Goal: Task Accomplishment & Management: Use online tool/utility

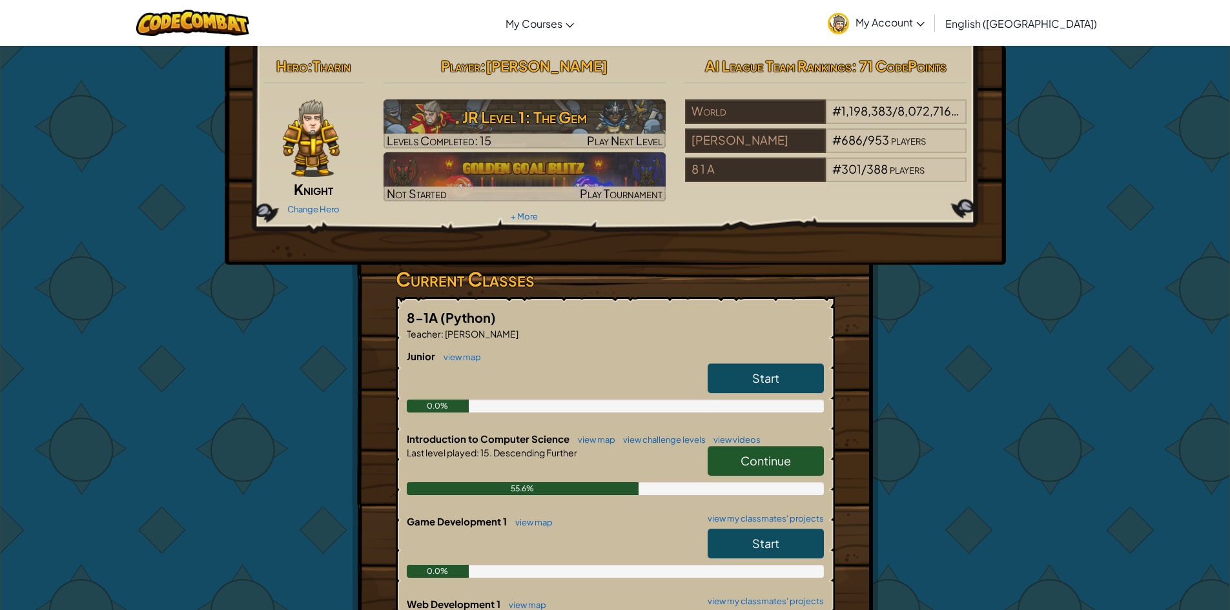
click at [749, 465] on span "Continue" at bounding box center [765, 460] width 50 height 15
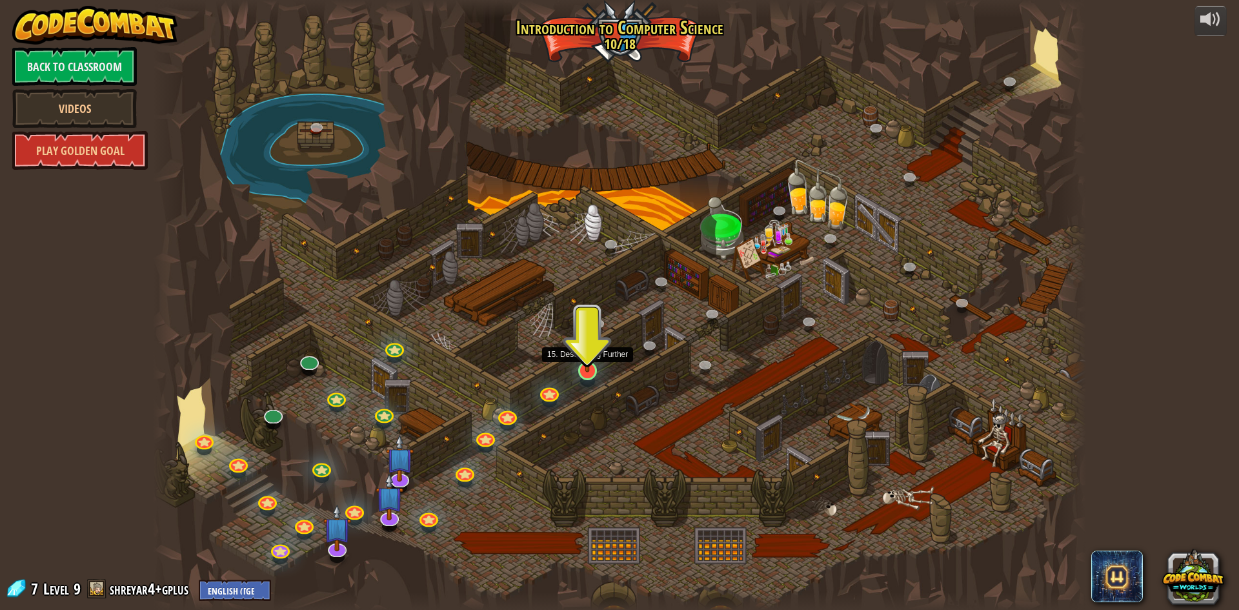
click at [585, 362] on img at bounding box center [587, 343] width 25 height 57
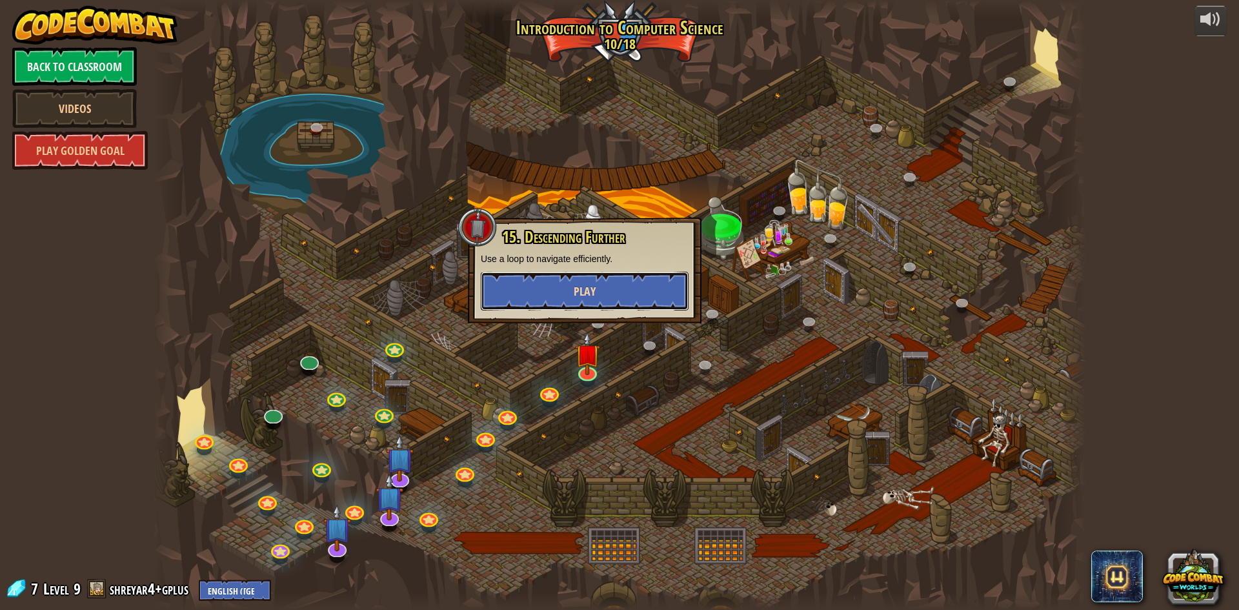
click at [602, 281] on button "Play" at bounding box center [585, 291] width 208 height 39
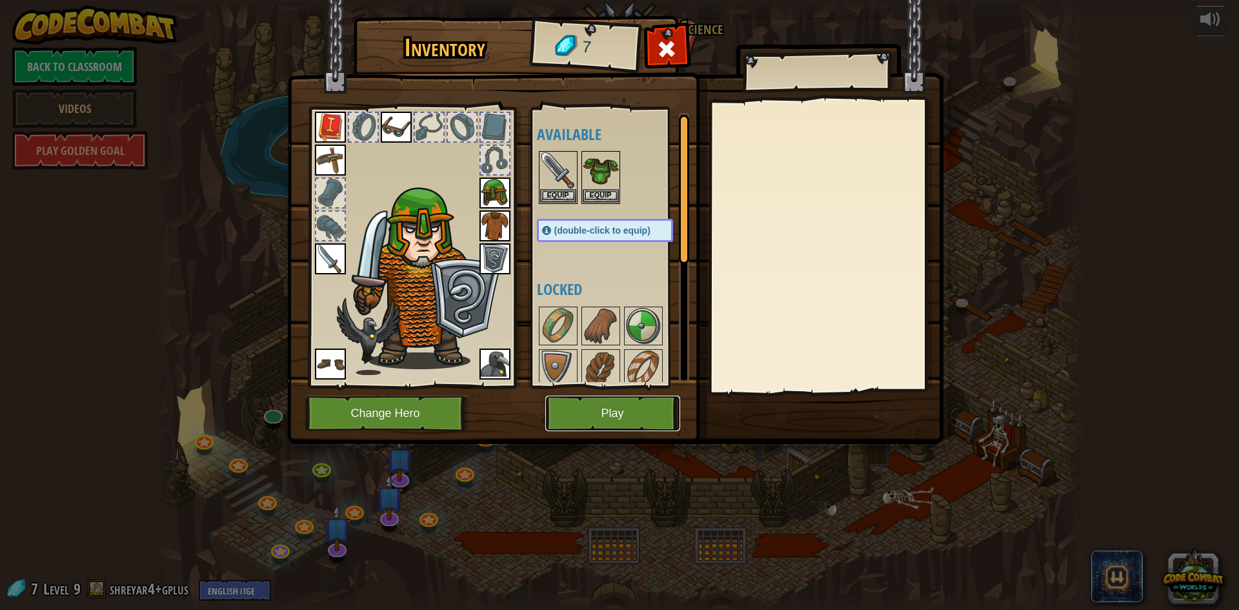
click at [597, 413] on button "Play" at bounding box center [612, 414] width 135 height 36
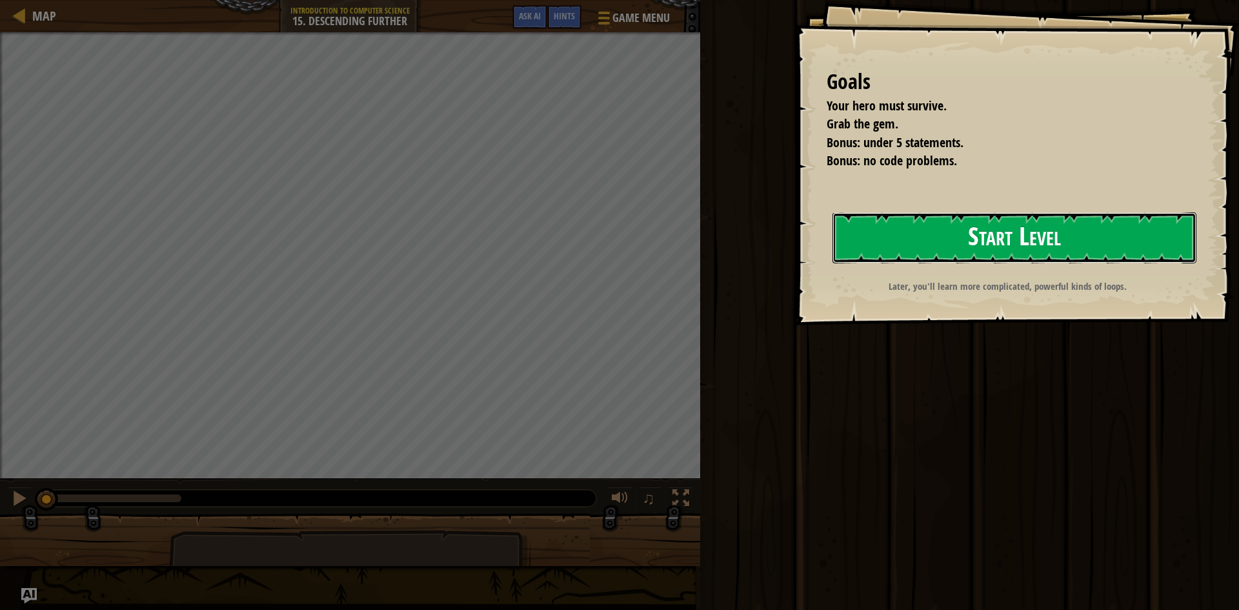
click at [948, 239] on button "Start Level" at bounding box center [1015, 237] width 364 height 51
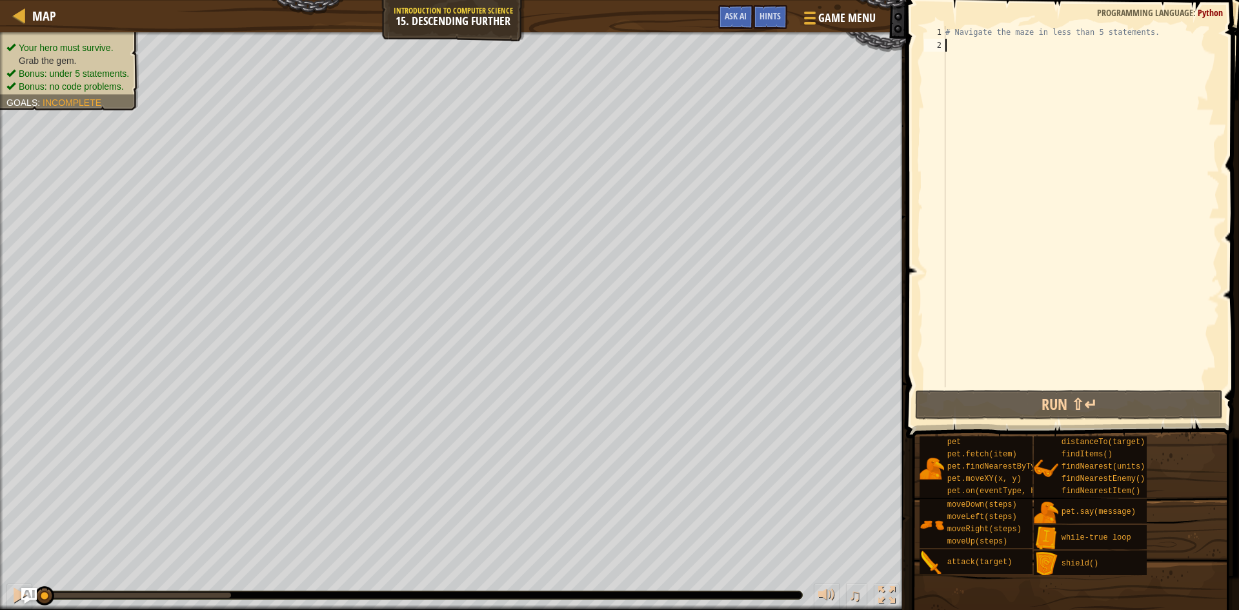
type textarea "h"
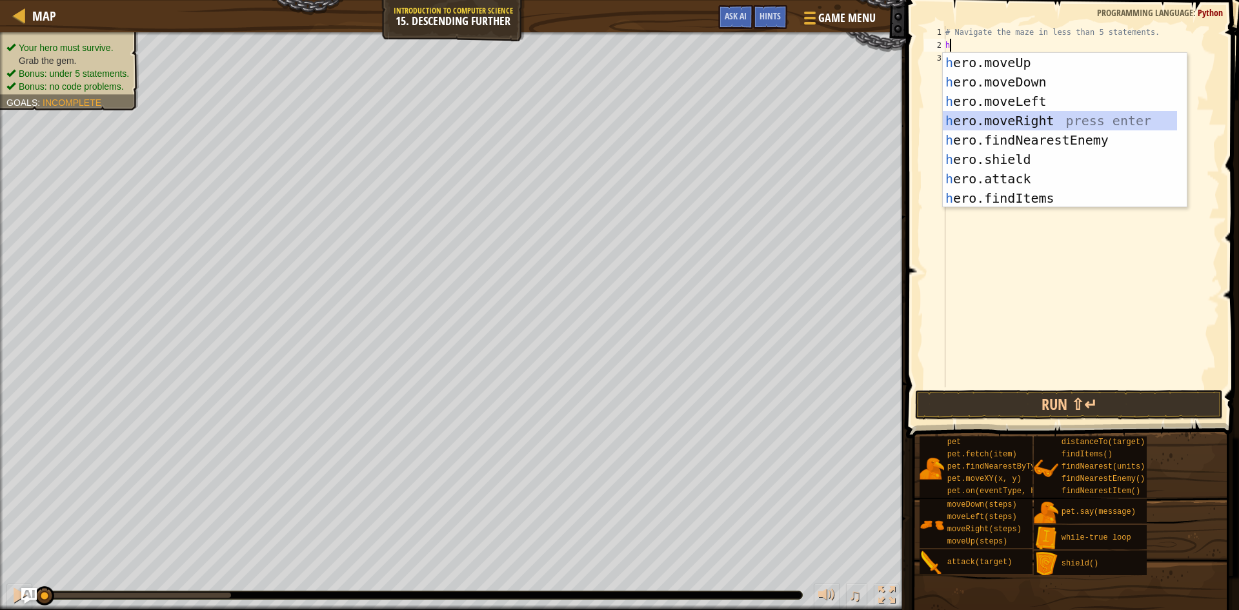
click at [1014, 120] on div "h ero.moveUp press enter h ero.moveDown press enter h ero.moveLeft press enter …" at bounding box center [1060, 150] width 234 height 194
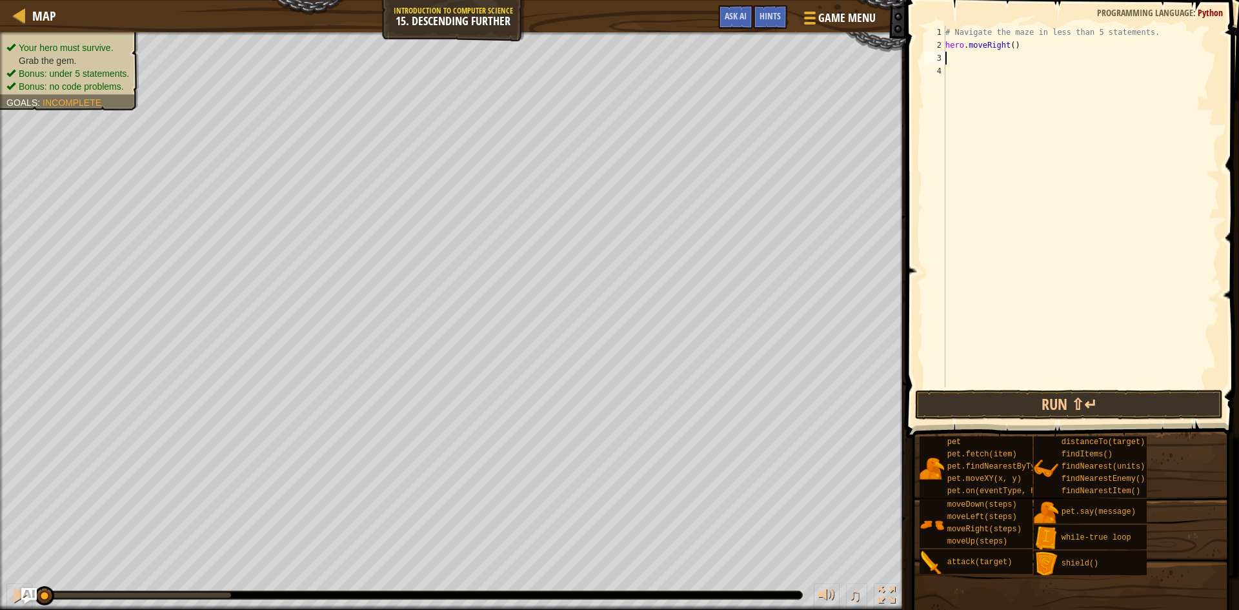
type textarea "h"
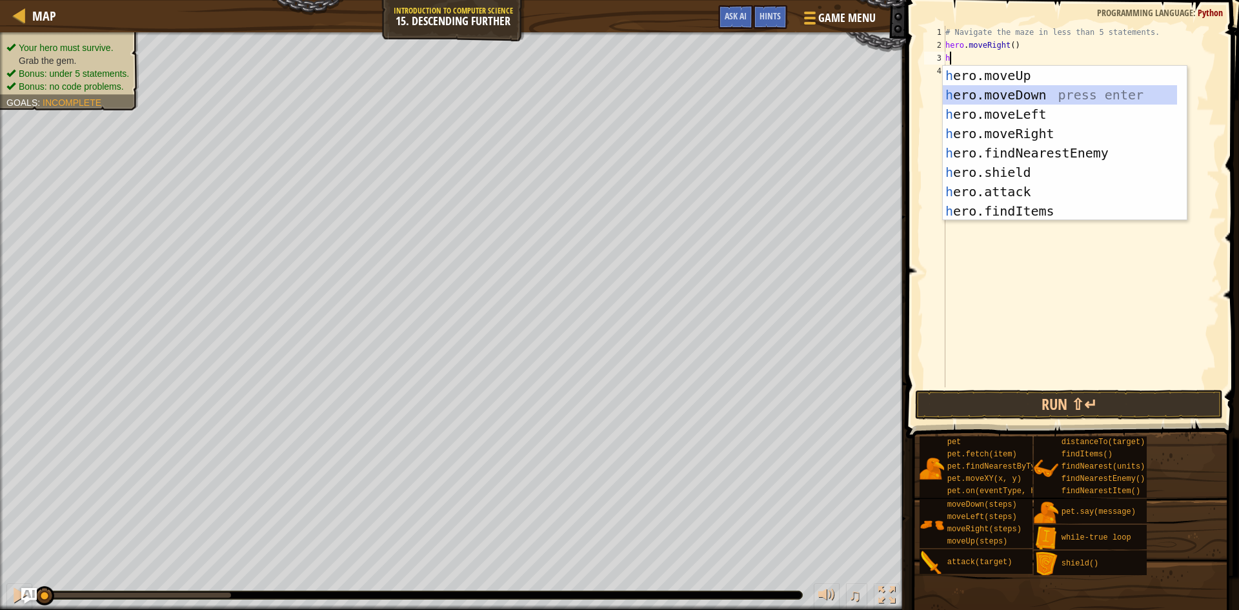
click at [1035, 96] on div "h ero.moveUp press enter h ero.moveDown press enter h ero.moveLeft press enter …" at bounding box center [1060, 163] width 234 height 194
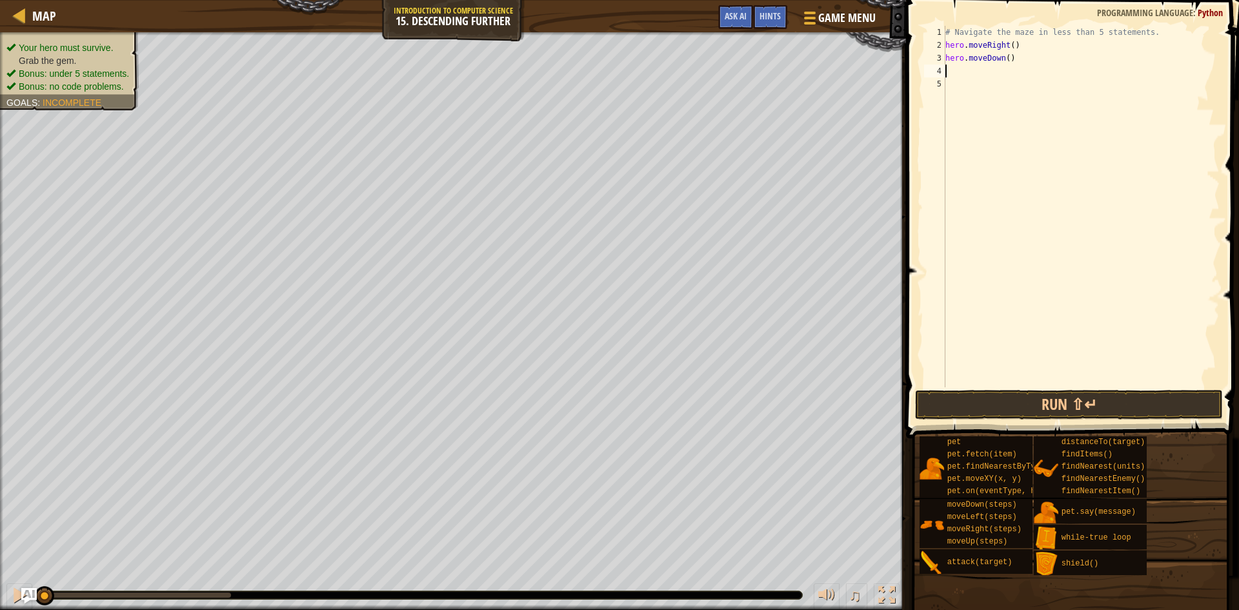
type textarea "h"
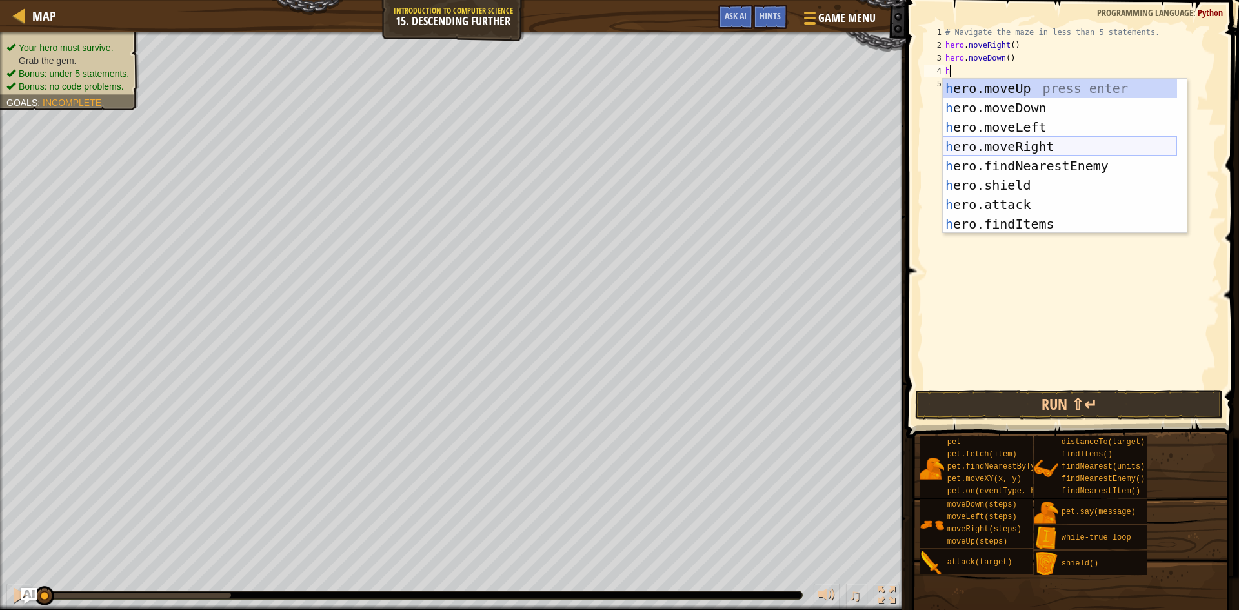
click at [1052, 139] on div "h ero.moveUp press enter h ero.moveDown press enter h ero.moveLeft press enter …" at bounding box center [1060, 176] width 234 height 194
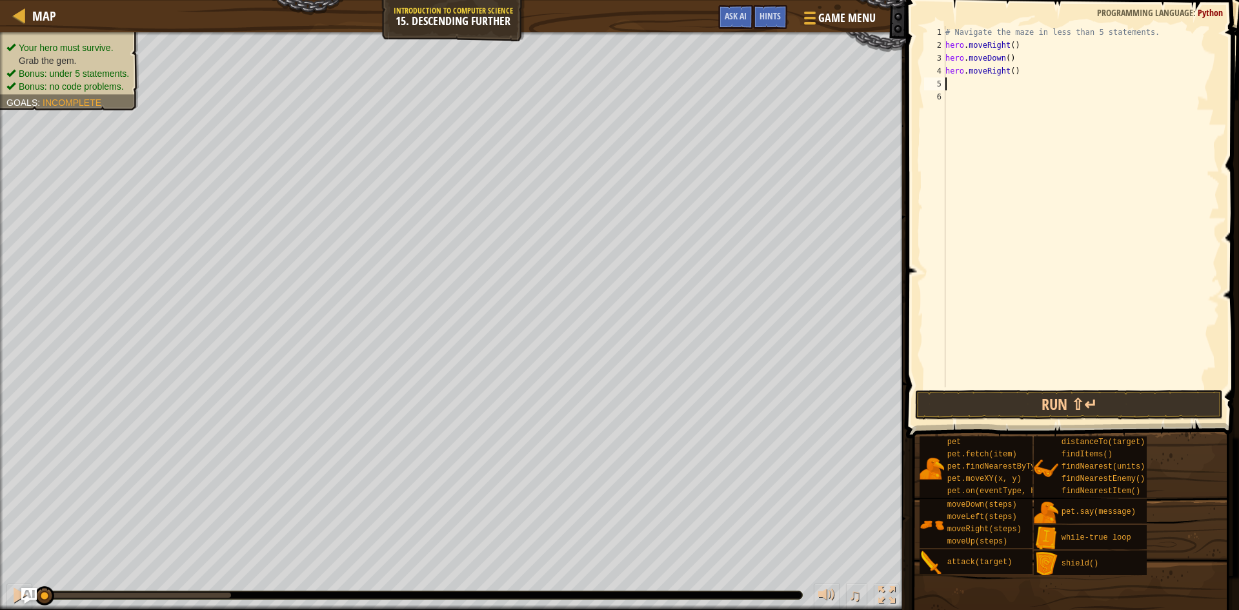
type textarea "h"
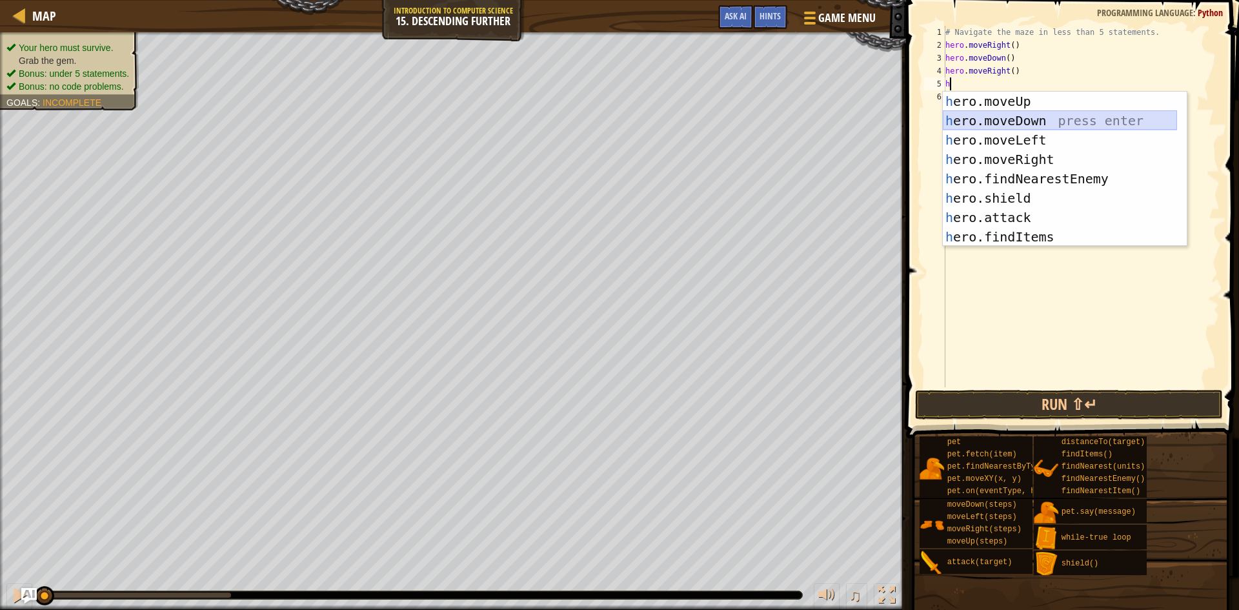
click at [1029, 114] on div "h ero.moveUp press enter h ero.moveDown press enter h ero.moveLeft press enter …" at bounding box center [1060, 189] width 234 height 194
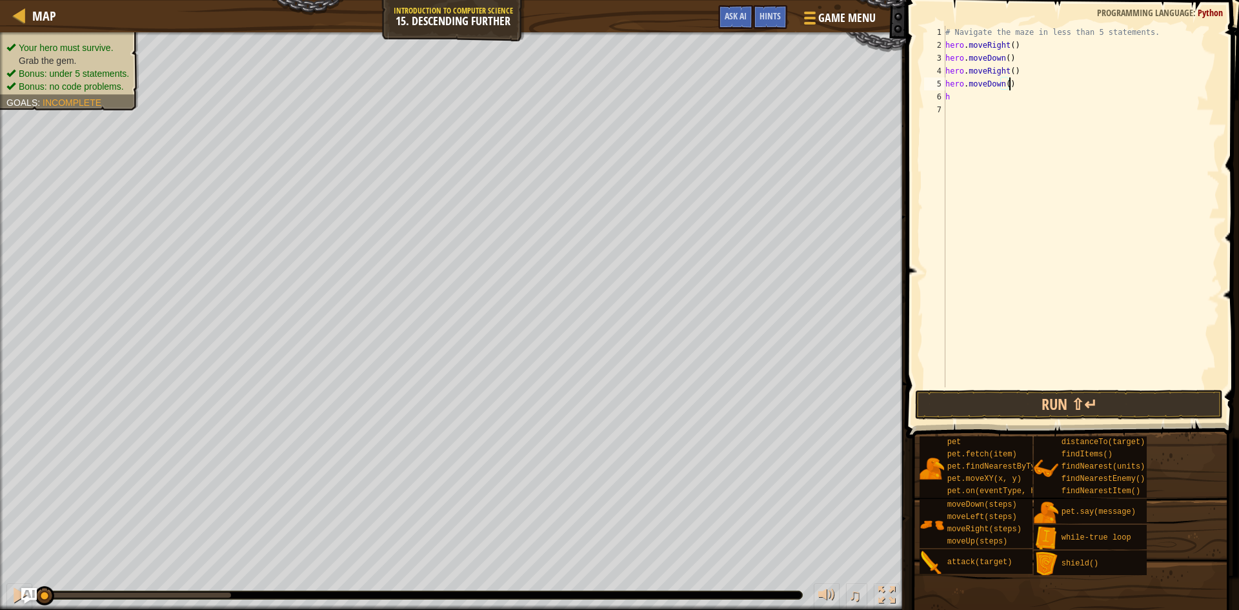
click at [1033, 83] on div "# Navigate the maze in less than 5 statements. hero . moveRight ( ) hero . move…" at bounding box center [1081, 219] width 277 height 387
type textarea "hero.moveDown()"
click at [964, 105] on div "# Navigate the maze in less than 5 statements. hero . moveRight ( ) hero . move…" at bounding box center [1081, 219] width 277 height 387
click at [962, 94] on div "# Navigate the maze in less than 5 statements. hero . moveRight ( ) hero . move…" at bounding box center [1081, 219] width 277 height 387
type textarea "h"
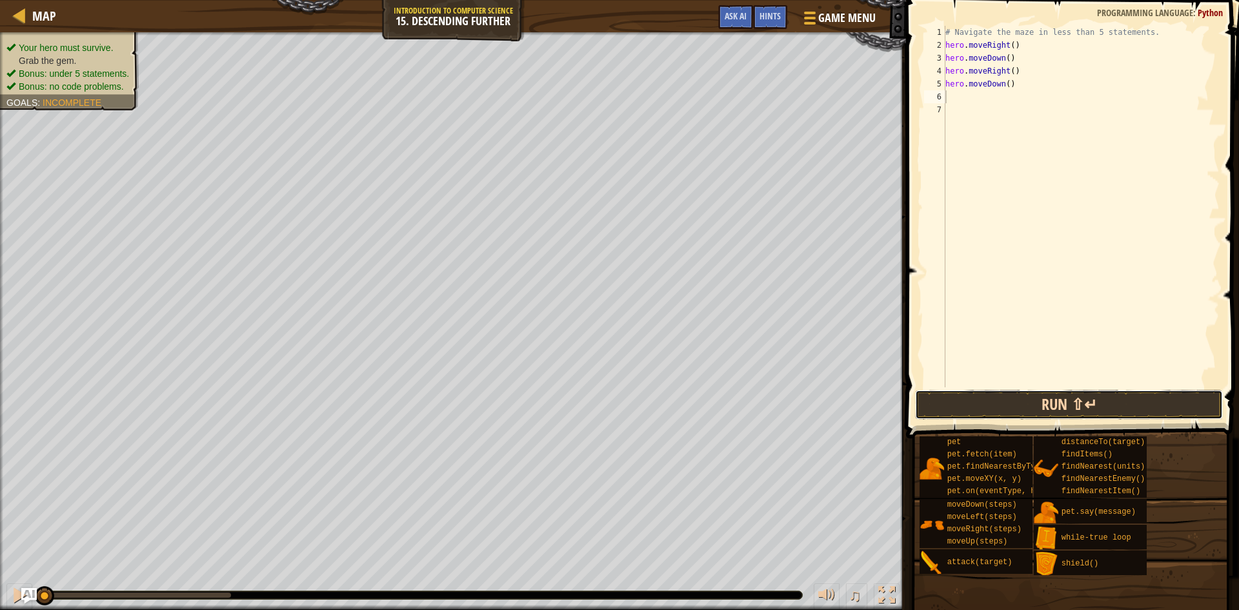
click at [956, 398] on button "Run ⇧↵" at bounding box center [1069, 405] width 308 height 30
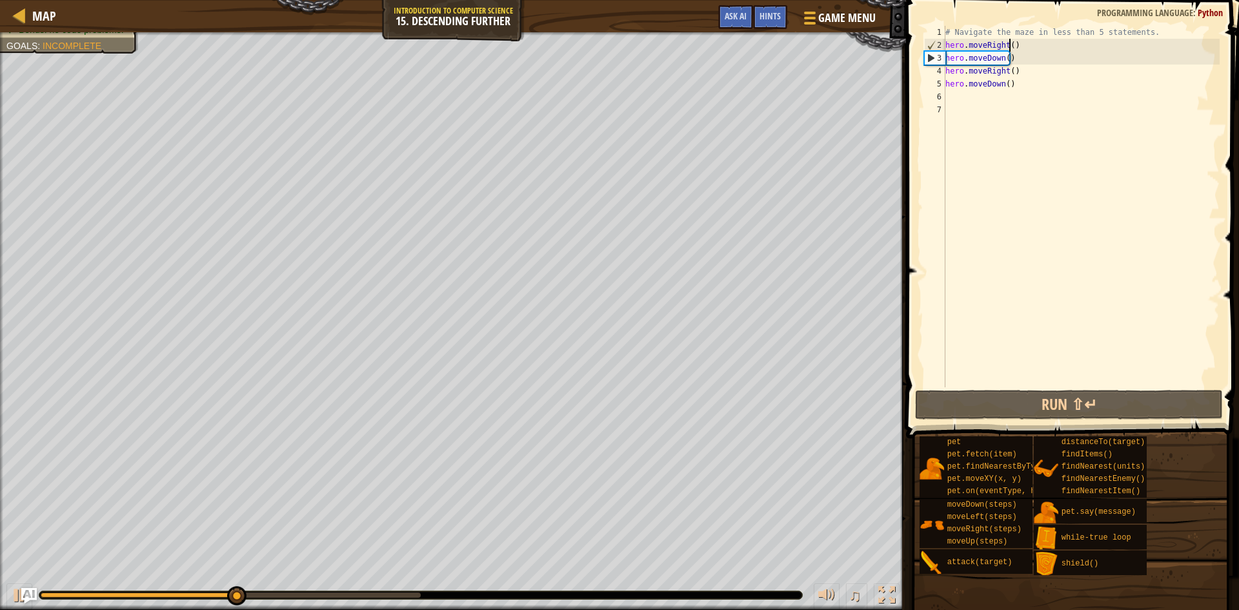
click at [1012, 45] on div "# Navigate the maze in less than 5 statements. hero . moveRight ( ) hero . move…" at bounding box center [1081, 219] width 277 height 387
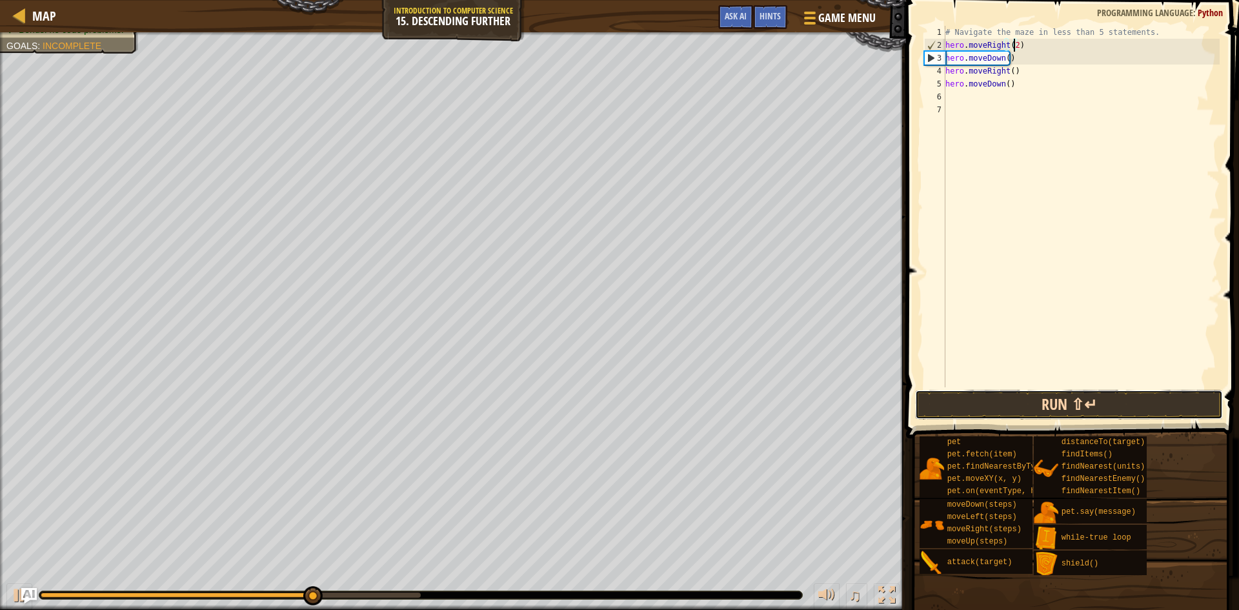
click at [1043, 406] on button "Run ⇧↵" at bounding box center [1069, 405] width 308 height 30
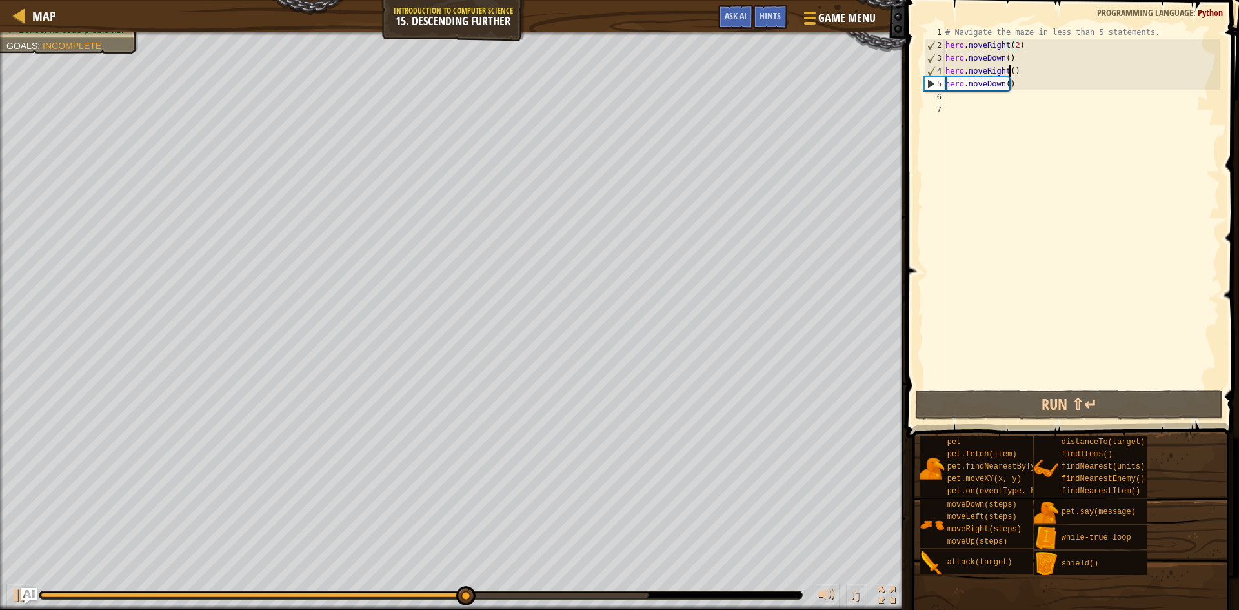
click at [1008, 73] on div "# Navigate the maze in less than 5 statements. hero . moveRight ( 2 ) hero . mo…" at bounding box center [1081, 219] width 277 height 387
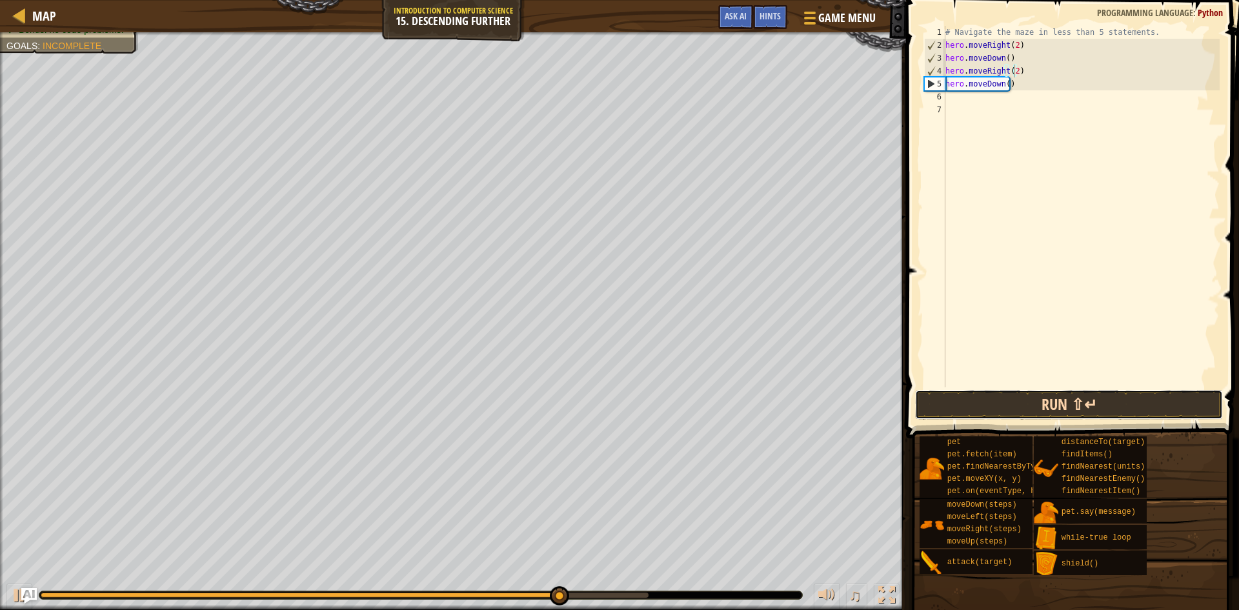
click at [939, 405] on button "Run ⇧↵" at bounding box center [1069, 405] width 308 height 30
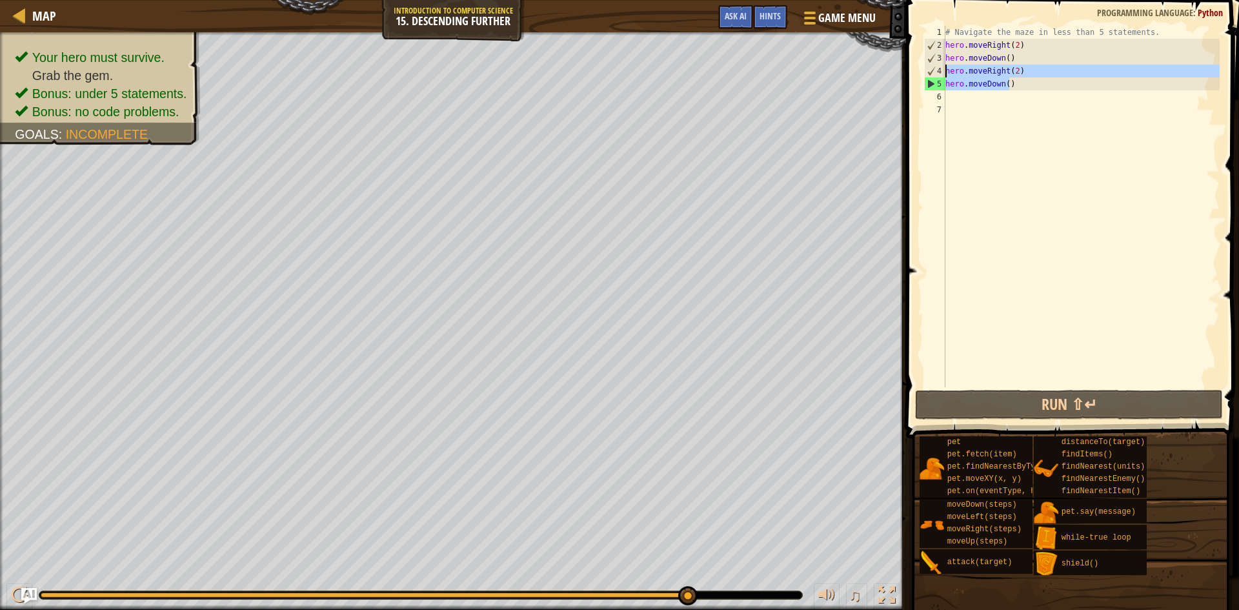
drag, startPoint x: 1026, startPoint y: 83, endPoint x: 935, endPoint y: 67, distance: 91.7
click at [935, 67] on div "hero.moveRight(2) 1 2 3 4 5 6 7 # Navigate the maze in less than 5 statements. …" at bounding box center [1071, 206] width 298 height 361
type textarea "\"
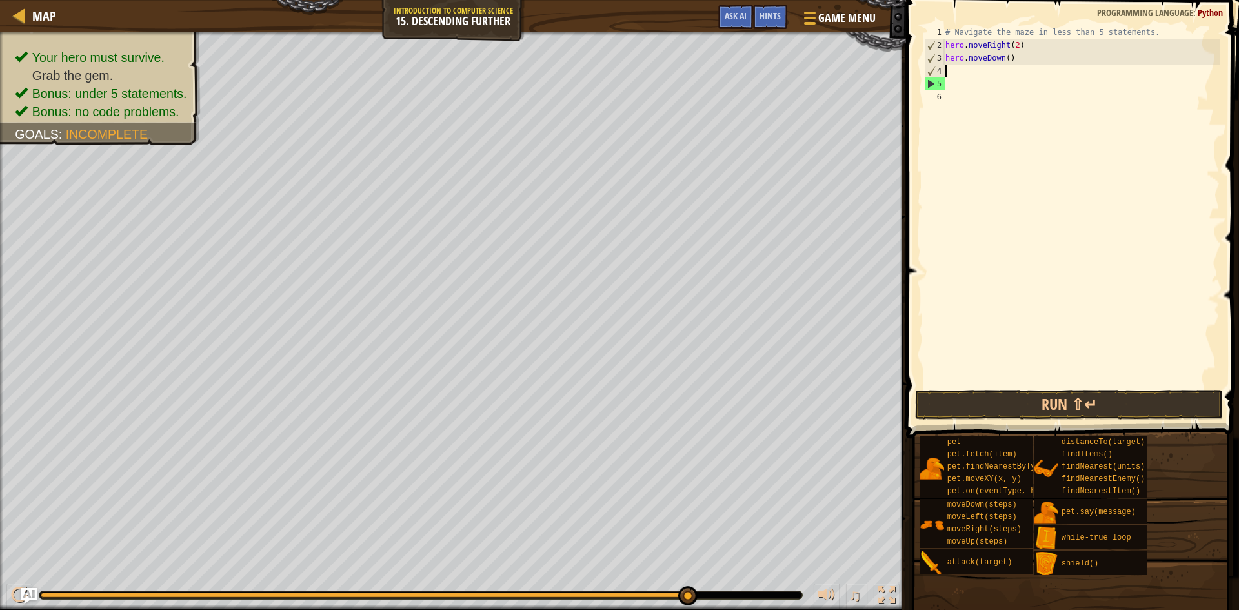
scroll to position [6, 0]
click at [1003, 62] on div "# Navigate the maze in less than 5 statements. hero . moveRight ( 2 ) hero . mo…" at bounding box center [1081, 219] width 277 height 387
click at [1006, 55] on div "# Navigate the maze in less than 5 statements. hero . moveRight ( 2 ) hero . mo…" at bounding box center [1081, 219] width 277 height 387
click at [990, 394] on button "Run ⇧↵" at bounding box center [1069, 405] width 308 height 30
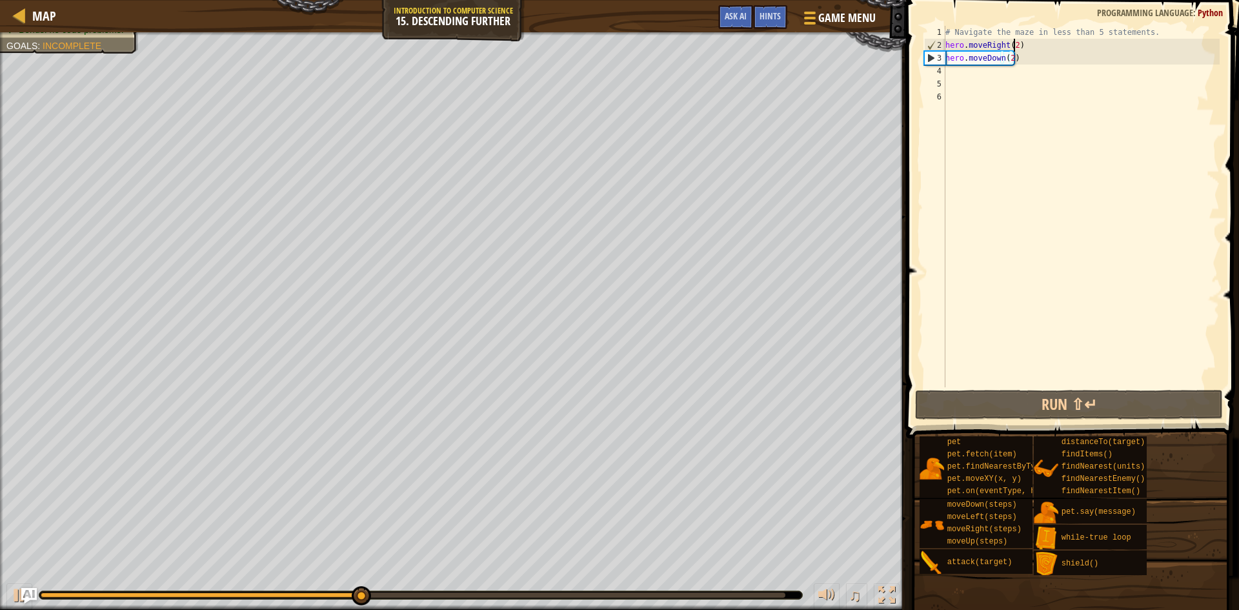
click at [1012, 50] on div "# Navigate the maze in less than 5 statements. hero . moveRight ( 2 ) hero . mo…" at bounding box center [1081, 219] width 277 height 387
click at [1010, 57] on div "# Navigate the maze in less than 5 statements. hero . moveRight ( 2 ) hero . mo…" at bounding box center [1081, 219] width 277 height 387
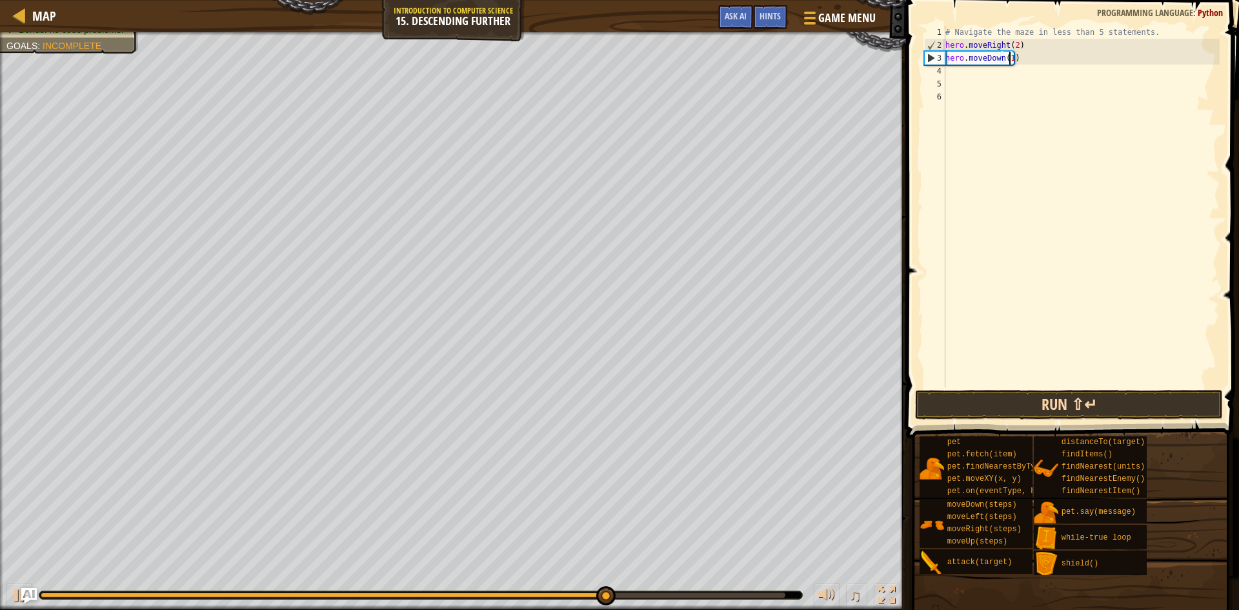
type textarea "hero.moveDown(1)"
click at [995, 400] on button "Run ⇧↵" at bounding box center [1069, 405] width 308 height 30
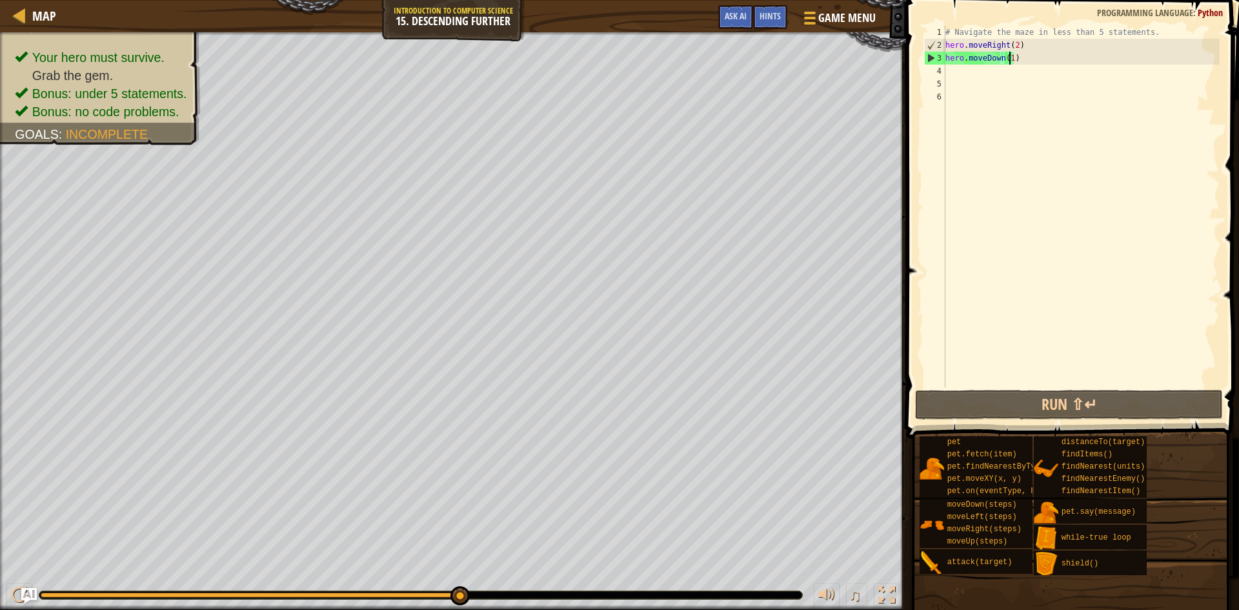
click at [973, 76] on div "# Navigate the maze in less than 5 statements. hero . moveRight ( 2 ) hero . mo…" at bounding box center [1081, 219] width 277 height 387
type textarea "h"
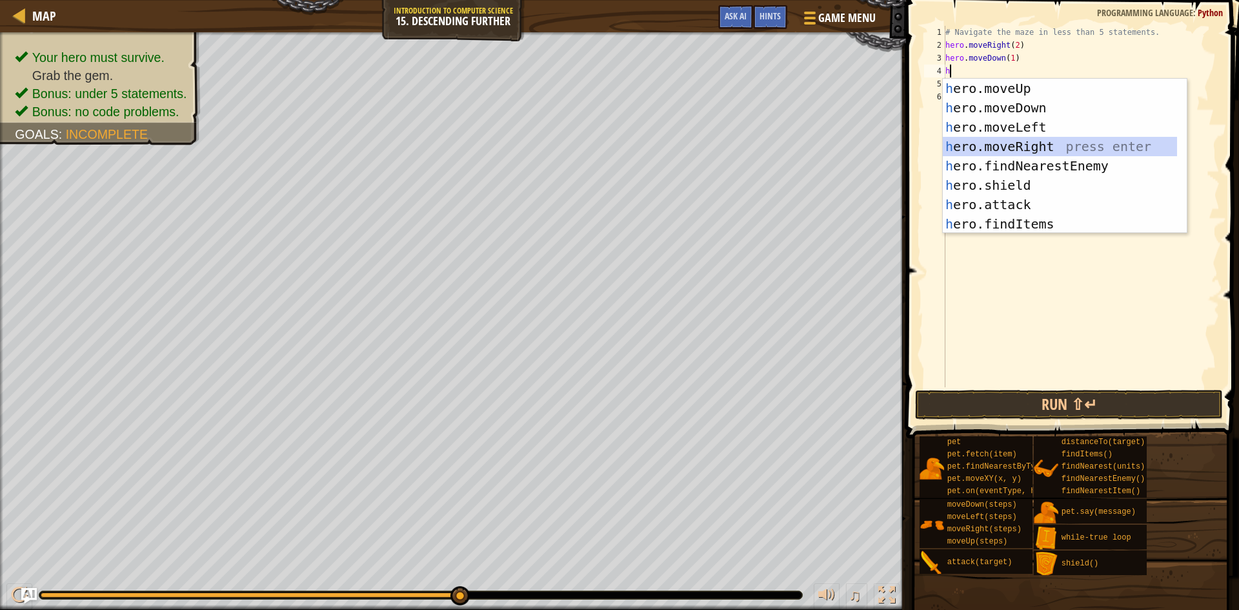
click at [992, 141] on div "h ero.moveUp press enter h ero.moveDown press enter h ero.moveLeft press enter …" at bounding box center [1060, 176] width 234 height 194
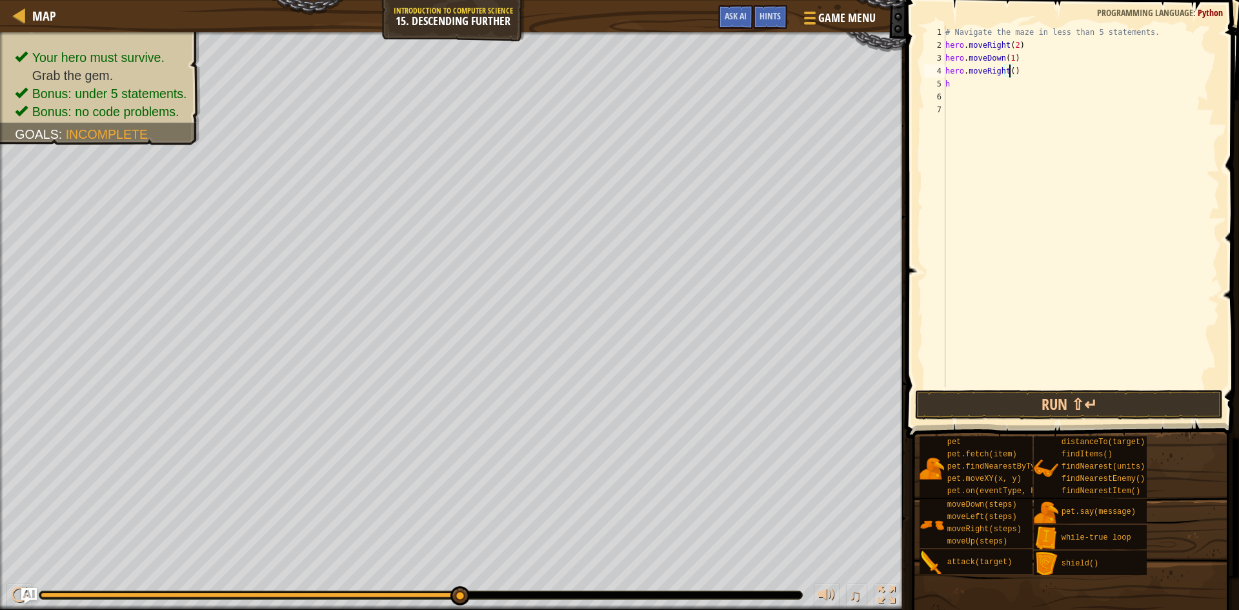
click at [1011, 76] on div "# Navigate the maze in less than 5 statements. hero . moveRight ( 2 ) hero . mo…" at bounding box center [1081, 219] width 277 height 387
click at [975, 407] on button "Run ⇧↵" at bounding box center [1069, 405] width 308 height 30
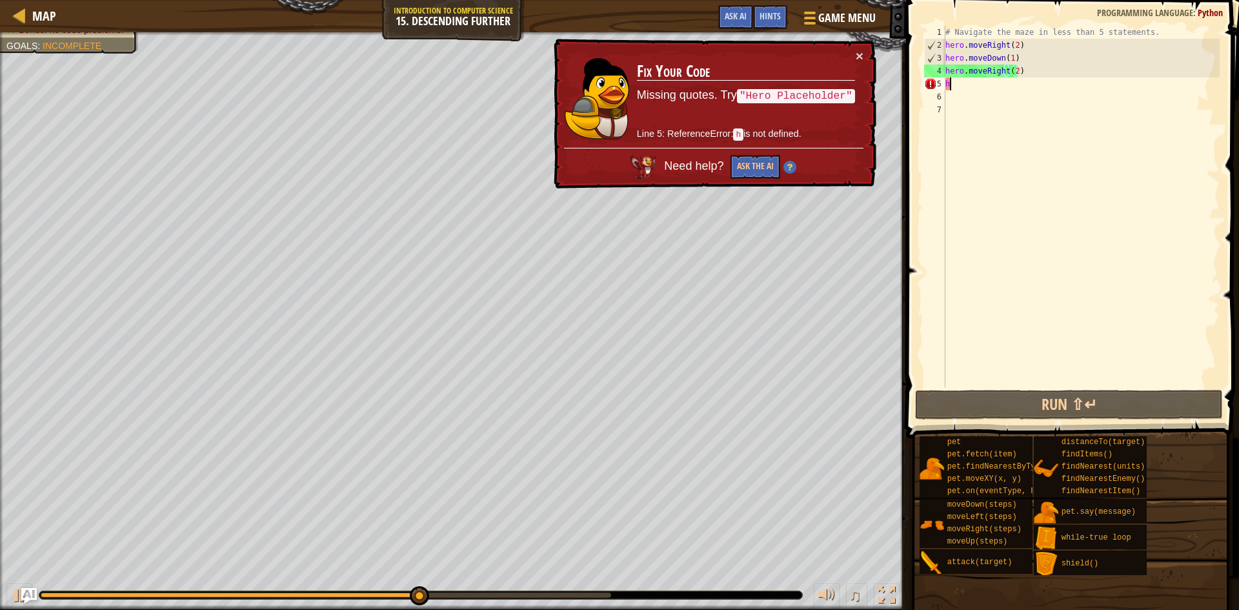
click at [951, 89] on div "# Navigate the maze in less than 5 statements. hero . moveRight ( 2 ) hero . mo…" at bounding box center [1081, 219] width 277 height 387
type textarea "h"
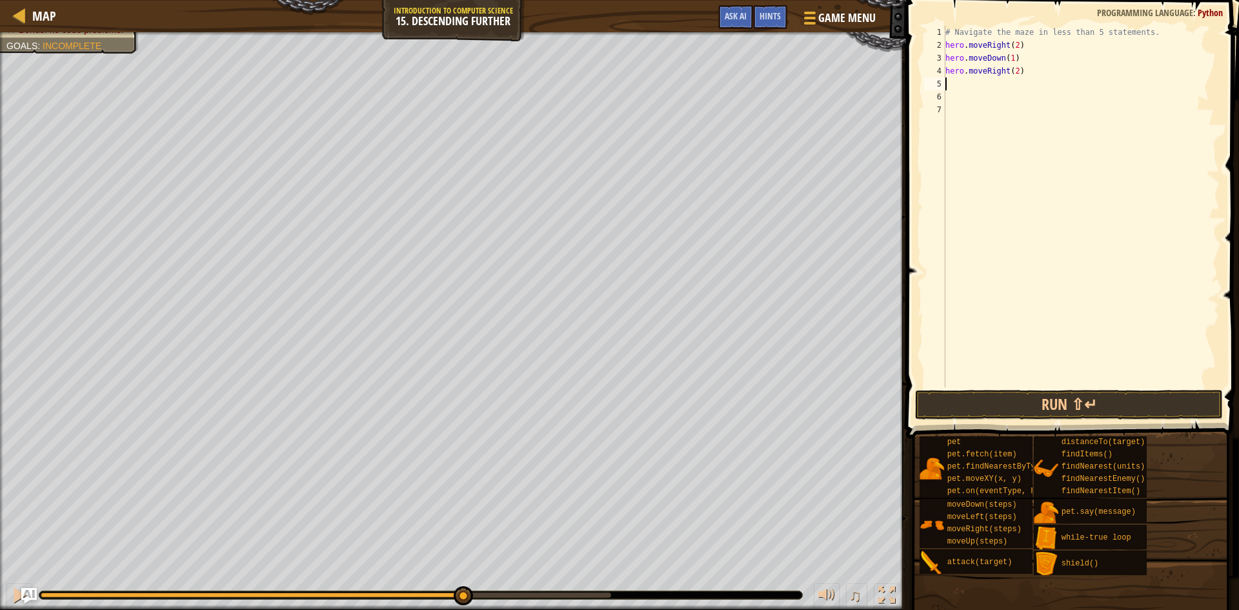
type textarea "h"
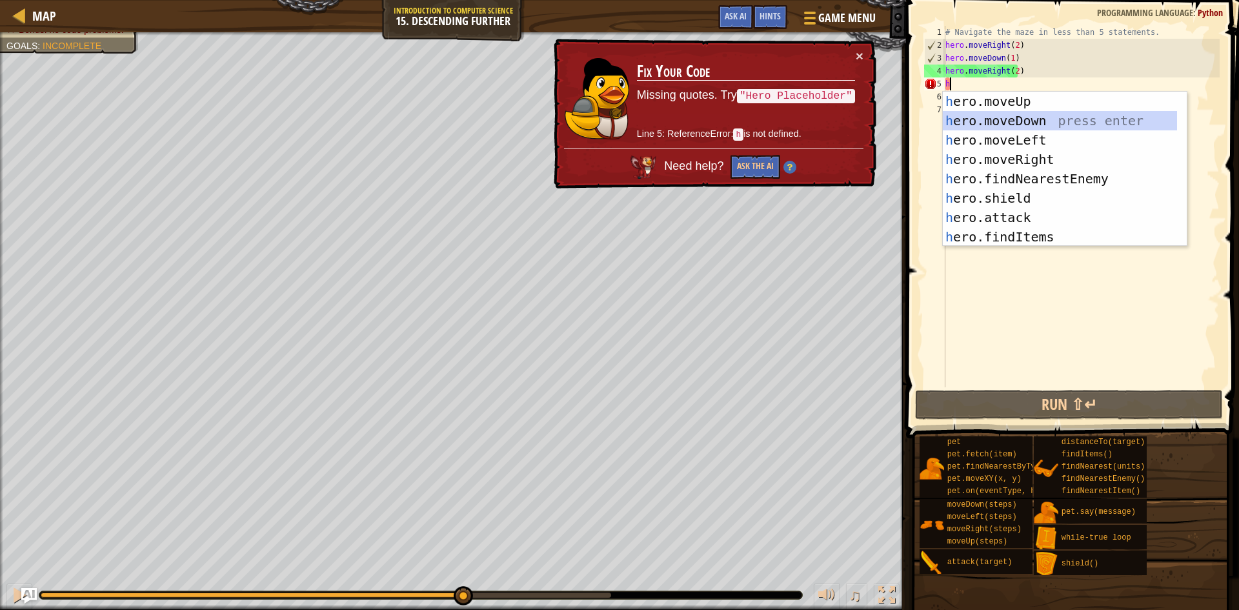
click at [1005, 124] on div "h ero.moveUp press enter h ero.moveDown press enter h ero.moveLeft press enter …" at bounding box center [1060, 189] width 234 height 194
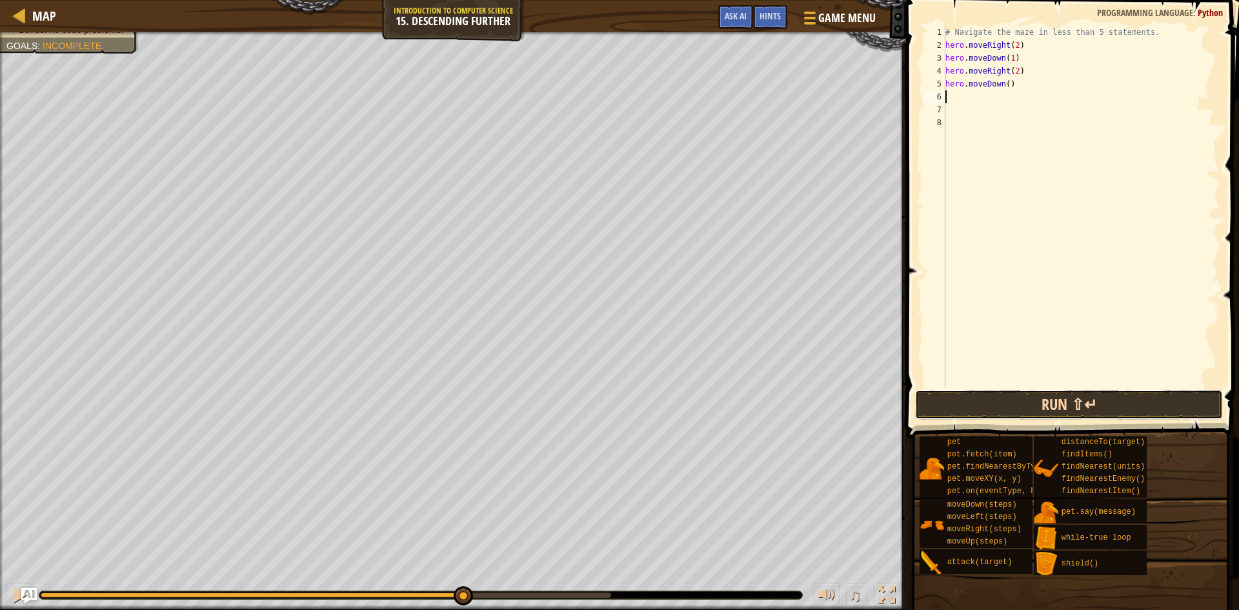
click at [982, 408] on button "Run ⇧↵" at bounding box center [1069, 405] width 308 height 30
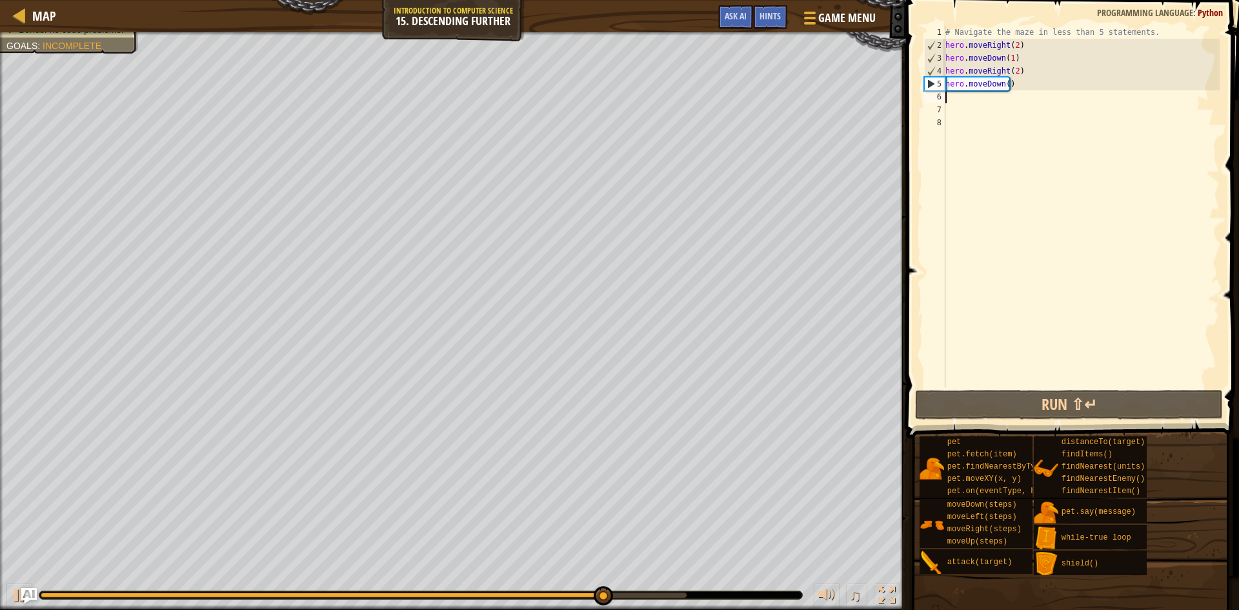
type textarea "h"
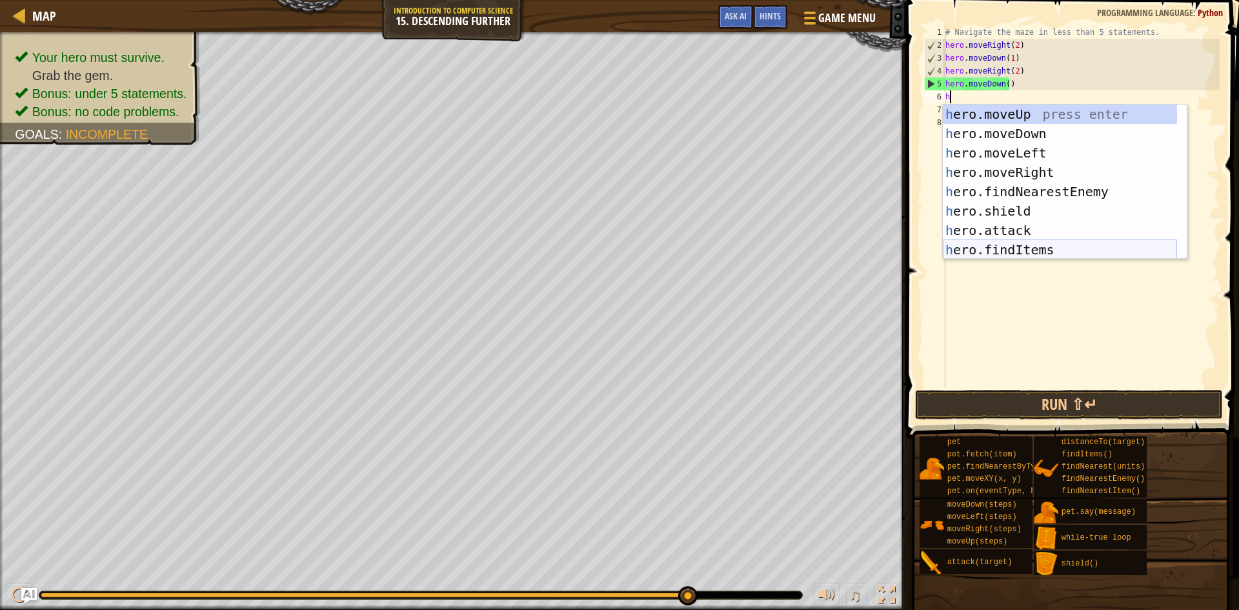
click at [981, 246] on div "h ero.moveUp press enter h ero.moveDown press enter h ero.moveLeft press enter …" at bounding box center [1060, 202] width 234 height 194
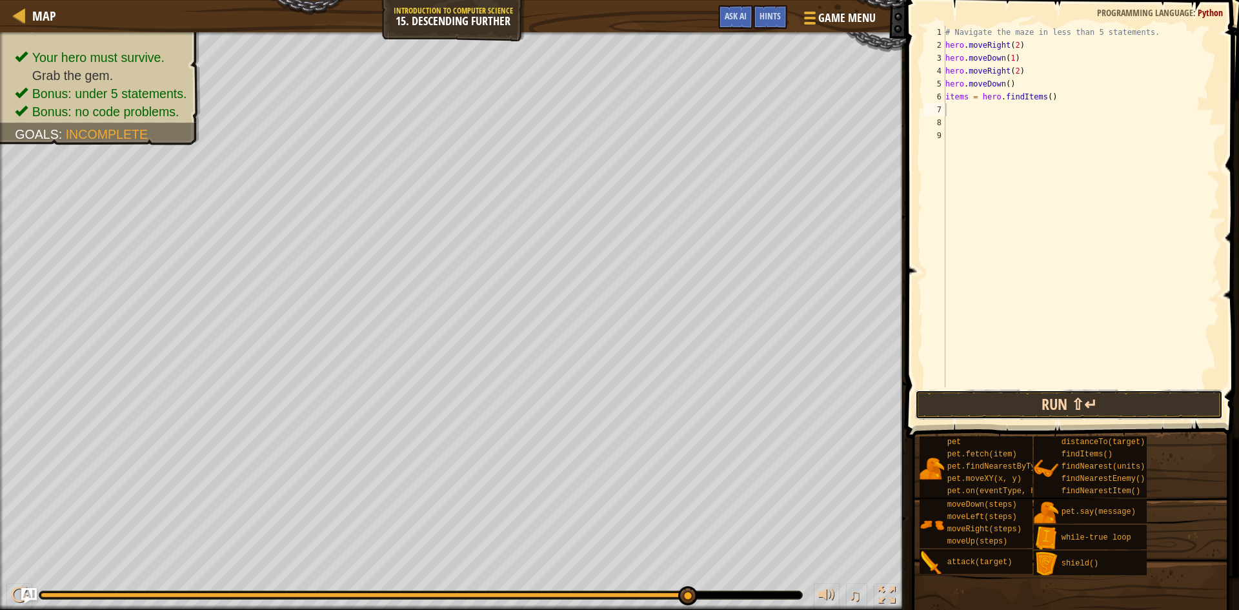
click at [979, 411] on button "Run ⇧↵" at bounding box center [1069, 405] width 308 height 30
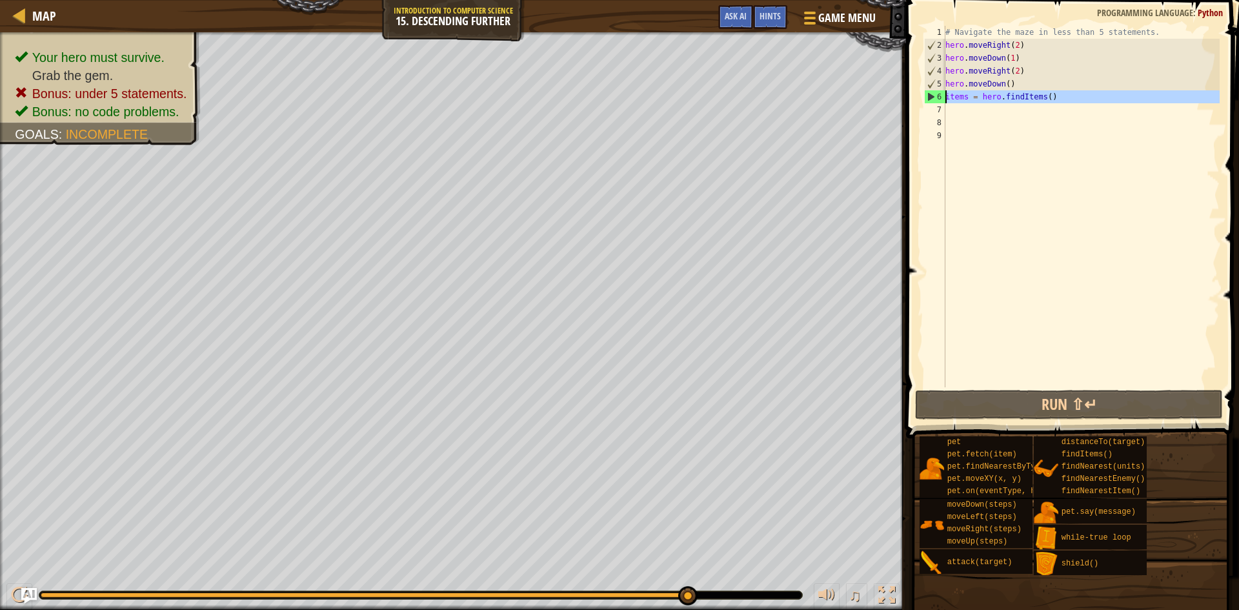
drag, startPoint x: 1055, startPoint y: 104, endPoint x: 938, endPoint y: 102, distance: 116.9
click at [938, 102] on div "1 2 3 4 5 6 7 8 9 # Navigate the maze in less than 5 statements. hero . moveRig…" at bounding box center [1071, 206] width 298 height 361
type textarea "items = hero.findItems()"
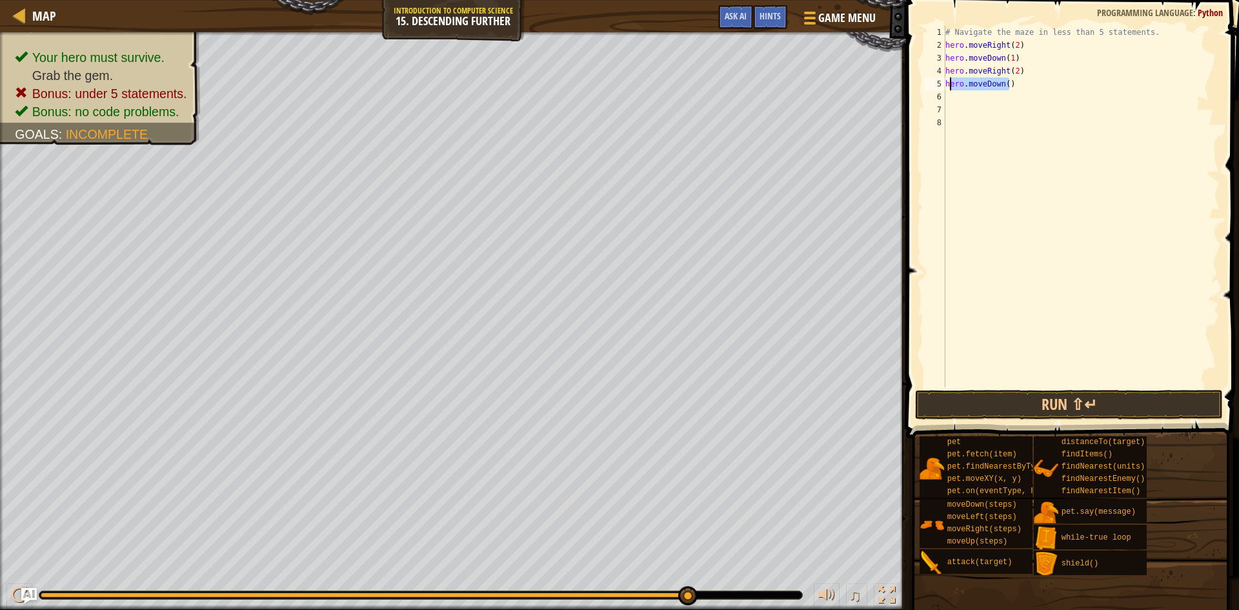
drag, startPoint x: 1020, startPoint y: 87, endPoint x: 949, endPoint y: 89, distance: 71.0
click at [949, 89] on div "# Navigate the maze in less than 5 statements. hero . moveRight ( 2 ) hero . mo…" at bounding box center [1081, 219] width 277 height 387
click at [947, 90] on div "# Navigate the maze in less than 5 statements. hero . moveRight ( 2 ) hero . mo…" at bounding box center [1081, 219] width 277 height 387
drag, startPoint x: 1090, startPoint y: 66, endPoint x: 1017, endPoint y: 76, distance: 74.2
click at [1017, 76] on div "# Navigate the maze in less than 5 statements. hero . moveRight ( 2 ) hero . mo…" at bounding box center [1081, 219] width 277 height 387
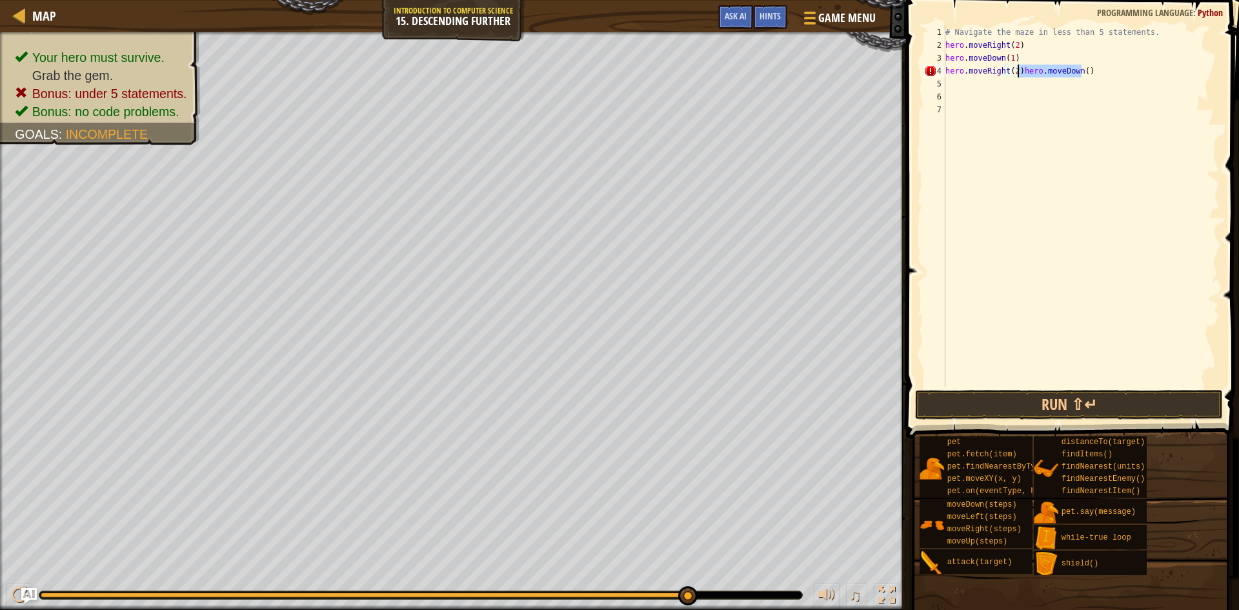
type textarea "hero.moveRight(2)"
click at [970, 85] on div "# Navigate the maze in less than 5 statements. hero . moveRight ( 2 ) hero . mo…" at bounding box center [1081, 219] width 277 height 387
type textarea "h"
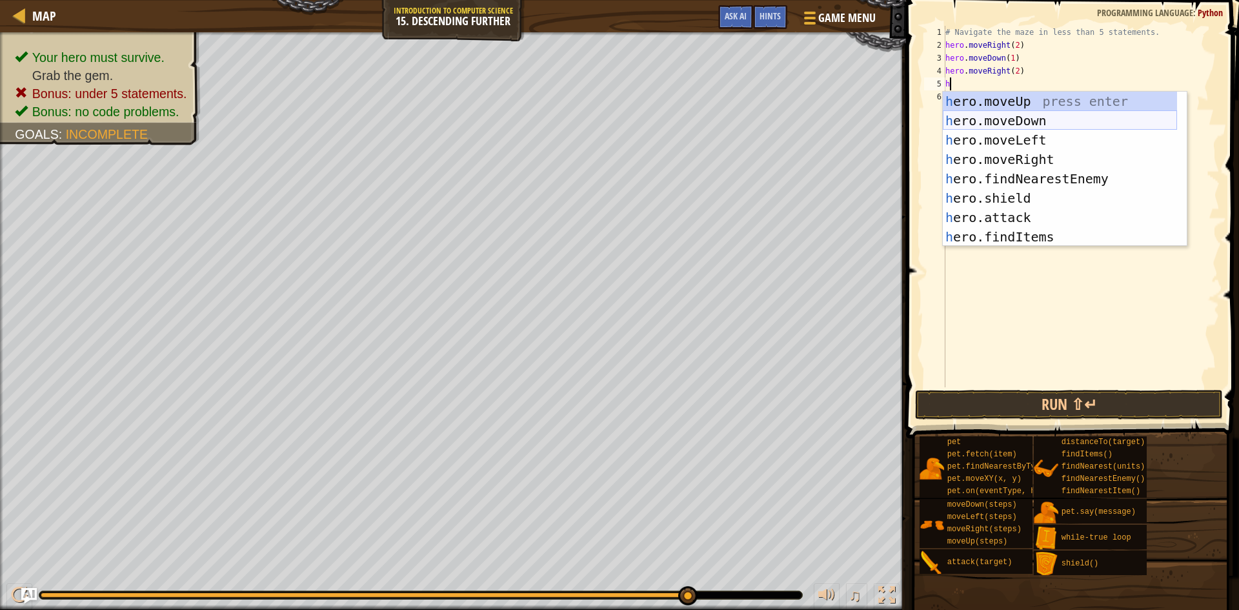
click at [1007, 120] on div "h ero.moveUp press enter h ero.moveDown press enter h ero.moveLeft press enter …" at bounding box center [1060, 189] width 234 height 194
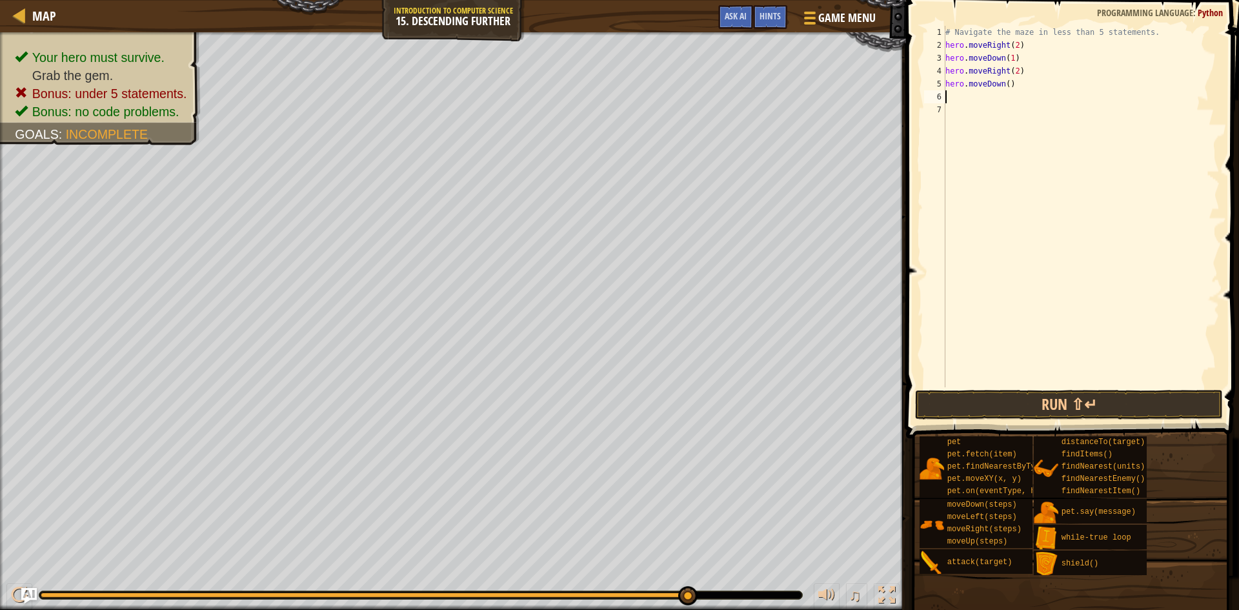
click at [1018, 90] on div "# Navigate the maze in less than 5 statements. hero . moveRight ( 2 ) hero . mo…" at bounding box center [1081, 219] width 277 height 387
click at [1010, 86] on div "# Navigate the maze in less than 5 statements. hero . moveRight ( 2 ) hero . mo…" at bounding box center [1081, 219] width 277 height 387
click at [746, 25] on button "Ask AI" at bounding box center [735, 17] width 35 height 24
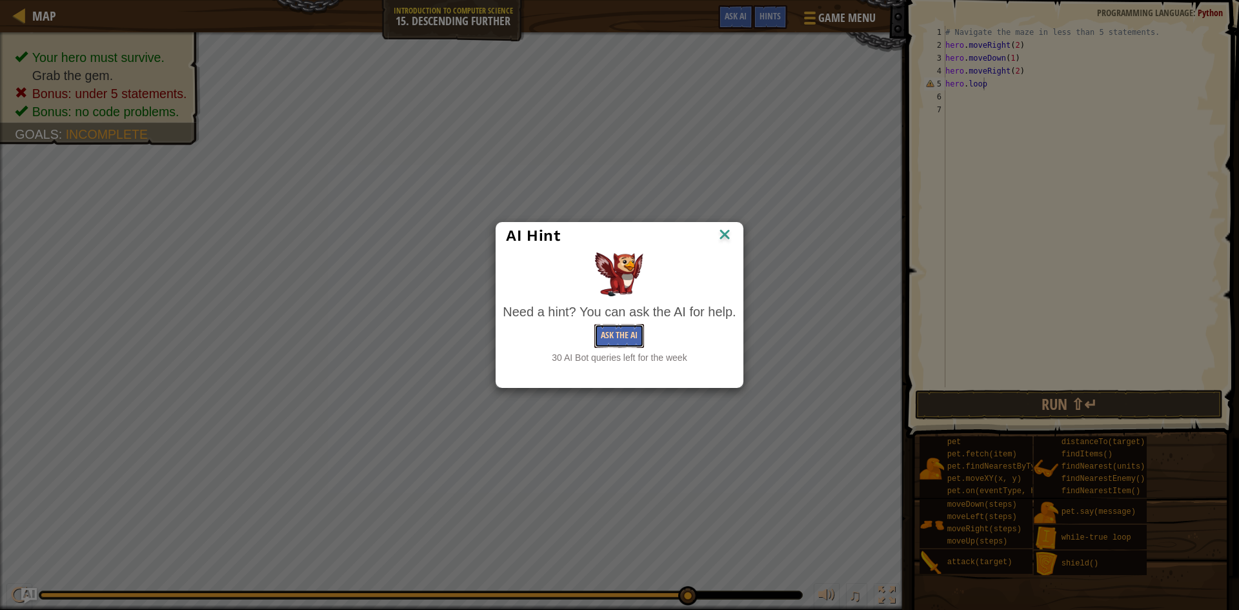
click at [631, 341] on button "Ask the AI" at bounding box center [620, 336] width 50 height 24
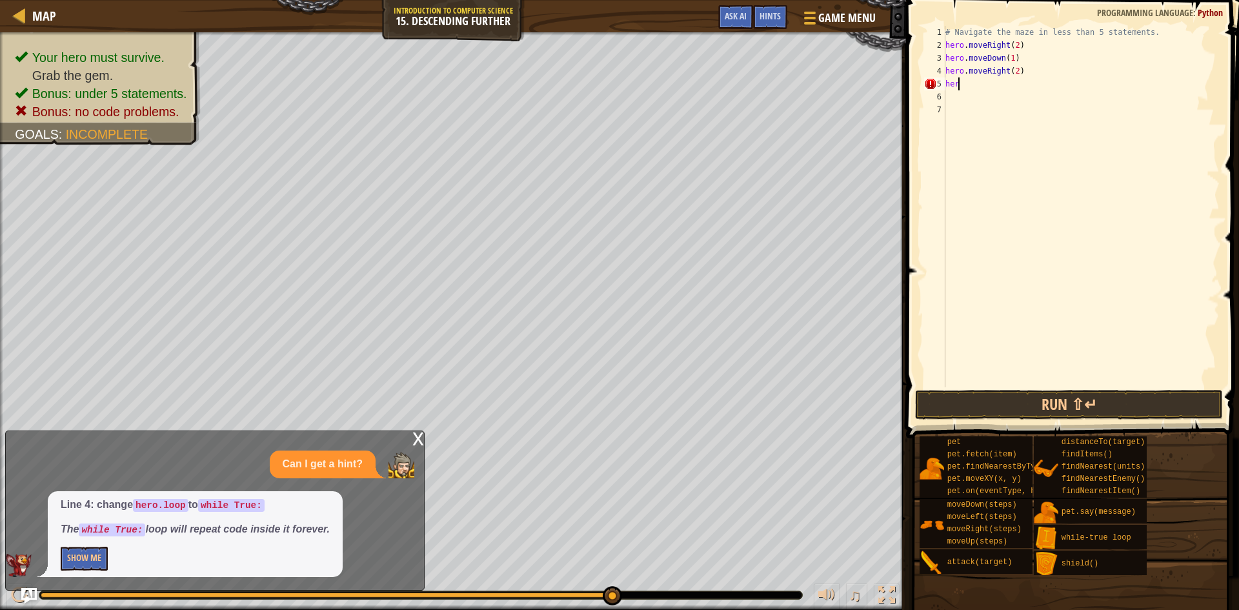
scroll to position [6, 0]
type textarea "h"
type textarea "w"
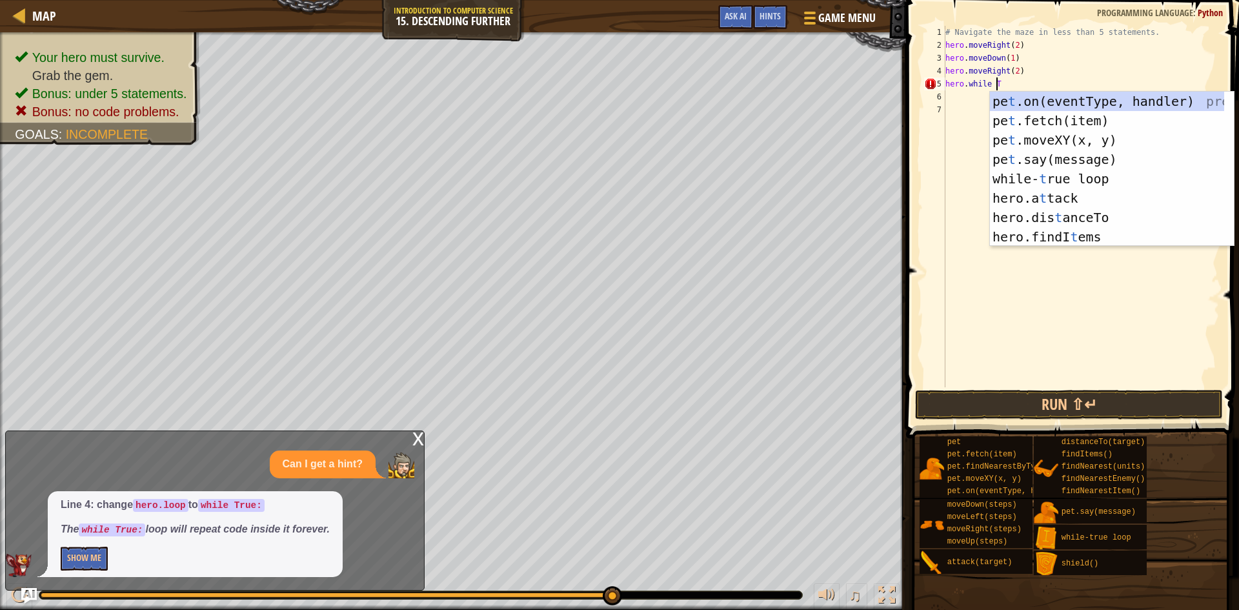
type textarea "hero.while Tr"
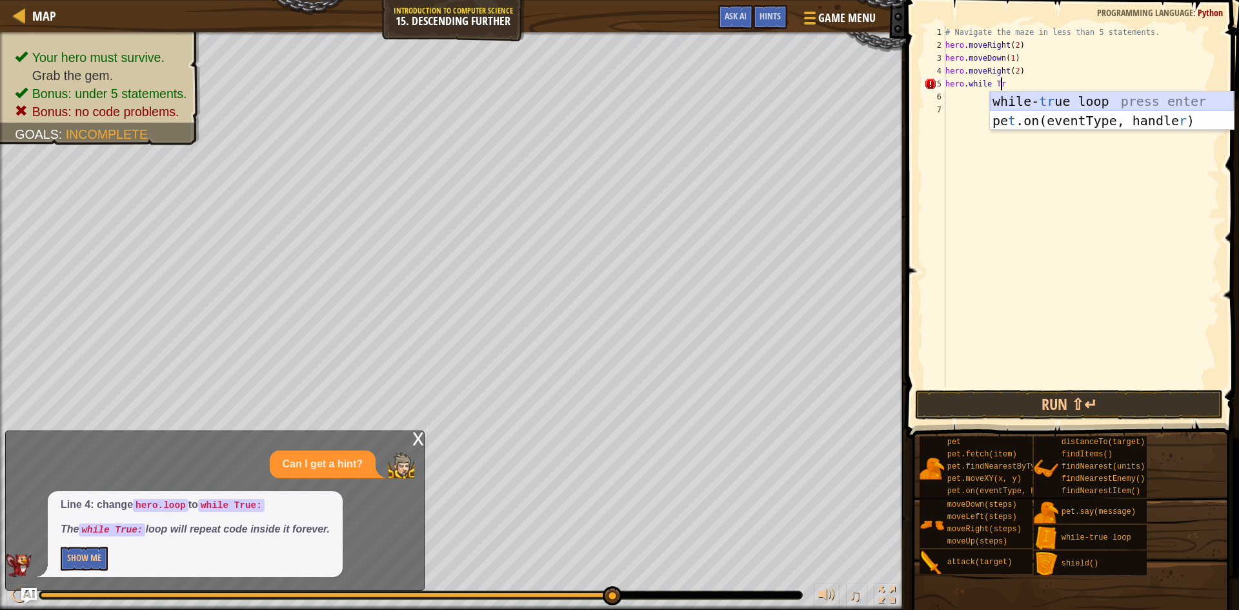
click at [1062, 104] on div "while- tr ue loop press enter pe t .on(eventType, handle r ) press enter" at bounding box center [1112, 130] width 244 height 77
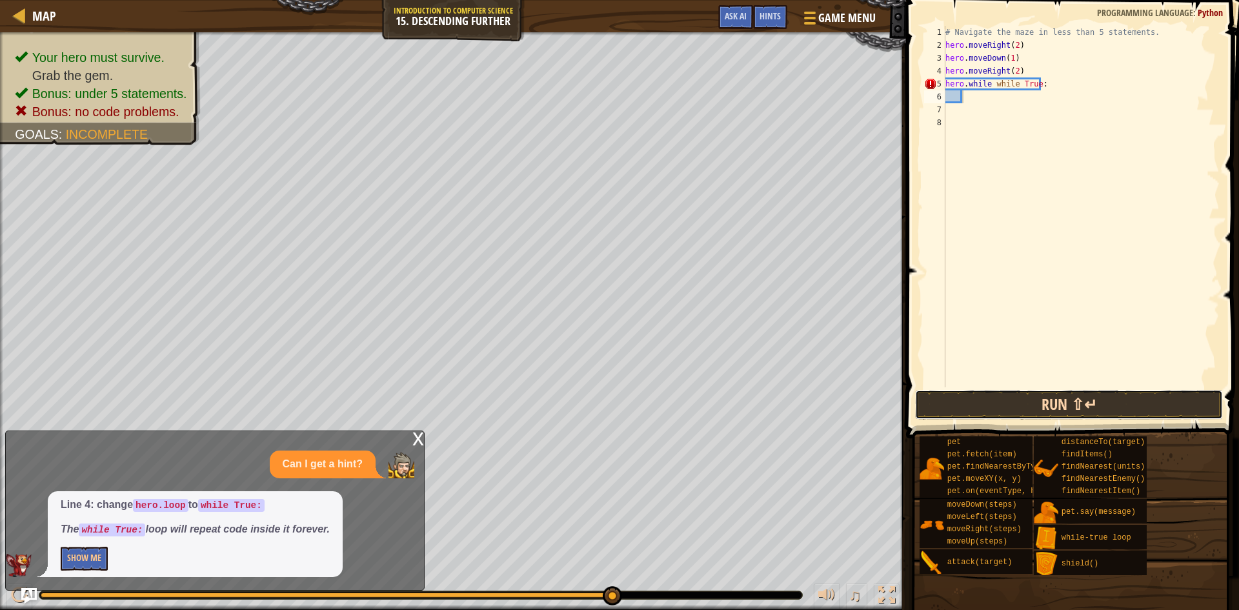
click at [982, 405] on button "Run ⇧↵" at bounding box center [1069, 405] width 308 height 30
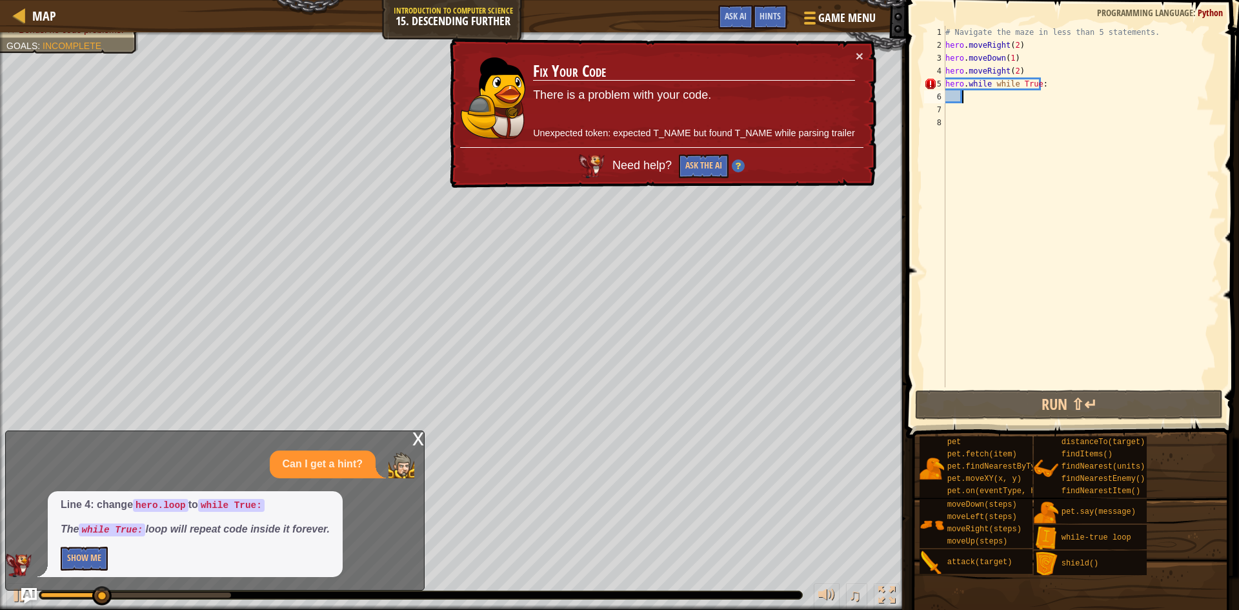
click at [994, 98] on div "# Navigate the maze in less than 5 statements. hero . moveRight ( 2 ) hero . mo…" at bounding box center [1081, 219] width 277 height 387
drag, startPoint x: 1059, startPoint y: 82, endPoint x: 942, endPoint y: 81, distance: 116.8
click at [942, 81] on div "1 2 3 4 5 6 7 8 # Navigate the maze in less than 5 statements. hero . moveRight…" at bounding box center [1071, 206] width 298 height 361
type textarea "hero.while while True:"
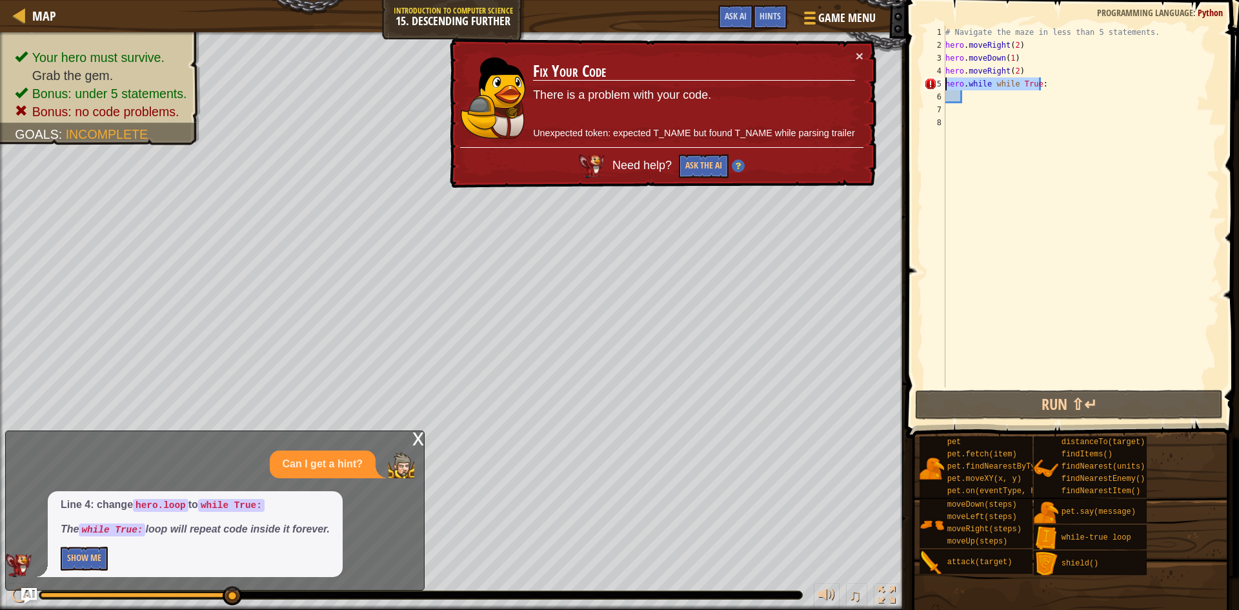
click at [970, 132] on div "# Navigate the maze in less than 5 statements. hero . moveRight ( 2 ) hero . mo…" at bounding box center [1081, 219] width 277 height 387
click at [993, 92] on div "# Navigate the maze in less than 5 statements. hero . moveRight ( 2 ) hero . mo…" at bounding box center [1081, 219] width 277 height 387
drag, startPoint x: 1031, startPoint y: 82, endPoint x: 1048, endPoint y: 84, distance: 16.9
click at [1044, 83] on div "# Navigate the maze in less than 5 statements. hero . moveRight ( 2 ) hero . mo…" at bounding box center [1081, 219] width 277 height 387
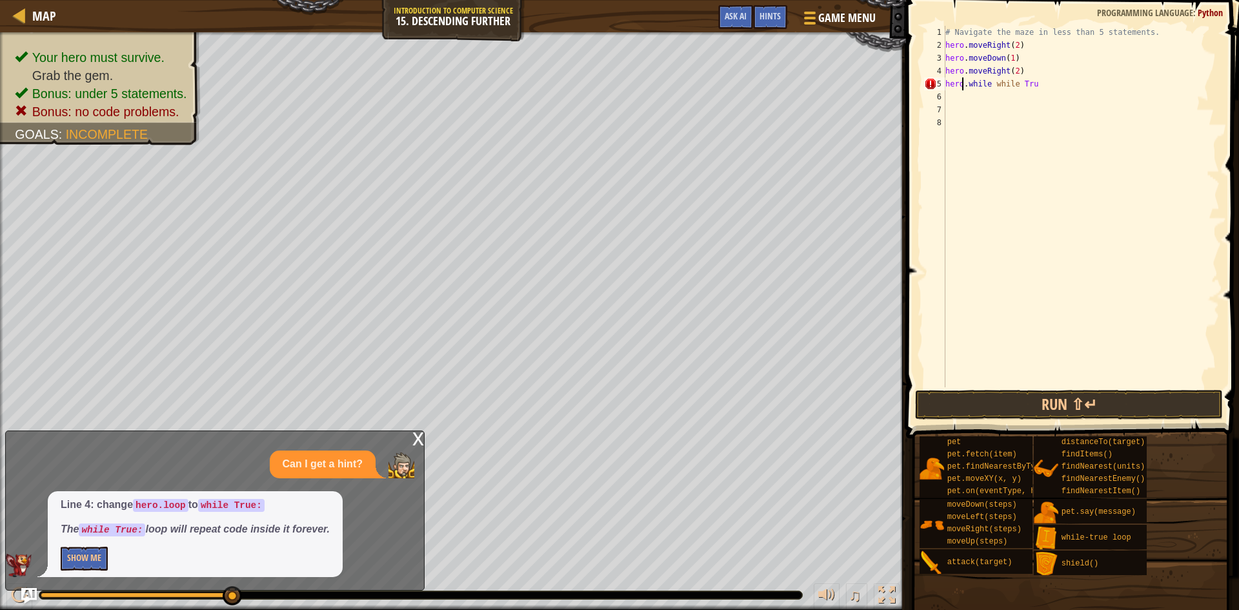
click at [961, 83] on div "# Navigate the maze in less than 5 statements. hero . moveRight ( 2 ) hero . mo…" at bounding box center [1081, 219] width 277 height 387
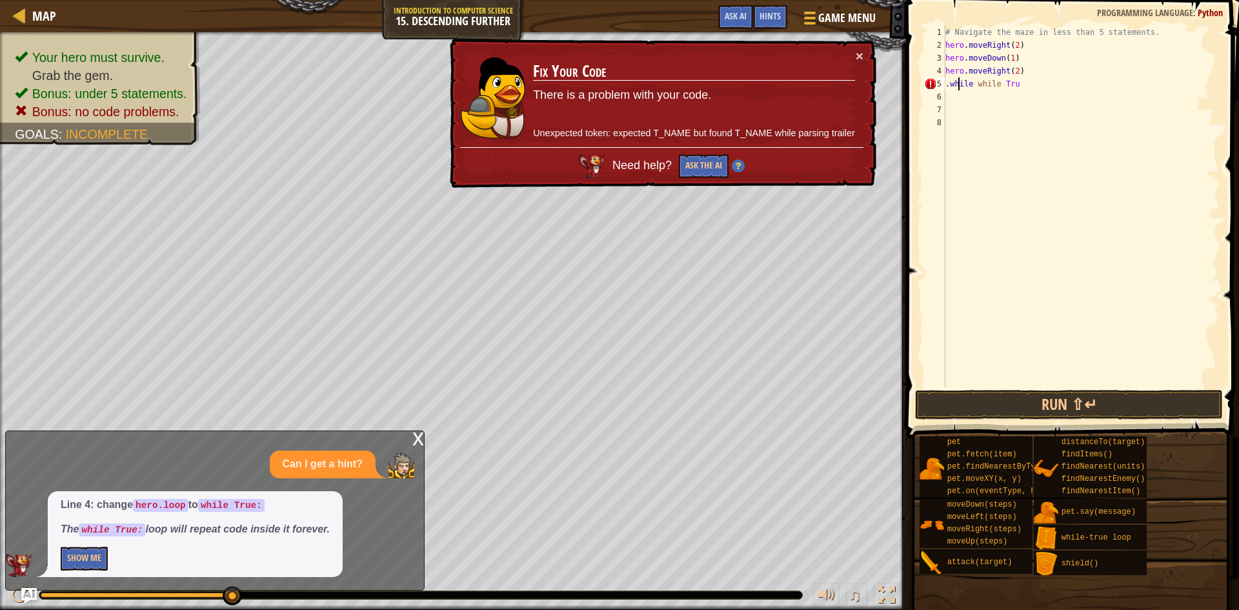
click at [957, 83] on div "# Navigate the maze in less than 5 statements. hero . moveRight ( 2 ) hero . mo…" at bounding box center [1081, 219] width 277 height 387
drag, startPoint x: 1020, startPoint y: 89, endPoint x: 1001, endPoint y: 89, distance: 19.4
click at [1001, 89] on div "# Navigate the maze in less than 5 statements. hero . moveRight ( 2 ) hero . mo…" at bounding box center [1081, 219] width 277 height 387
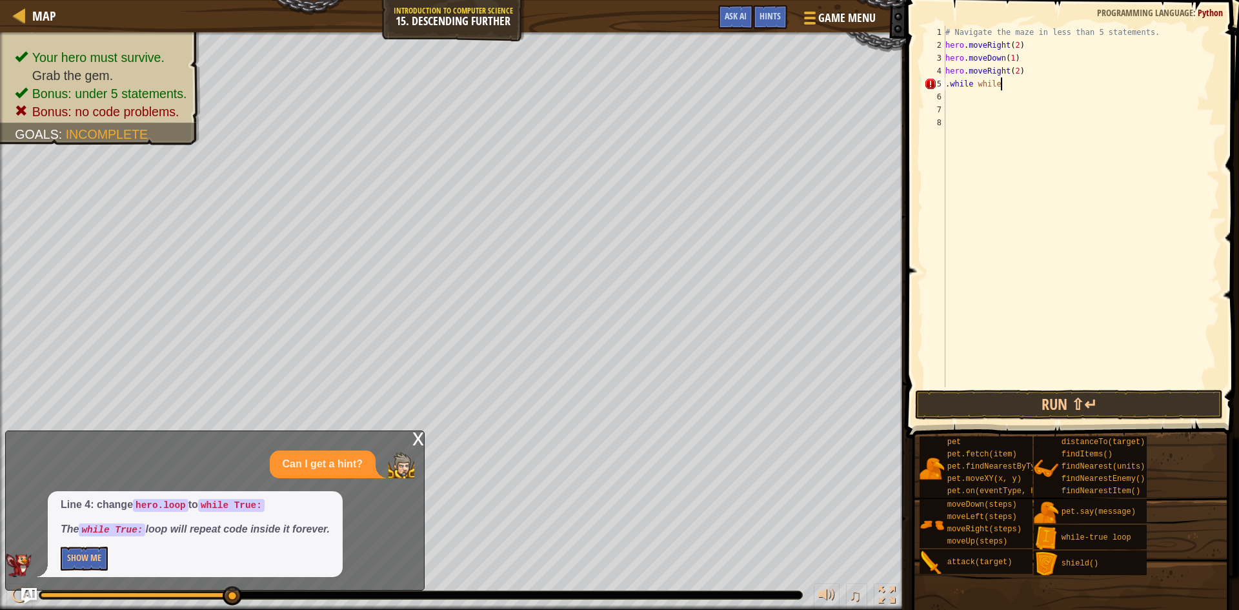
click at [950, 88] on div "# Navigate the maze in less than 5 statements. hero . moveRight ( 2 ) hero . mo…" at bounding box center [1081, 219] width 277 height 387
type textarea "while while"
click at [993, 91] on div "# Navigate the maze in less than 5 statements. hero . moveRight ( 2 ) hero . mo…" at bounding box center [1081, 219] width 277 height 387
click at [993, 86] on div "# Navigate the maze in less than 5 statements. hero . moveRight ( 2 ) hero . mo…" at bounding box center [1081, 219] width 277 height 387
type textarea "w"
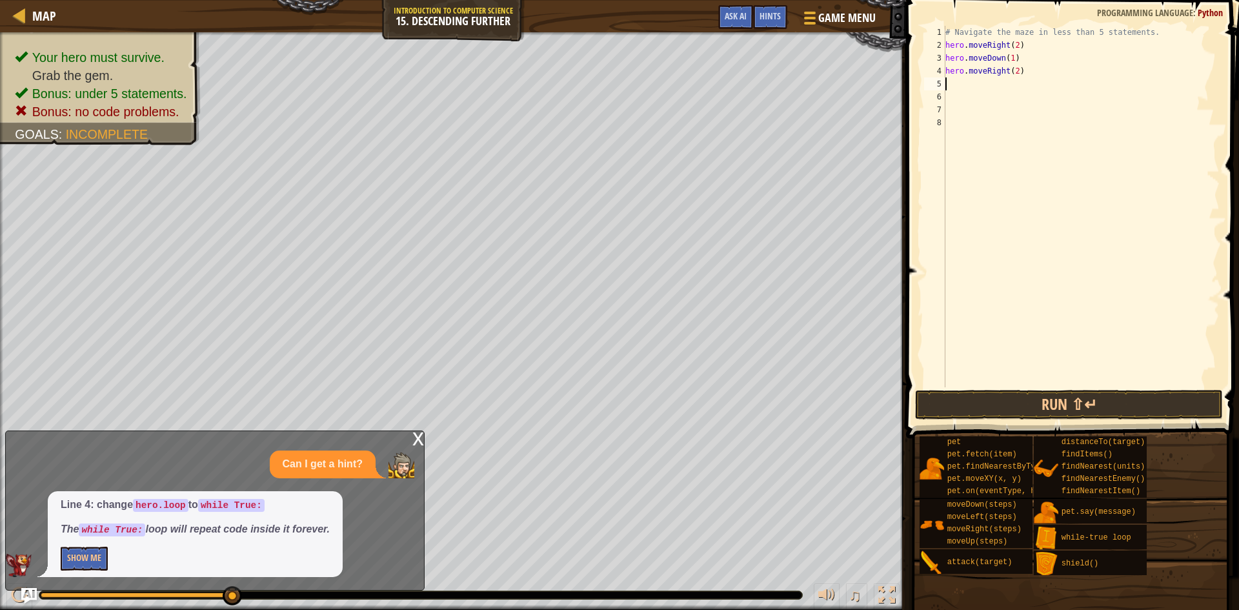
click at [955, 31] on div "# Navigate the maze in less than 5 statements. hero . moveRight ( 2 ) hero . mo…" at bounding box center [1081, 219] width 277 height 387
click at [964, 50] on div "whi le-true loop press enter" at bounding box center [1065, 69] width 244 height 58
type textarea "the maze in less than 5 statements."
drag, startPoint x: 965, startPoint y: 50, endPoint x: 1119, endPoint y: 47, distance: 154.3
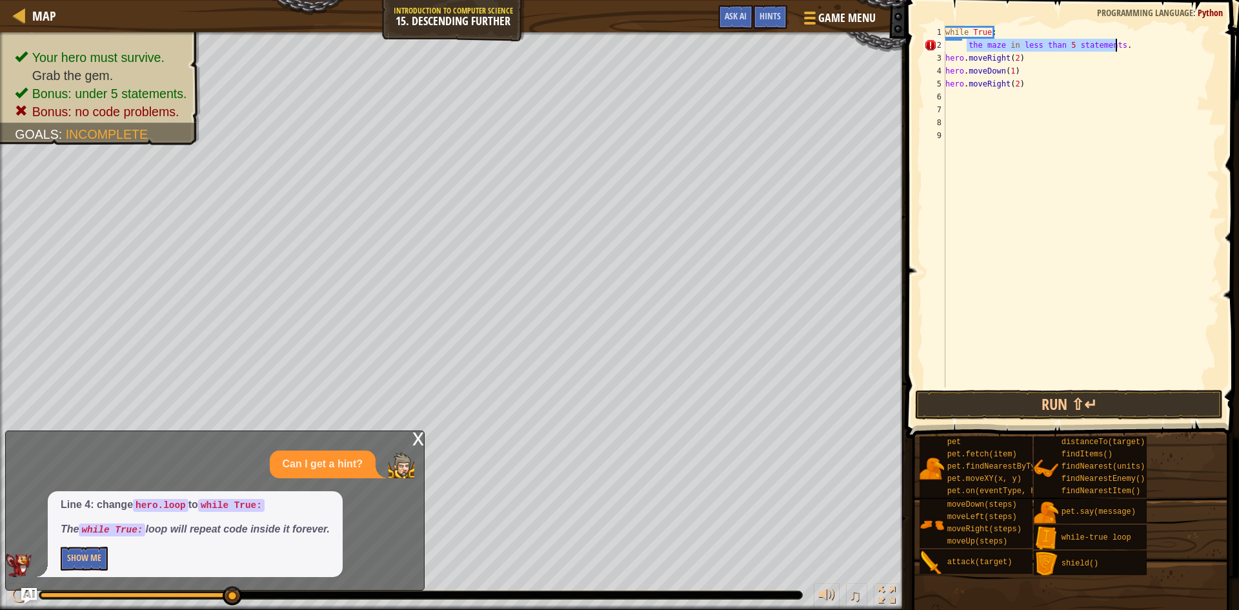
click at [1119, 47] on div "while True : the maze in less than 5 statements . hero . moveRight ( 2 ) hero .…" at bounding box center [1081, 219] width 277 height 387
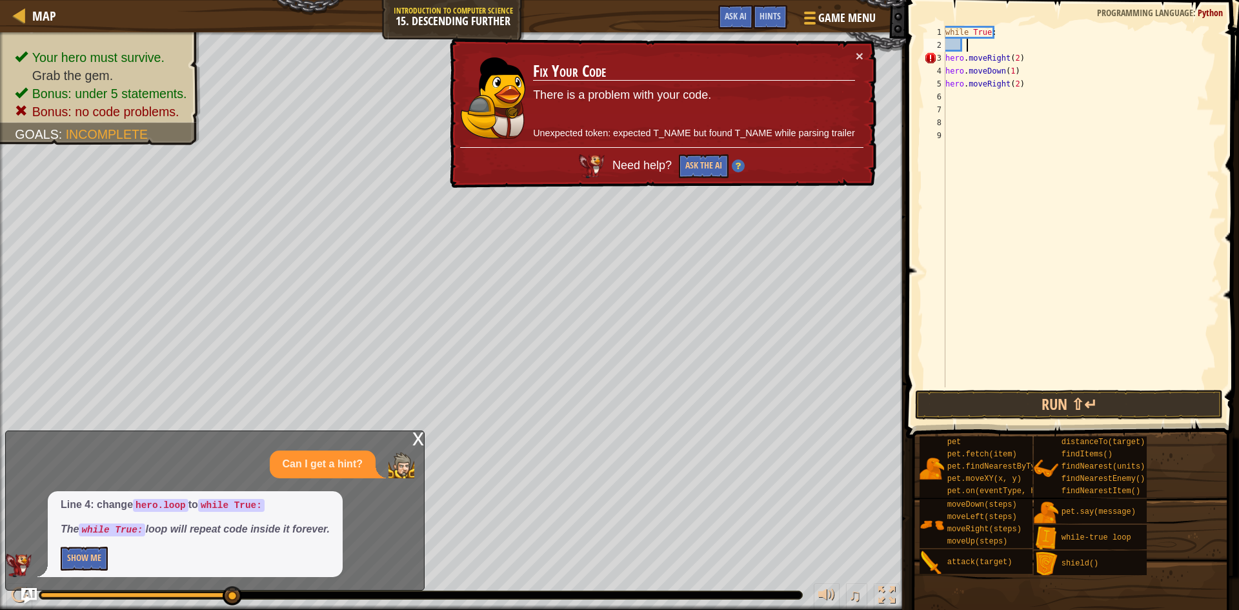
click at [946, 62] on div "while True : hero . moveRight ( 2 ) hero . moveDown ( 1 ) hero . moveRight ( 2 )" at bounding box center [1081, 219] width 277 height 387
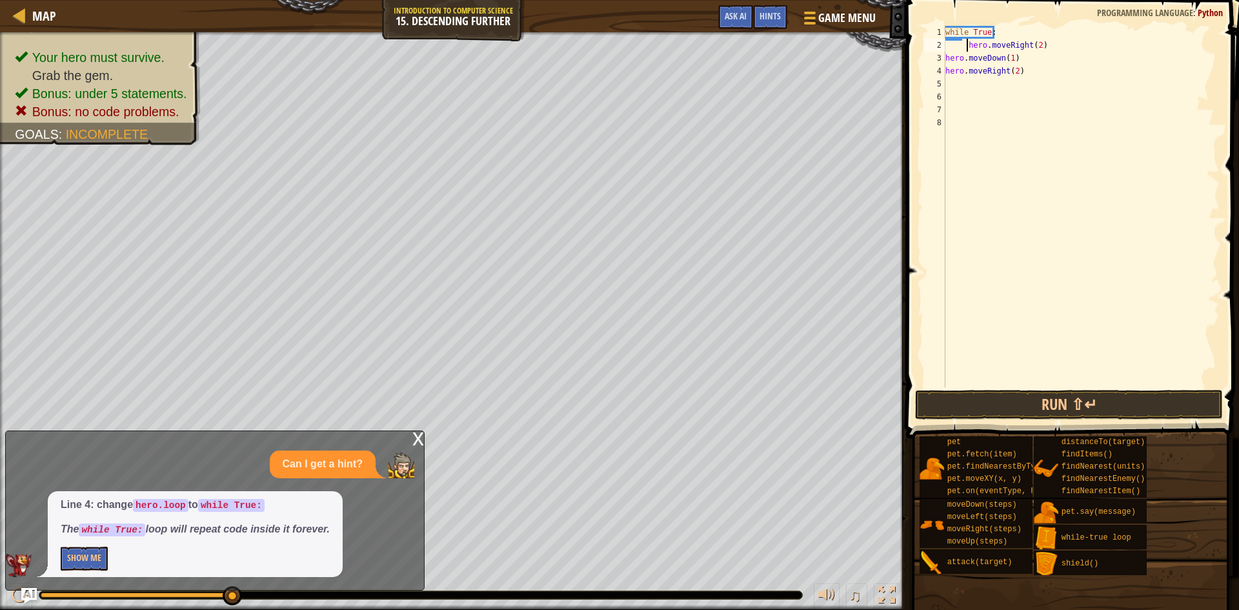
click at [946, 62] on div "while True : hero . moveRight ( 2 ) hero . moveDown ( 1 ) hero . moveRight ( 2 )" at bounding box center [1081, 219] width 277 height 387
click at [945, 76] on div "hero.moveDown(1) 1 2 3 4 5 6 7 8 while True : hero . moveRight ( 2 ) hero . mov…" at bounding box center [1071, 206] width 298 height 361
click at [957, 63] on div "while True : hero . moveRight ( 2 ) hero . moveDown ( 1 ) hero . moveRight ( 2 )" at bounding box center [1081, 219] width 277 height 387
click at [961, 38] on div "while True : hero . moveRight ( 2 ) hero . moveDown ( 1 ) hero . moveRight ( 2 )" at bounding box center [1081, 219] width 277 height 387
click at [957, 38] on div "while True : hero . moveRight ( 2 ) hero . moveDown ( 1 ) hero . moveRight ( 2 )" at bounding box center [1081, 219] width 277 height 387
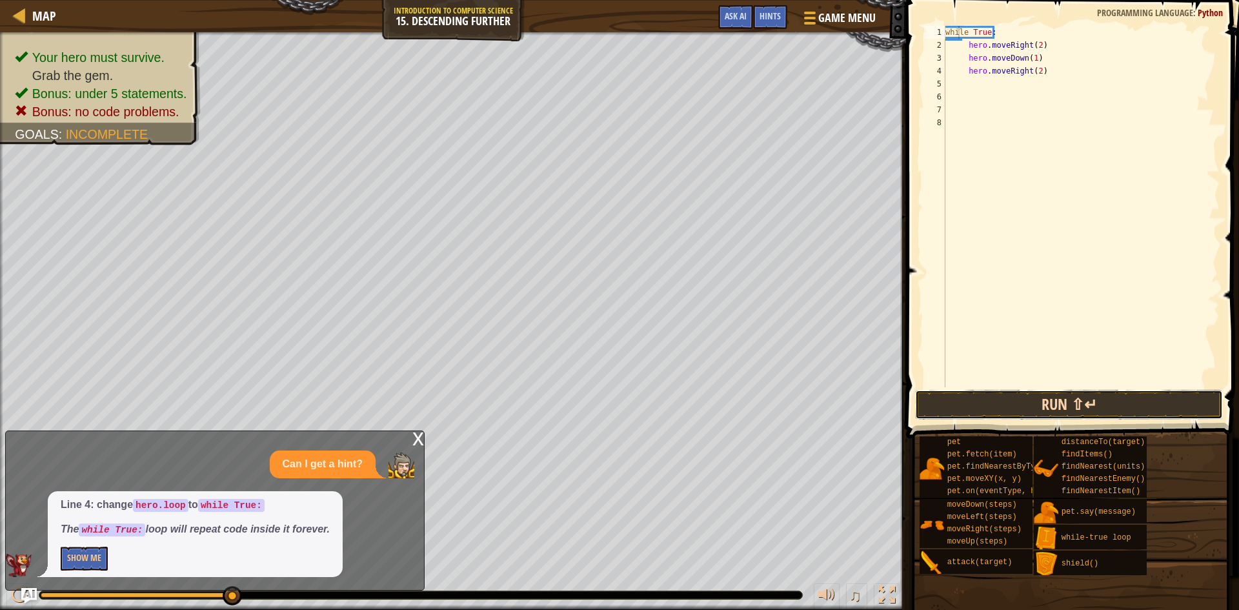
click at [941, 394] on button "Run ⇧↵" at bounding box center [1069, 405] width 308 height 30
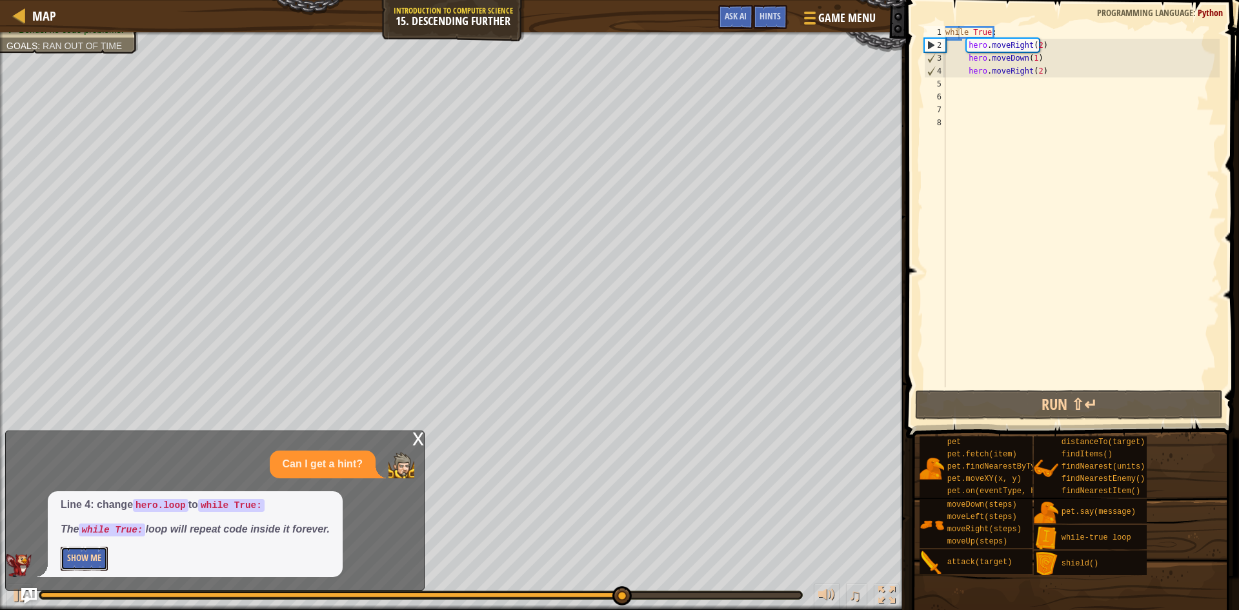
click at [75, 560] on button "Show Me" at bounding box center [84, 559] width 47 height 24
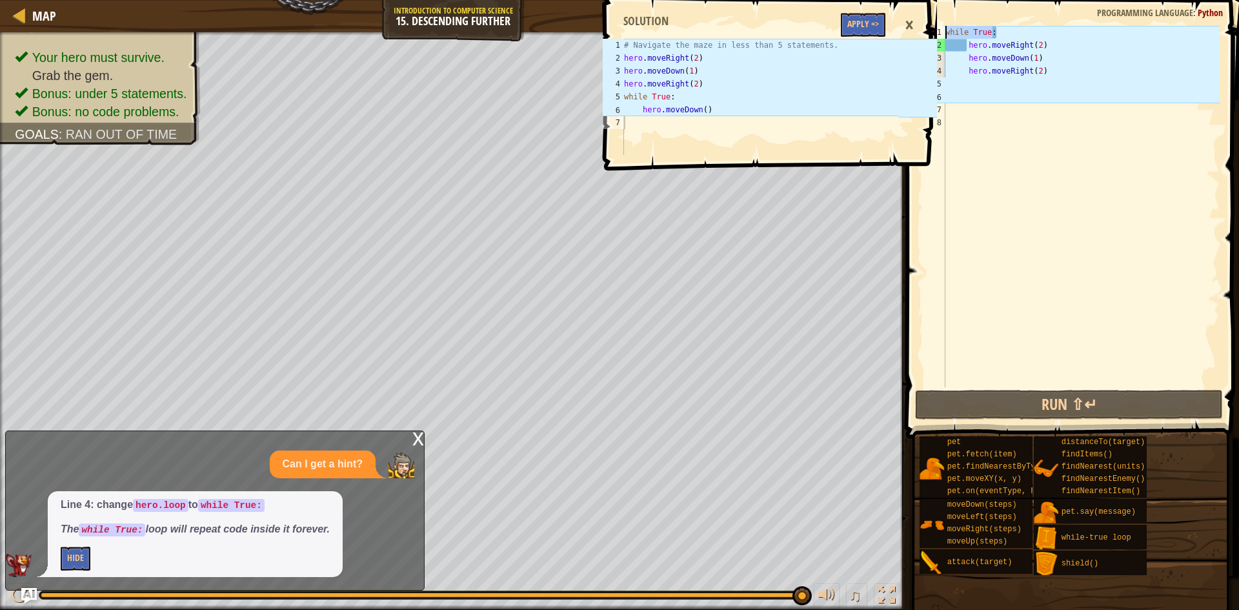
drag, startPoint x: 997, startPoint y: 35, endPoint x: 947, endPoint y: 32, distance: 49.8
click at [947, 32] on div "while True : hero . moveRight ( 2 ) hero . moveDown ( 1 ) hero . moveRight ( 2 )" at bounding box center [1081, 219] width 277 height 387
drag, startPoint x: 1007, startPoint y: 25, endPoint x: 954, endPoint y: 49, distance: 58.3
click at [954, 49] on div "while True: 1 2 3 4 5 6 7 8 while True : hero . moveRight ( 2 ) hero . moveDown…" at bounding box center [1070, 244] width 337 height 476
click at [1005, 26] on div "while True : hero . moveRight ( 2 ) hero . moveDown ( 1 ) hero . moveRight ( 2 )" at bounding box center [1081, 219] width 277 height 387
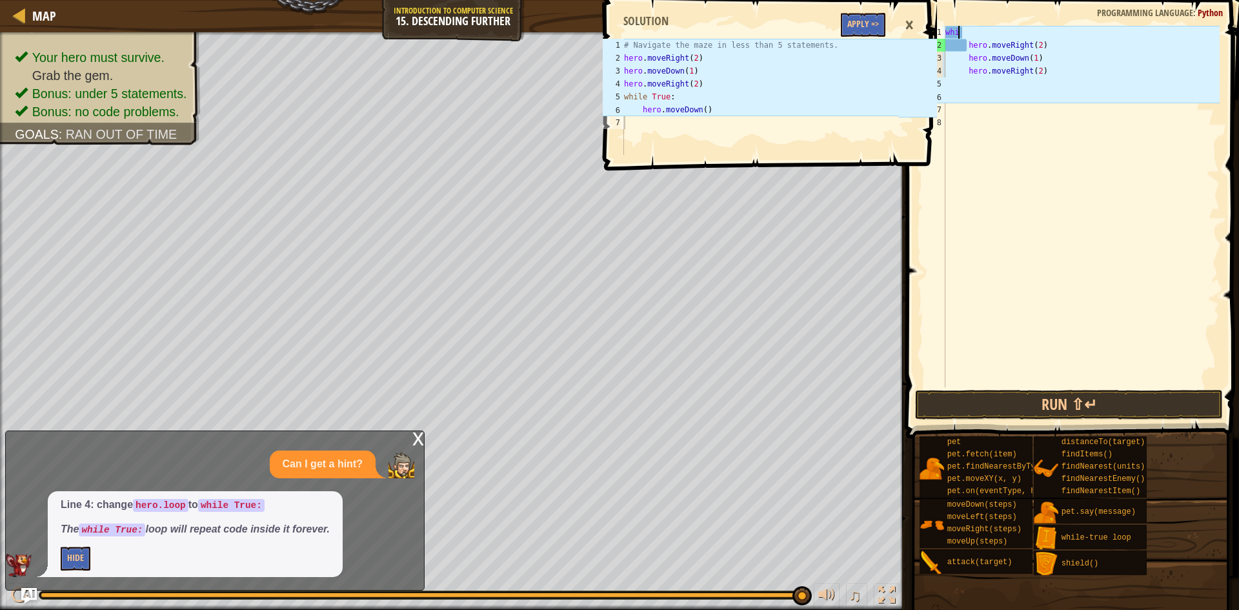
scroll to position [6, 0]
type textarea "w"
click at [968, 45] on div "hero . moveRight ( 2 ) hero . moveDown ( 1 ) hero . moveRight ( 2 )" at bounding box center [1081, 219] width 277 height 387
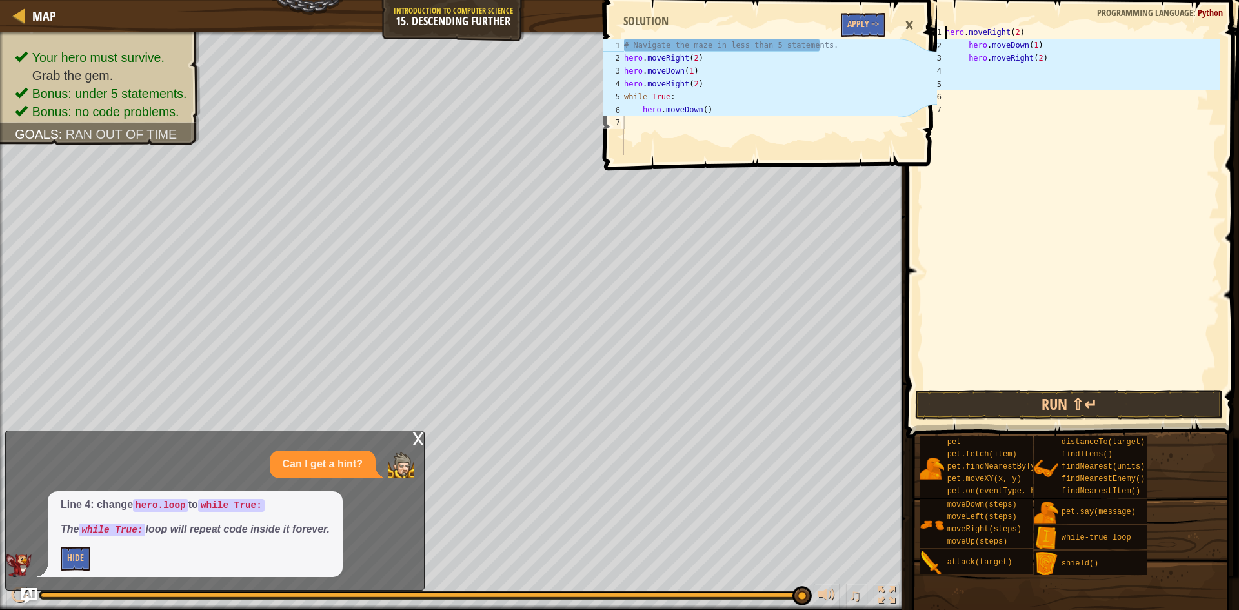
click at [968, 45] on div "hero . moveRight ( 2 ) hero . moveDown ( 1 ) hero . moveRight ( 2 )" at bounding box center [1081, 219] width 277 height 387
type textarea "hero.moveDown(1)"
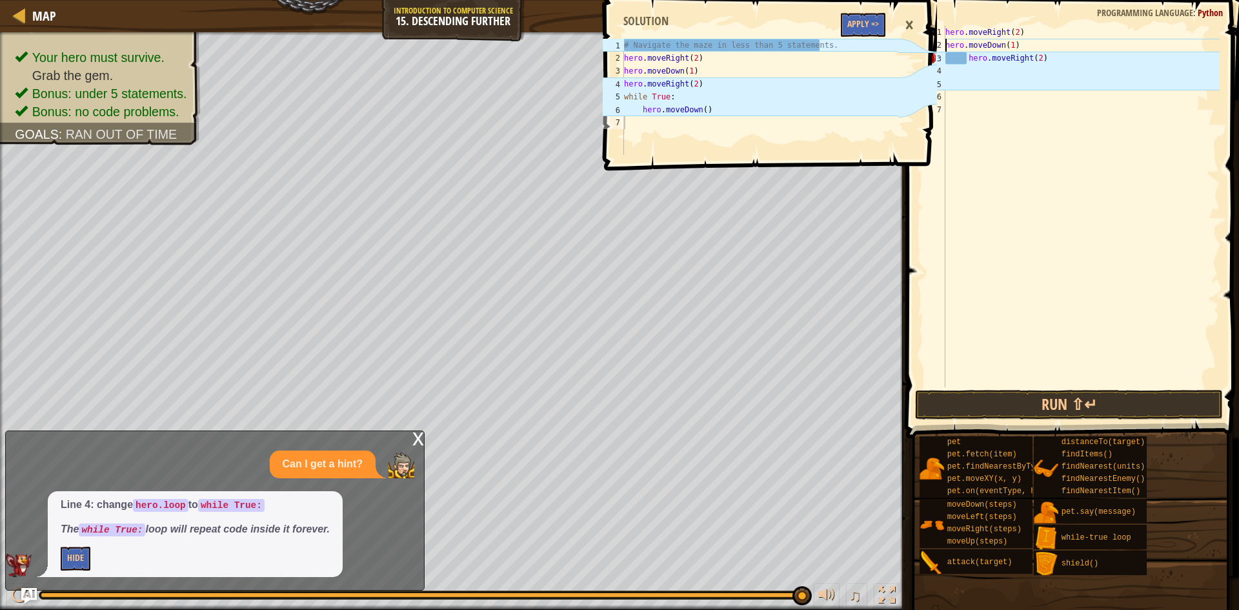
click at [967, 65] on div "hero . moveRight ( 2 ) hero . moveDown ( 1 ) hero . moveRight ( 2 )" at bounding box center [1081, 219] width 277 height 387
click at [965, 59] on div "hero . moveRight ( 2 ) hero . moveDown ( 1 ) hero . moveRight ( 2 )" at bounding box center [1081, 219] width 277 height 387
type textarea "hero.moveRight(2)"
click at [959, 75] on div "hero . moveRight ( 2 ) hero . moveDown ( 1 ) hero . moveRight ( 2 )" at bounding box center [1081, 219] width 277 height 387
type textarea "w"
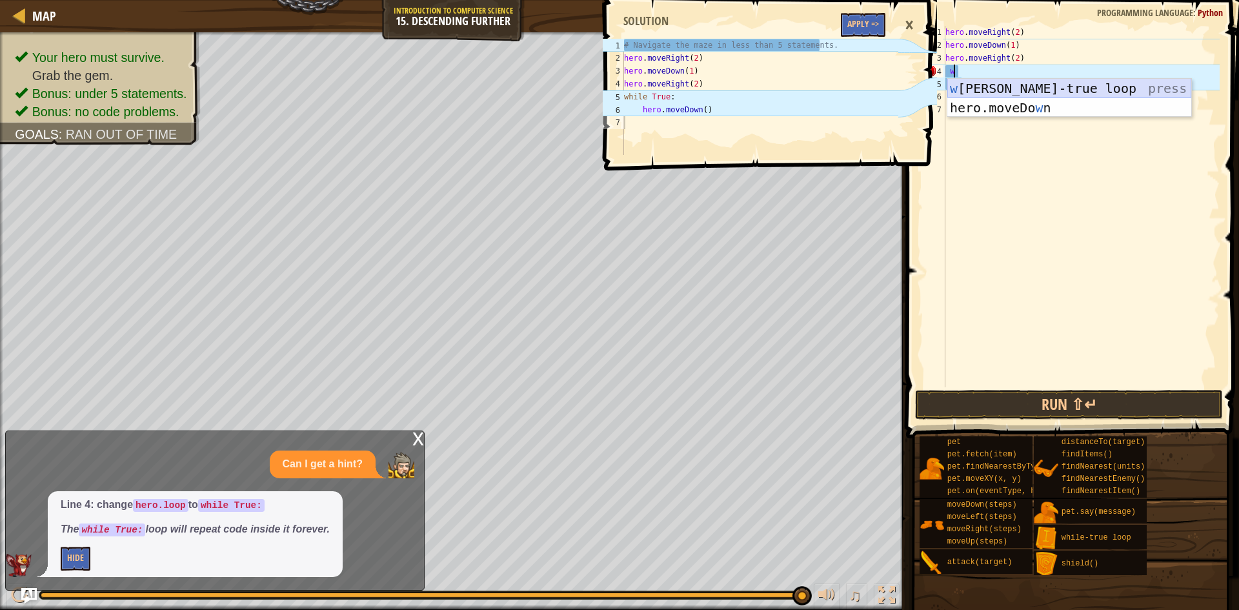
click at [996, 85] on div "w [PERSON_NAME]-true loop press enter hero.moveDo w n press enter" at bounding box center [1070, 117] width 244 height 77
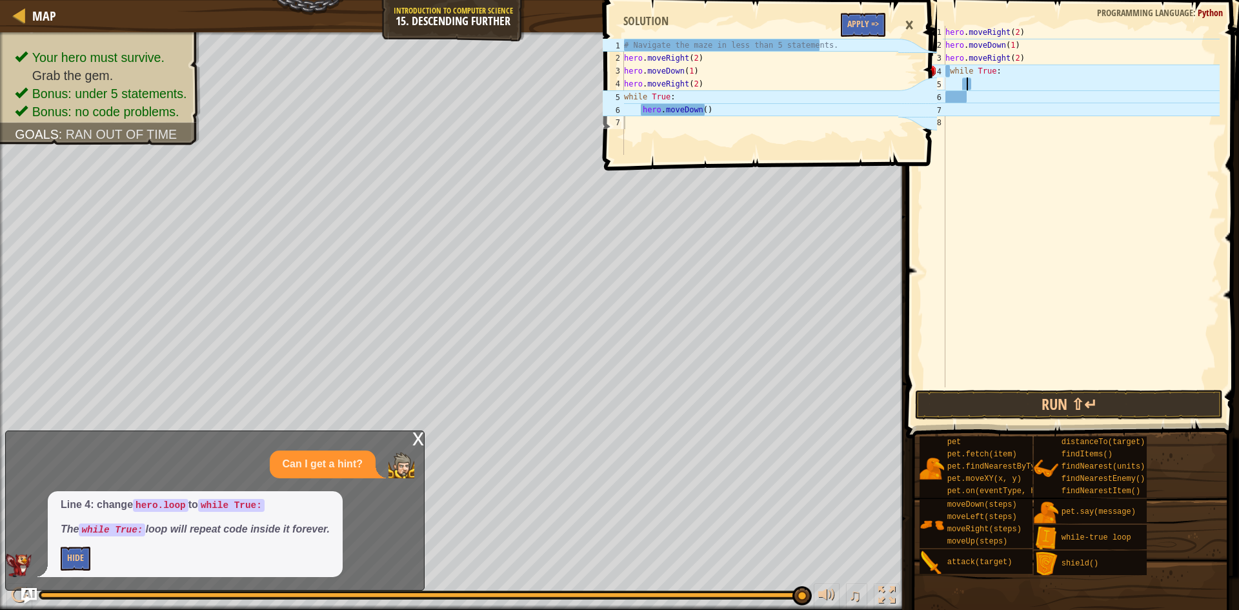
type textarea "h"
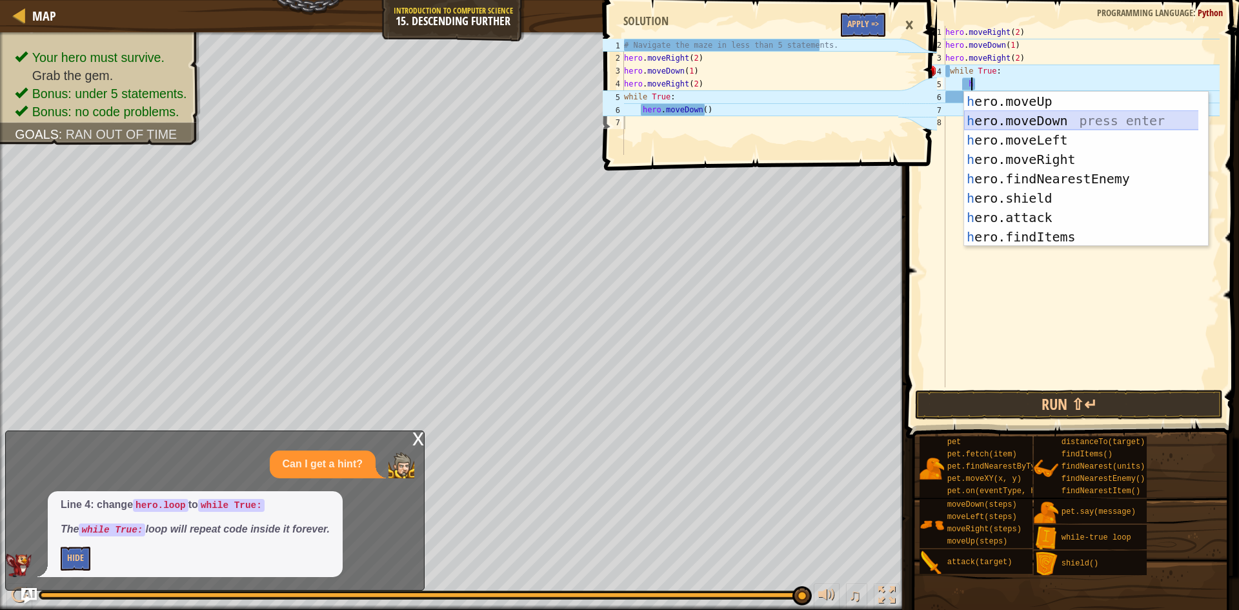
click at [1043, 121] on div "h ero.moveUp press enter h ero.moveDown press enter h ero.moveLeft press enter …" at bounding box center [1086, 189] width 244 height 194
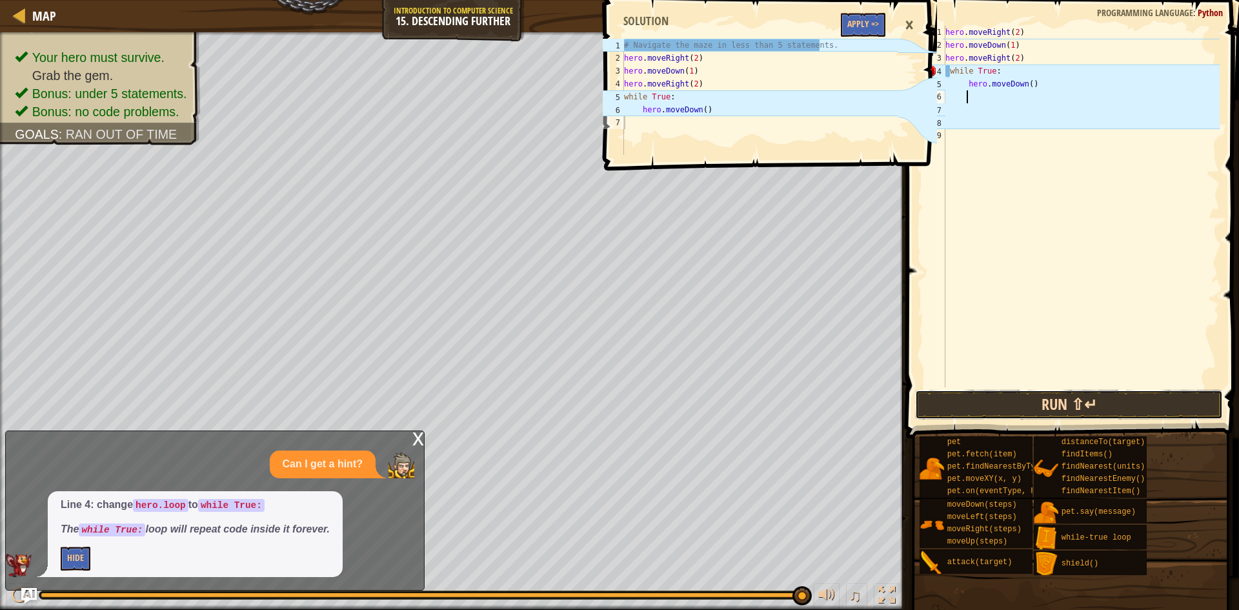
click at [977, 409] on button "Run ⇧↵" at bounding box center [1069, 405] width 308 height 30
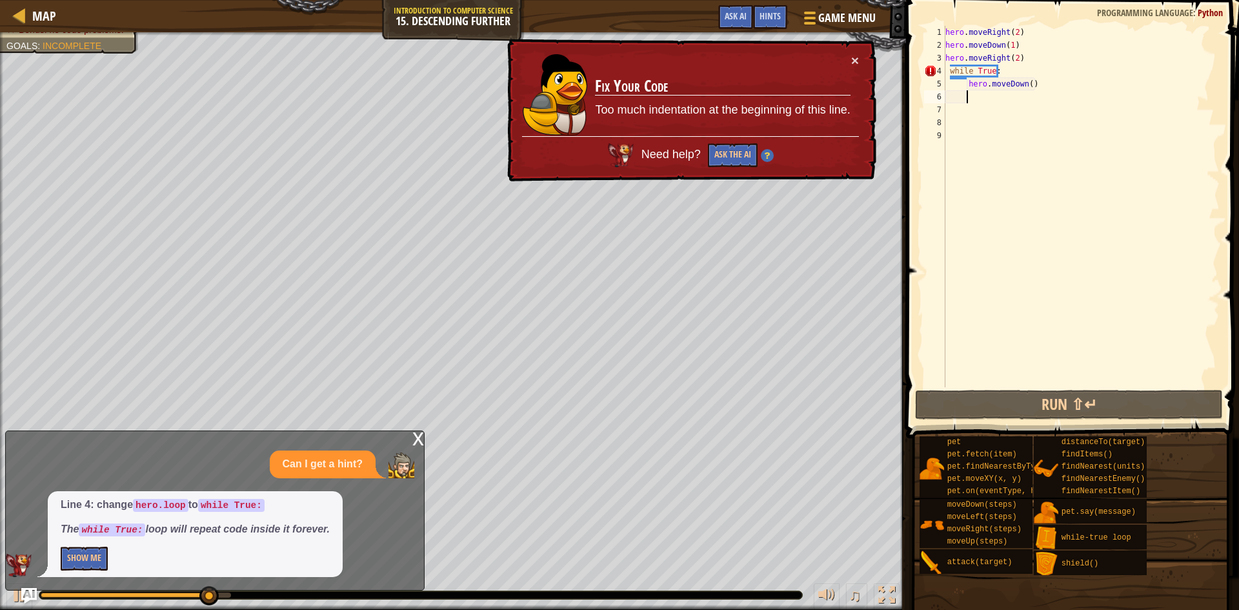
click at [951, 74] on div "hero . moveRight ( 2 ) hero . moveDown ( 1 ) hero . moveRight ( 2 ) while True …" at bounding box center [1081, 219] width 277 height 387
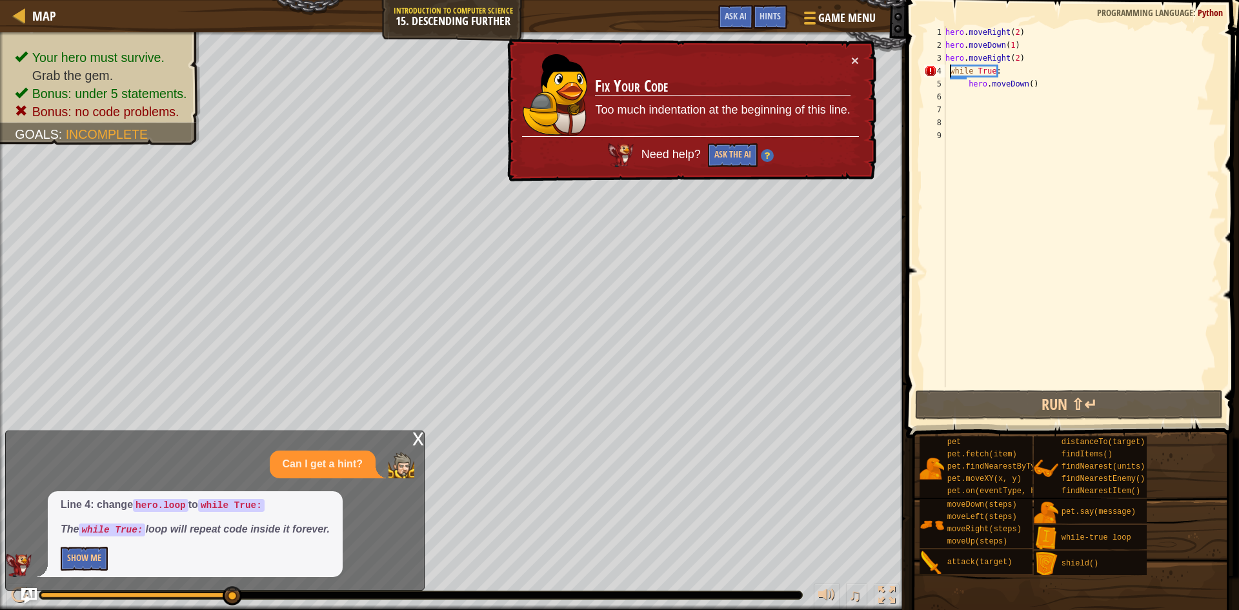
type textarea "while True:"
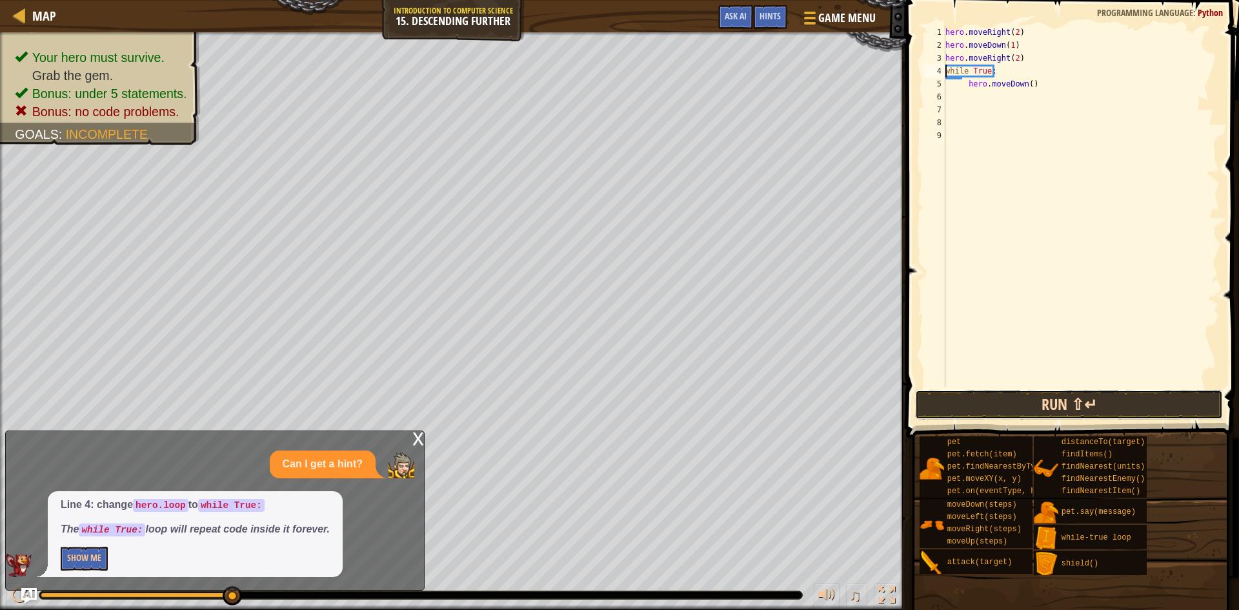
click at [1004, 394] on button "Run ⇧↵" at bounding box center [1069, 405] width 308 height 30
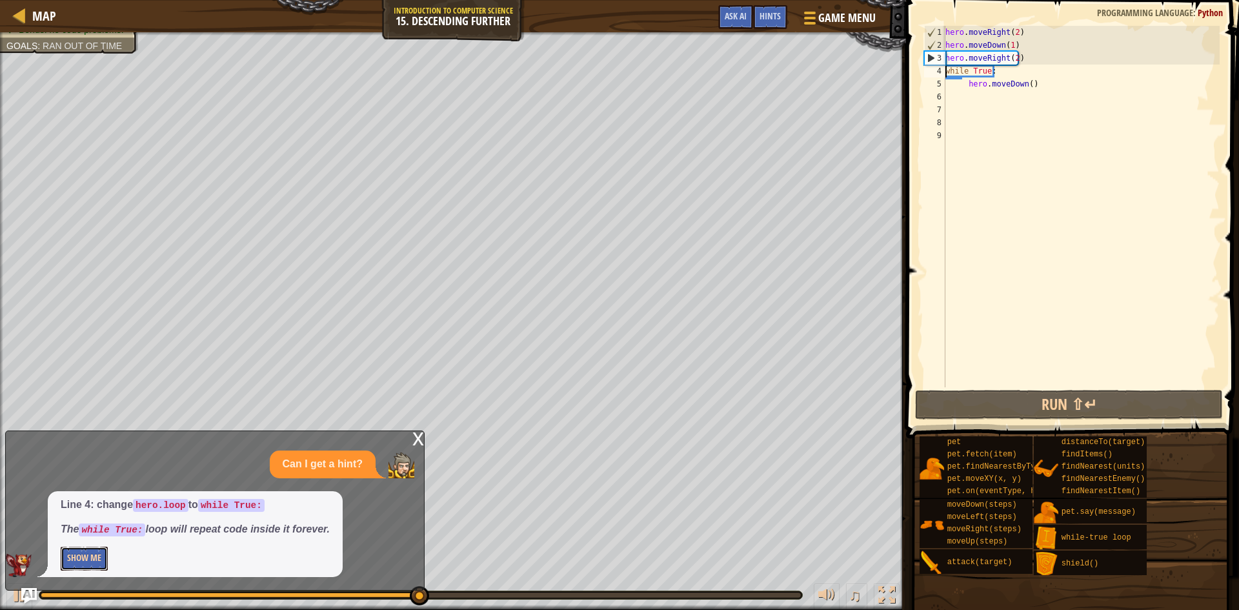
click at [103, 560] on button "Show Me" at bounding box center [84, 559] width 47 height 24
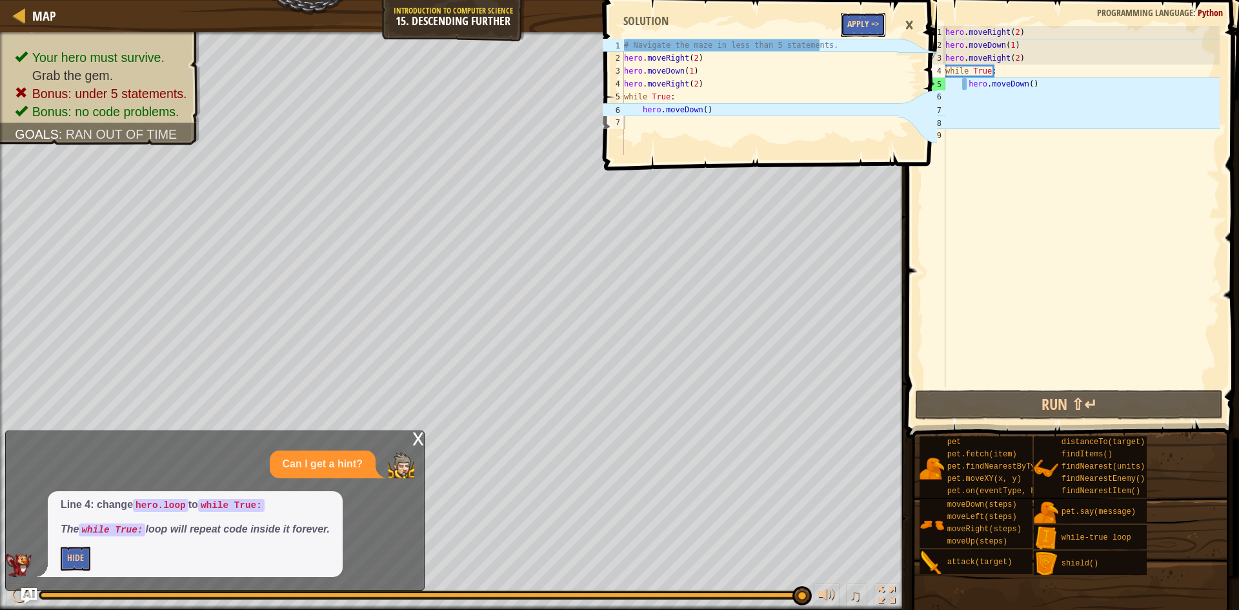
click at [848, 20] on button "Apply =>" at bounding box center [863, 25] width 45 height 24
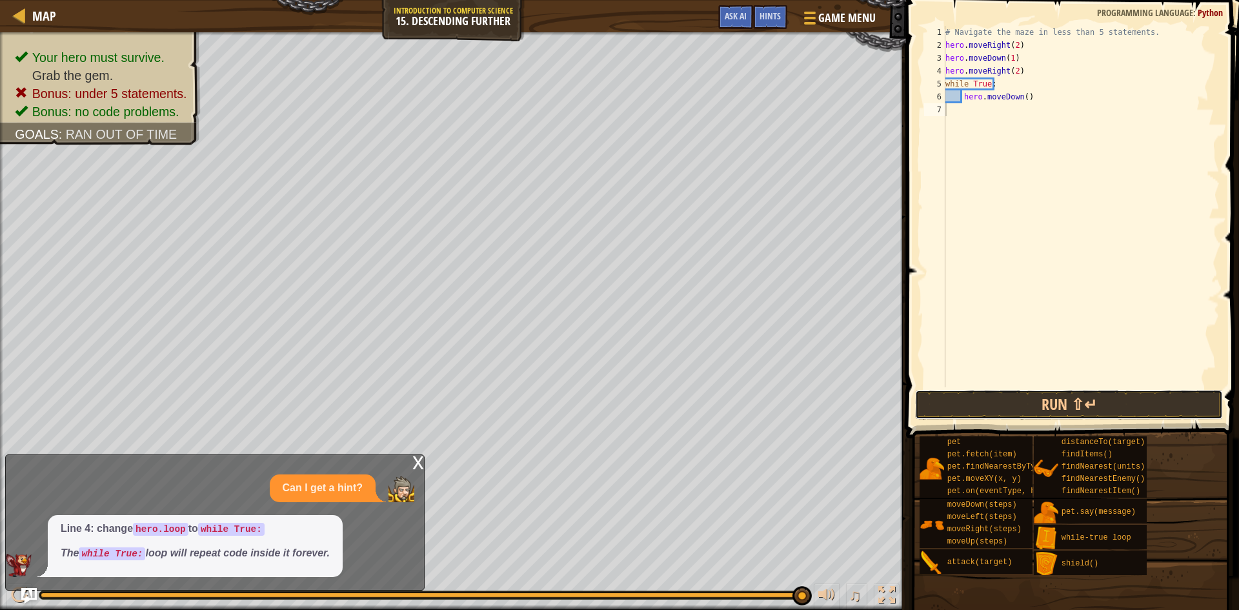
drag, startPoint x: 979, startPoint y: 394, endPoint x: 975, endPoint y: 385, distance: 10.2
click at [977, 392] on button "Run ⇧↵" at bounding box center [1069, 405] width 308 height 30
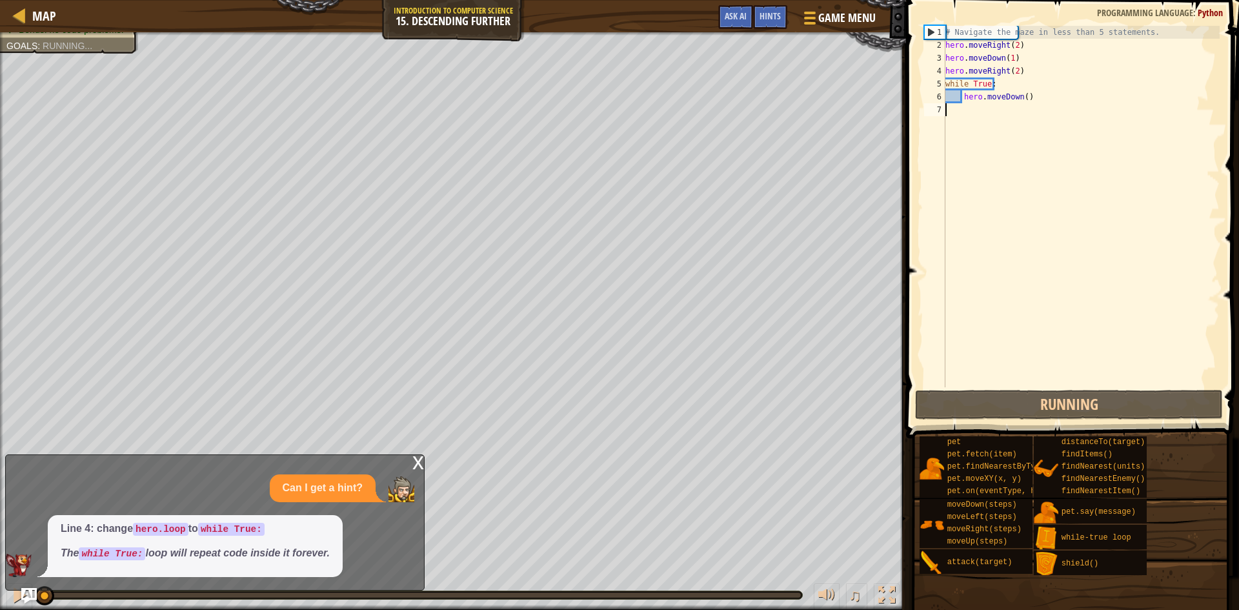
scroll to position [6, 0]
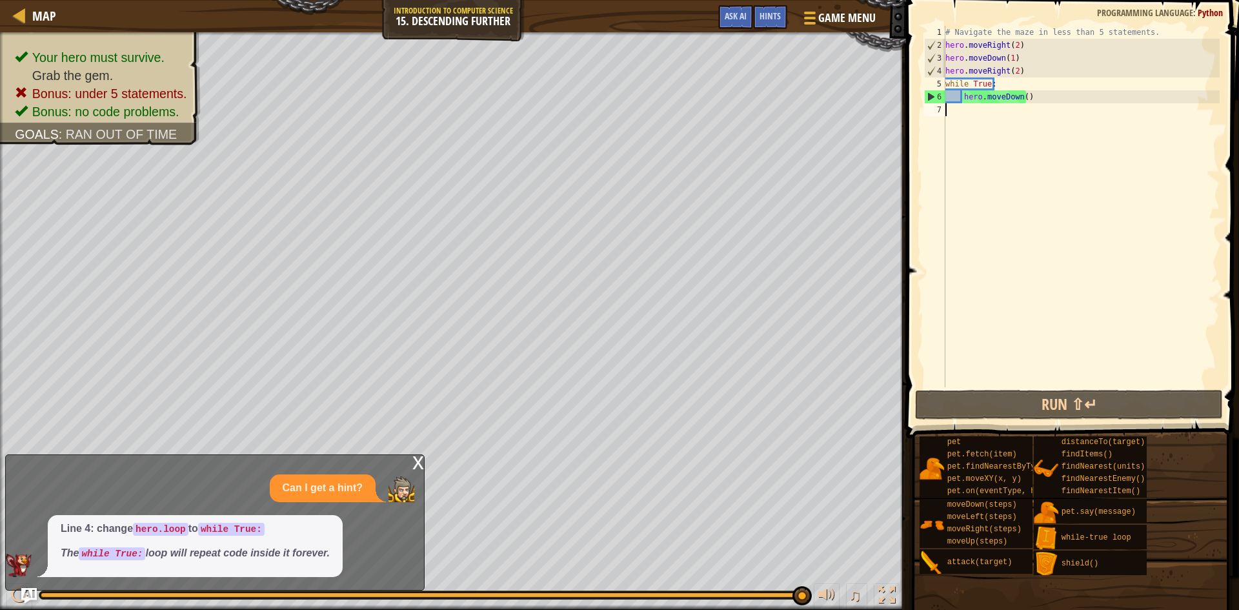
click at [345, 482] on p "Can I get a hint?" at bounding box center [323, 488] width 80 height 15
click at [298, 545] on span "Line 4: change hero.loop to while True: The while True: loop will repeat code i…" at bounding box center [195, 541] width 269 height 39
click at [340, 481] on p "Can I get a hint?" at bounding box center [323, 488] width 80 height 15
click at [757, 17] on div "Hints" at bounding box center [770, 17] width 34 height 24
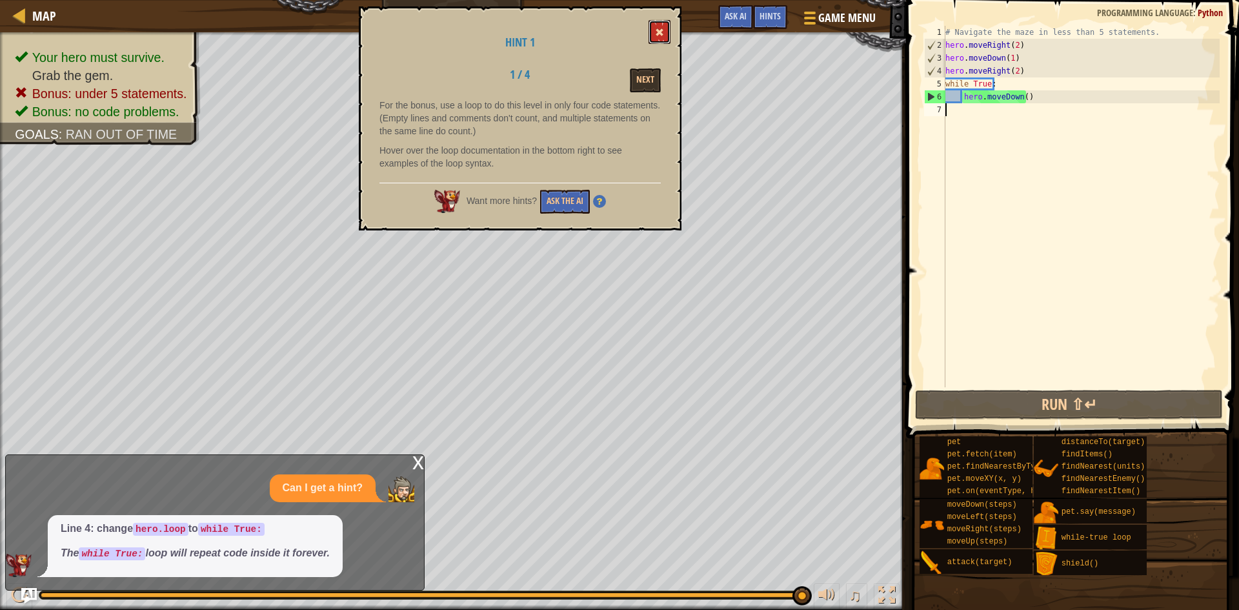
click at [654, 29] on button at bounding box center [660, 32] width 22 height 24
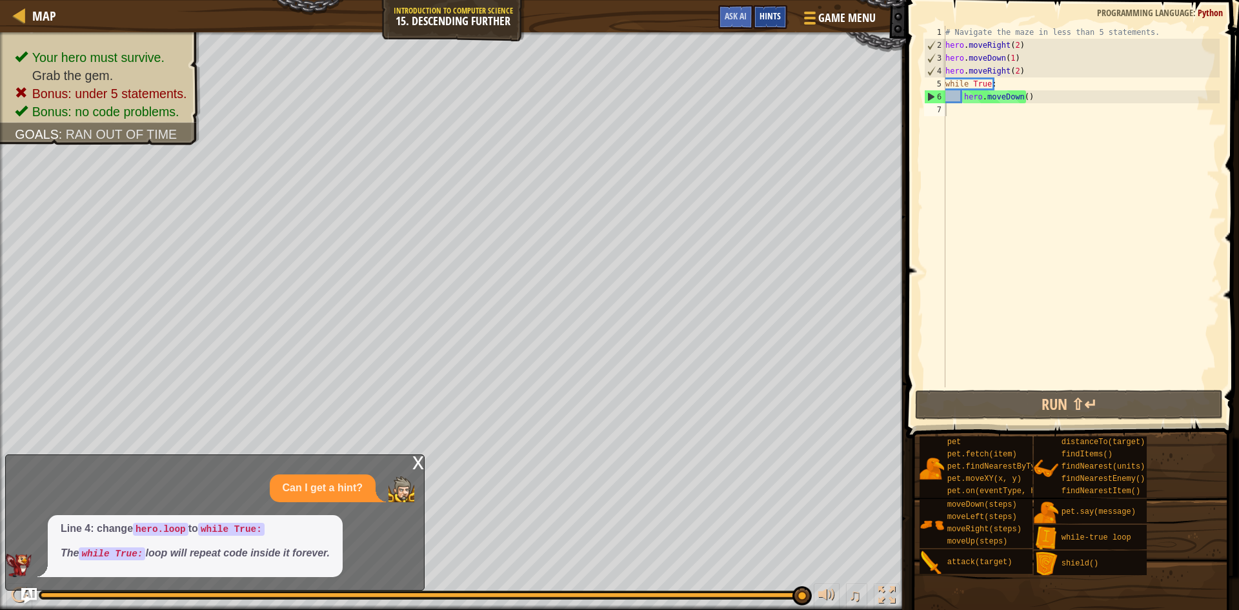
click at [774, 11] on span "Hints" at bounding box center [770, 16] width 21 height 12
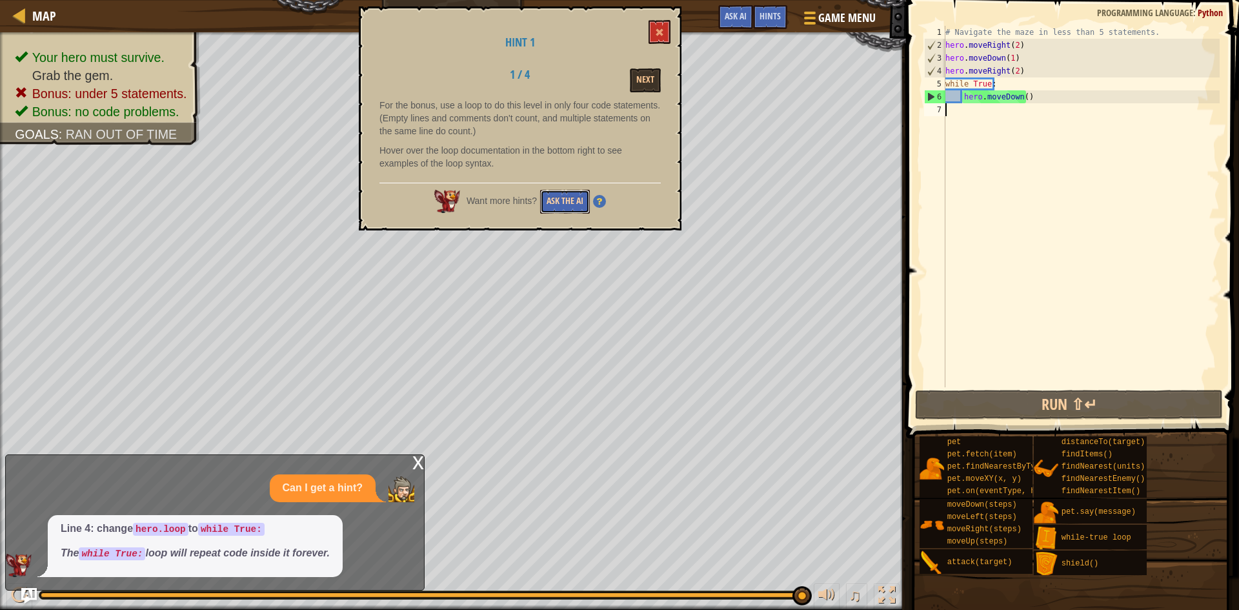
click at [577, 196] on button "Ask the AI" at bounding box center [565, 202] width 50 height 24
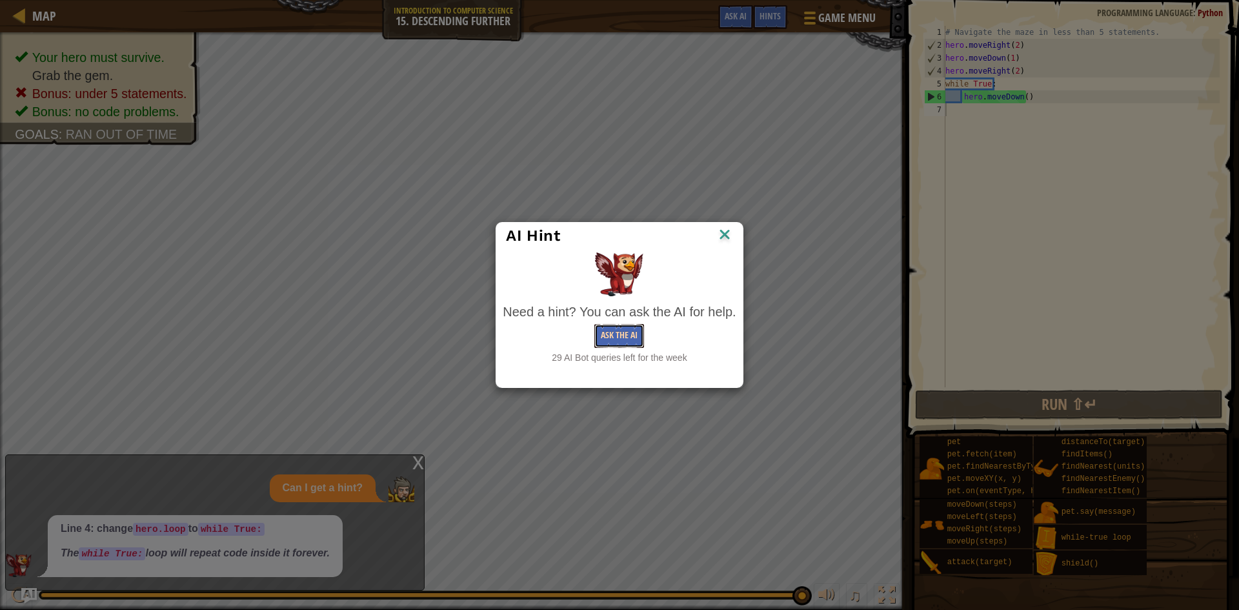
click at [633, 334] on button "Ask the AI" at bounding box center [620, 336] width 50 height 24
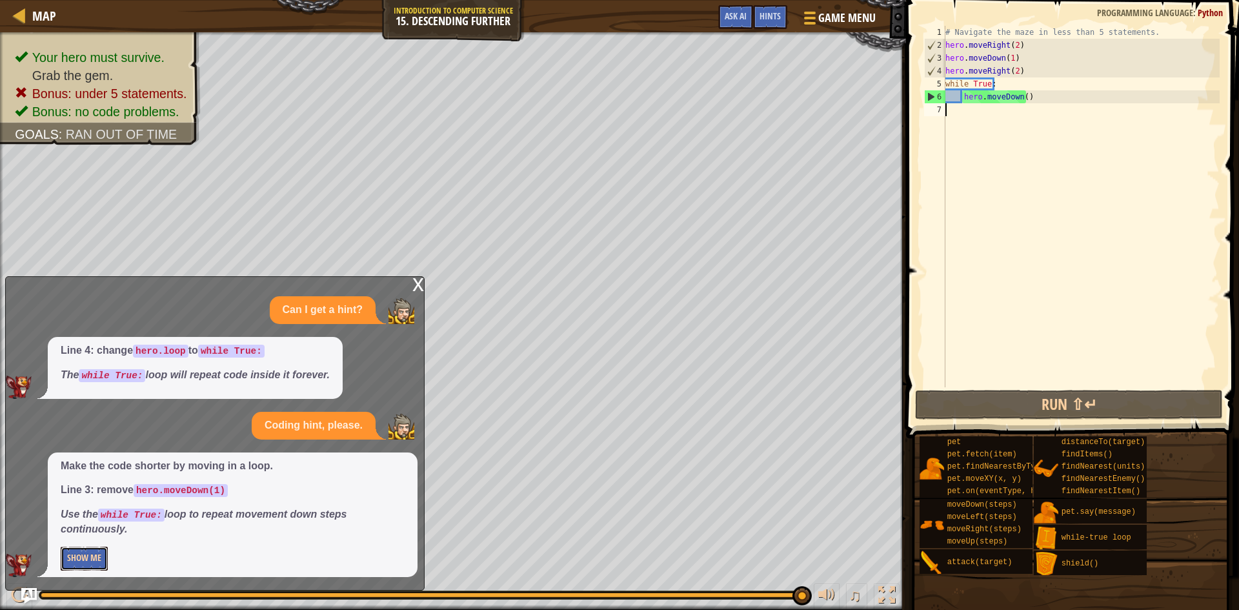
click at [92, 551] on button "Show Me" at bounding box center [84, 559] width 47 height 24
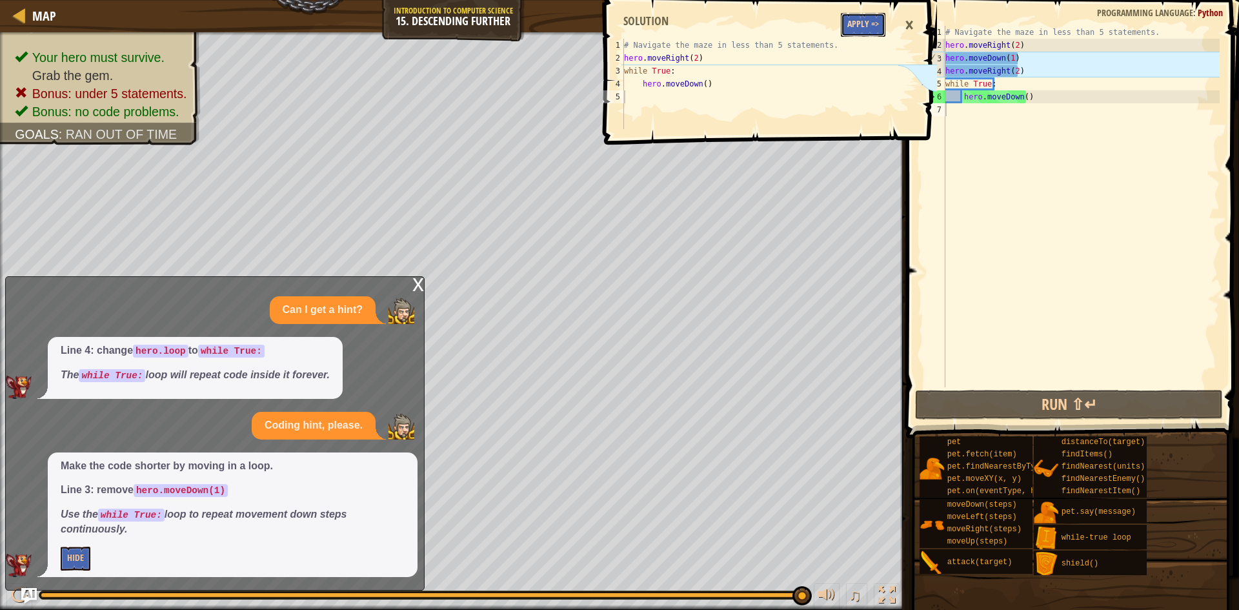
click at [859, 22] on button "Apply =>" at bounding box center [863, 25] width 45 height 24
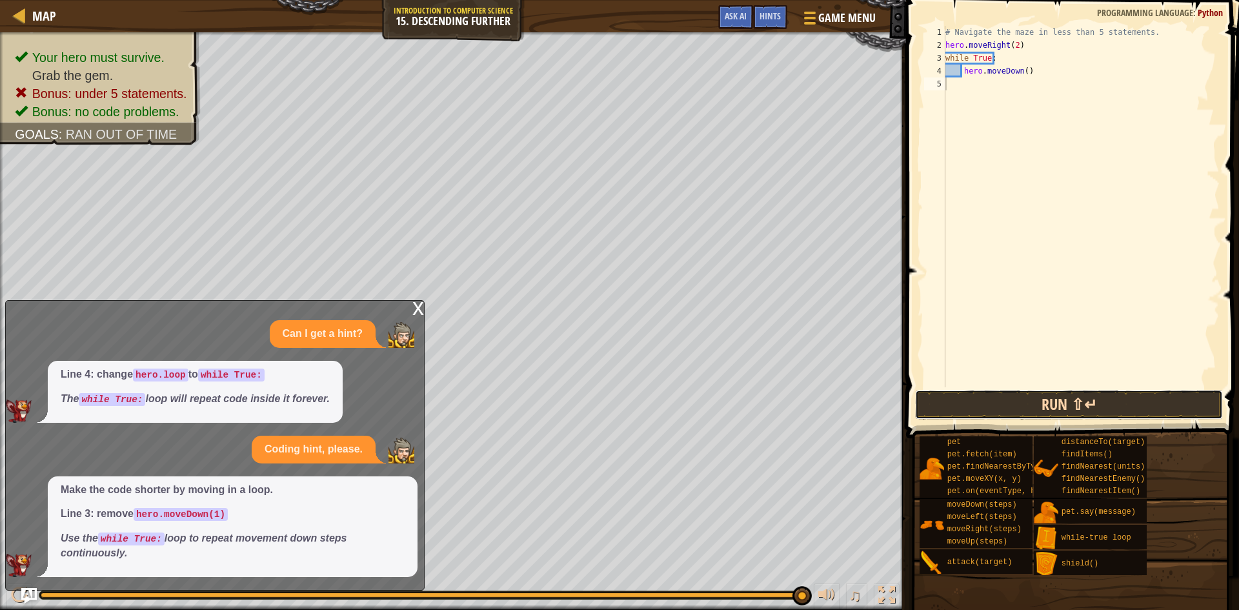
click at [987, 396] on button "Run ⇧↵" at bounding box center [1069, 405] width 308 height 30
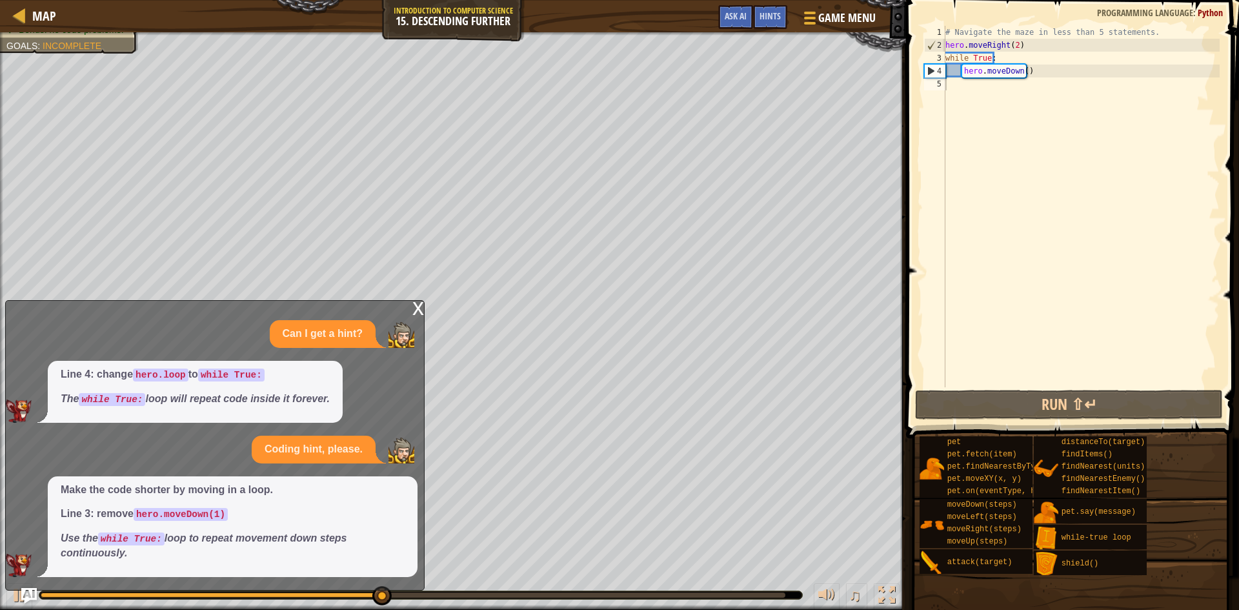
click at [331, 540] on em "Use the while True: loop to repeat movement down steps continuously." at bounding box center [204, 546] width 287 height 26
click at [413, 303] on div "x" at bounding box center [418, 307] width 12 height 13
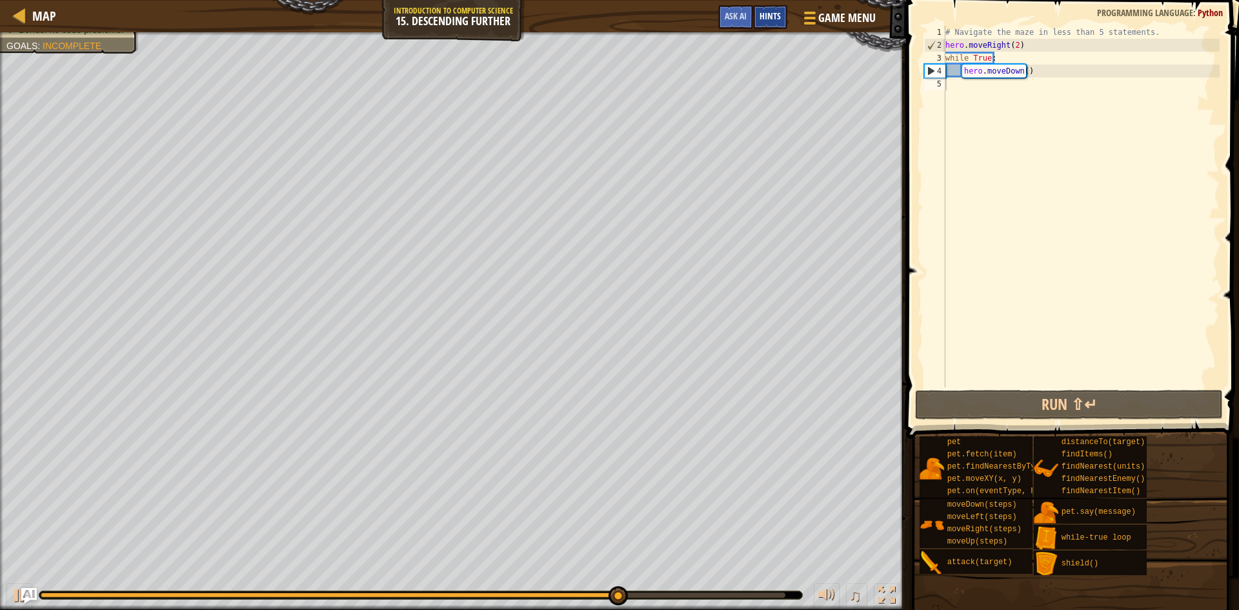
click at [757, 8] on div "Hints" at bounding box center [770, 17] width 34 height 24
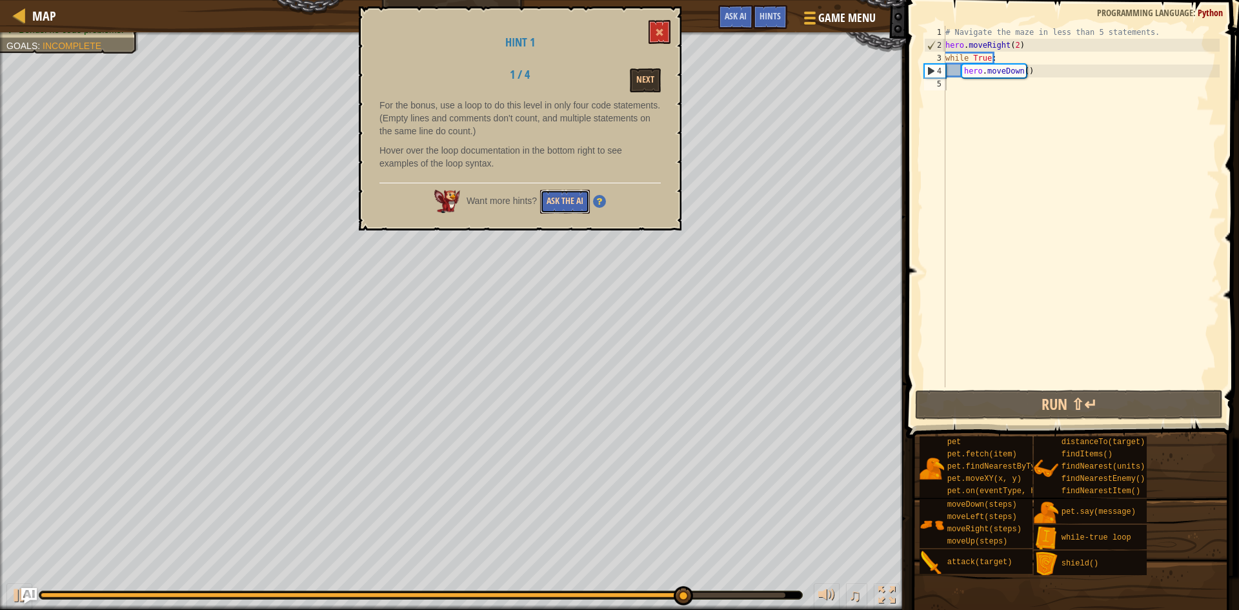
click at [578, 210] on button "Ask the AI" at bounding box center [565, 202] width 50 height 24
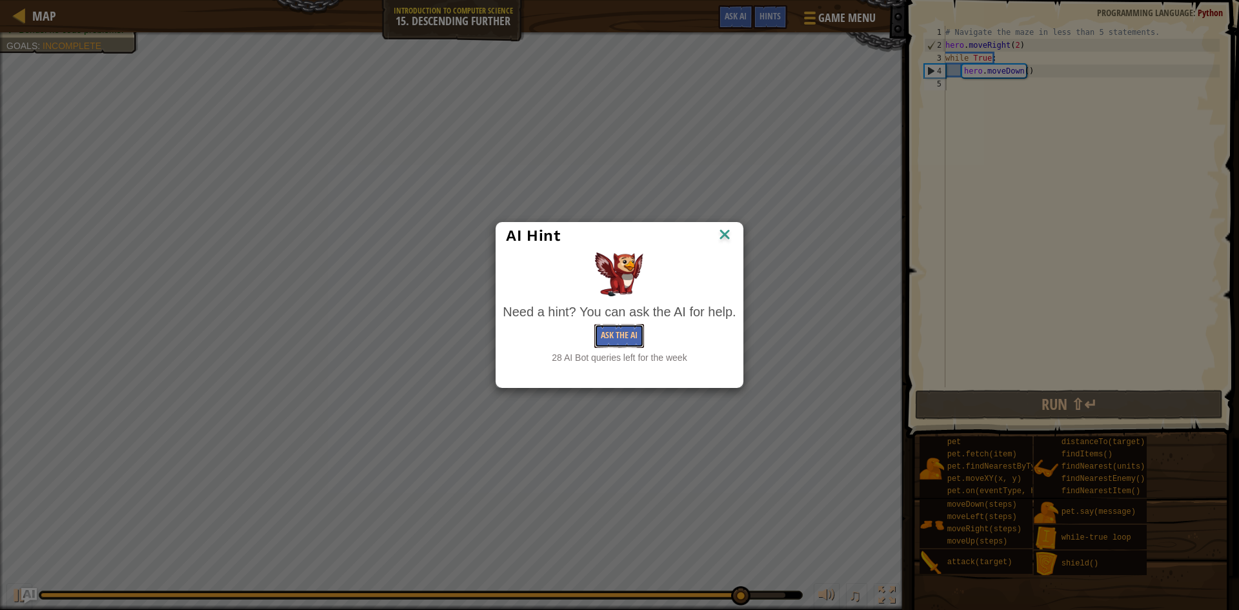
click at [622, 322] on div "Need a hint? You can ask the AI for help. Ask the AI 28 AI Bot queries left for…" at bounding box center [619, 334] width 233 height 62
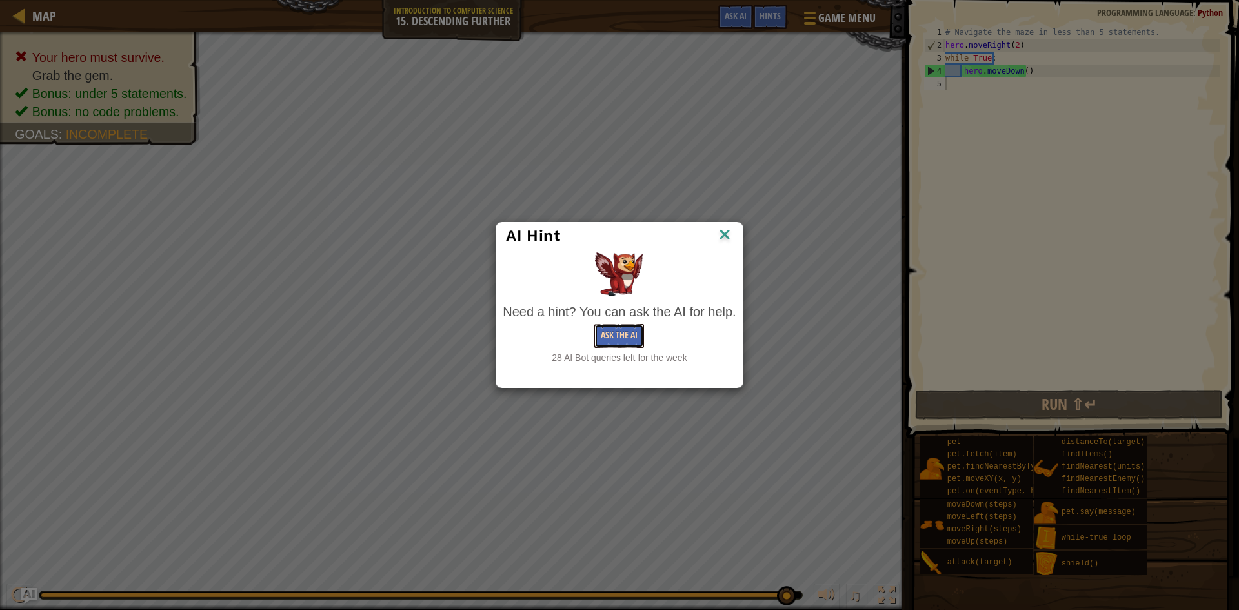
click at [626, 336] on button "Ask the AI" at bounding box center [620, 336] width 50 height 24
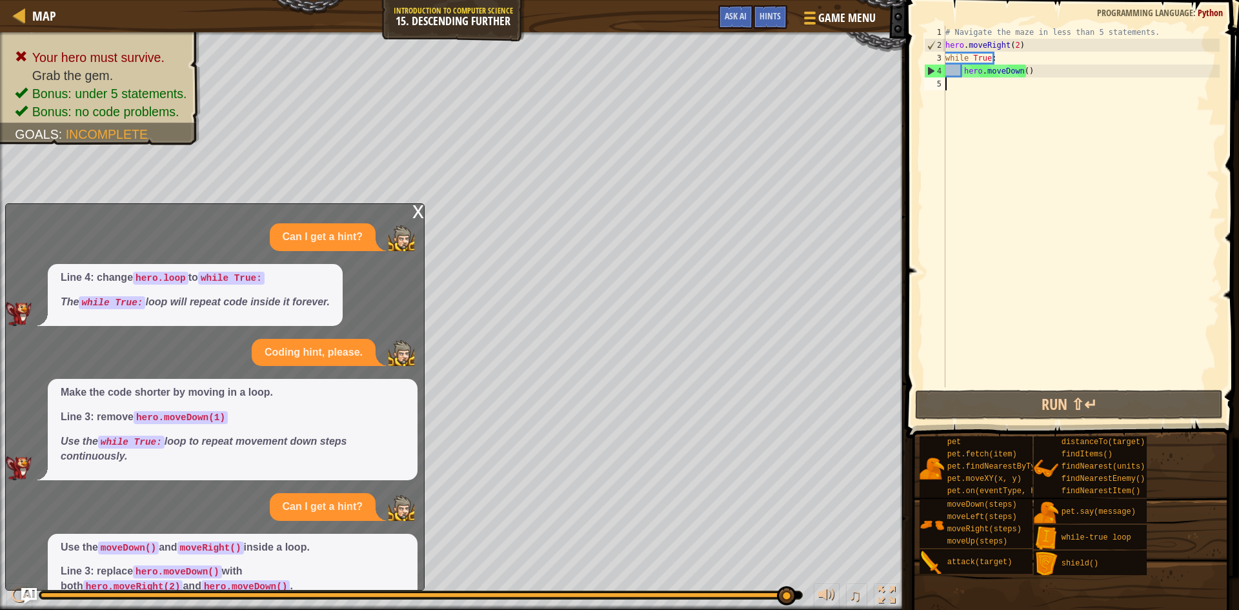
scroll to position [81, 0]
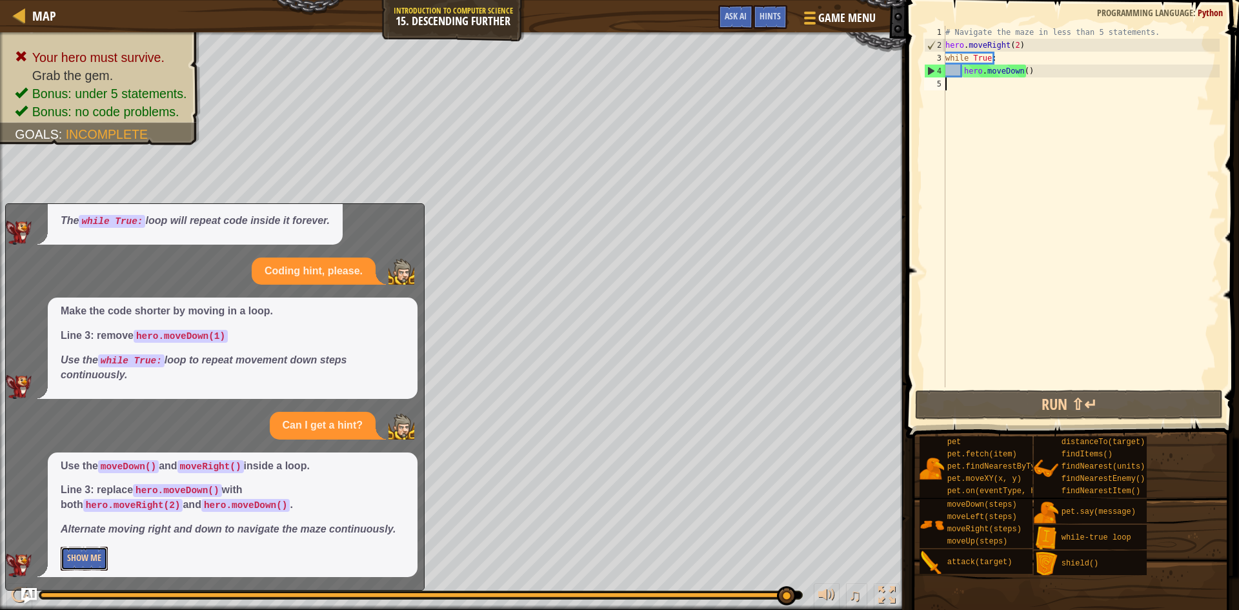
click at [84, 555] on button "Show Me" at bounding box center [84, 559] width 47 height 24
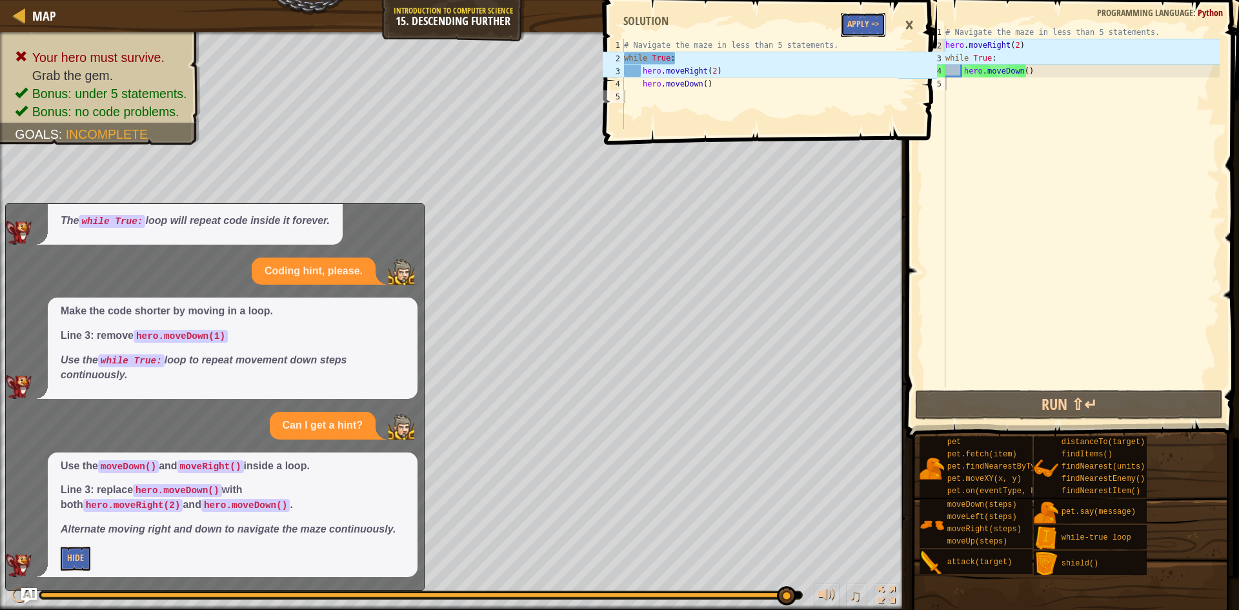
click at [875, 21] on button "Apply =>" at bounding box center [863, 25] width 45 height 24
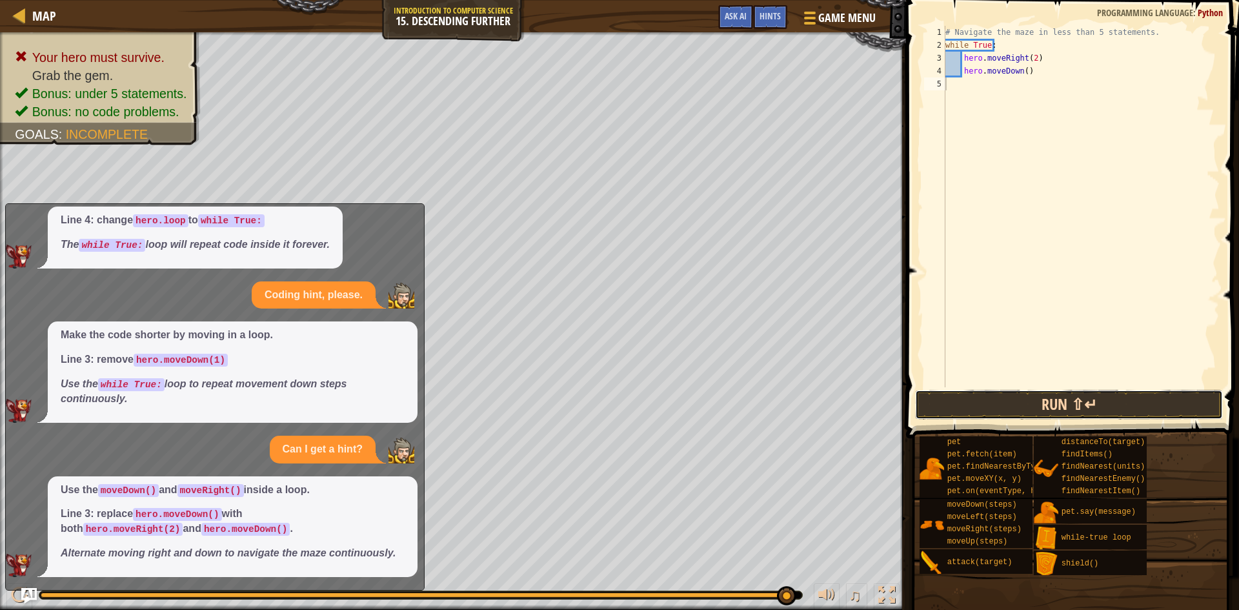
click at [978, 397] on button "Run ⇧↵" at bounding box center [1069, 405] width 308 height 30
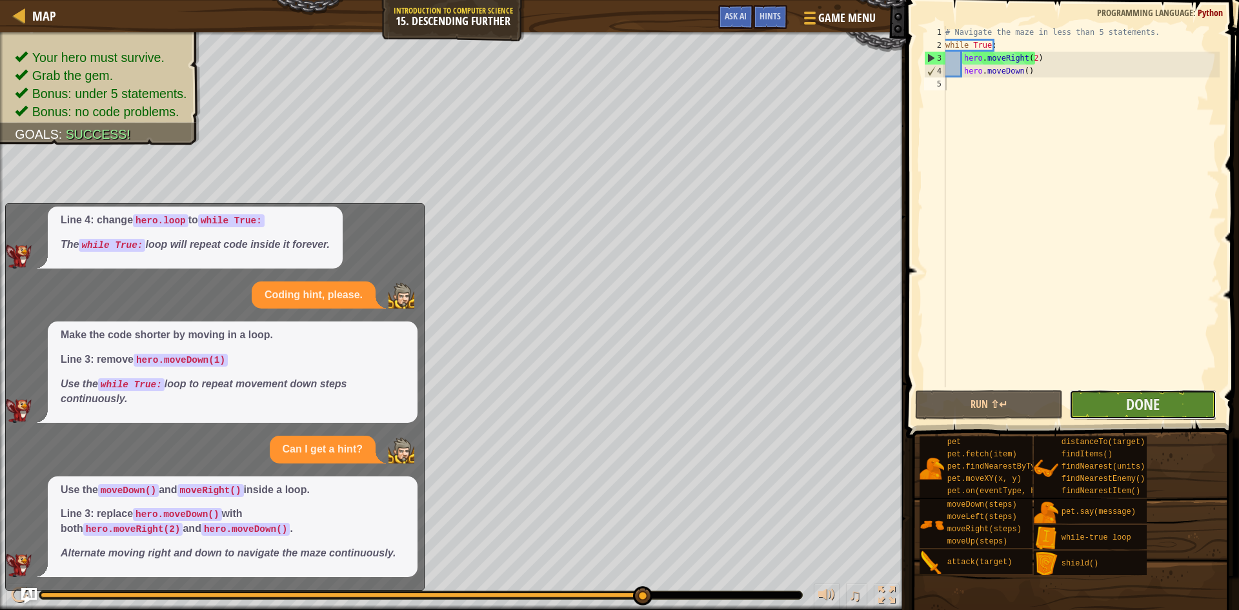
click at [1123, 415] on button "Done" at bounding box center [1144, 405] width 148 height 30
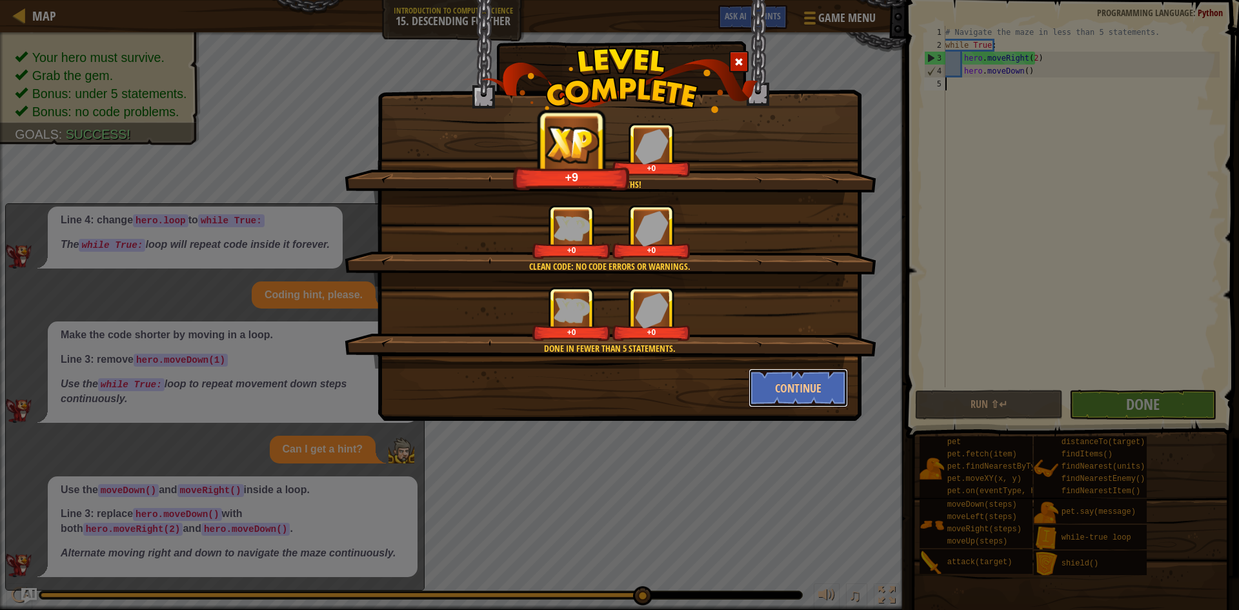
drag, startPoint x: 775, startPoint y: 376, endPoint x: 802, endPoint y: 374, distance: 27.8
click at [775, 376] on button "Continue" at bounding box center [799, 388] width 100 height 39
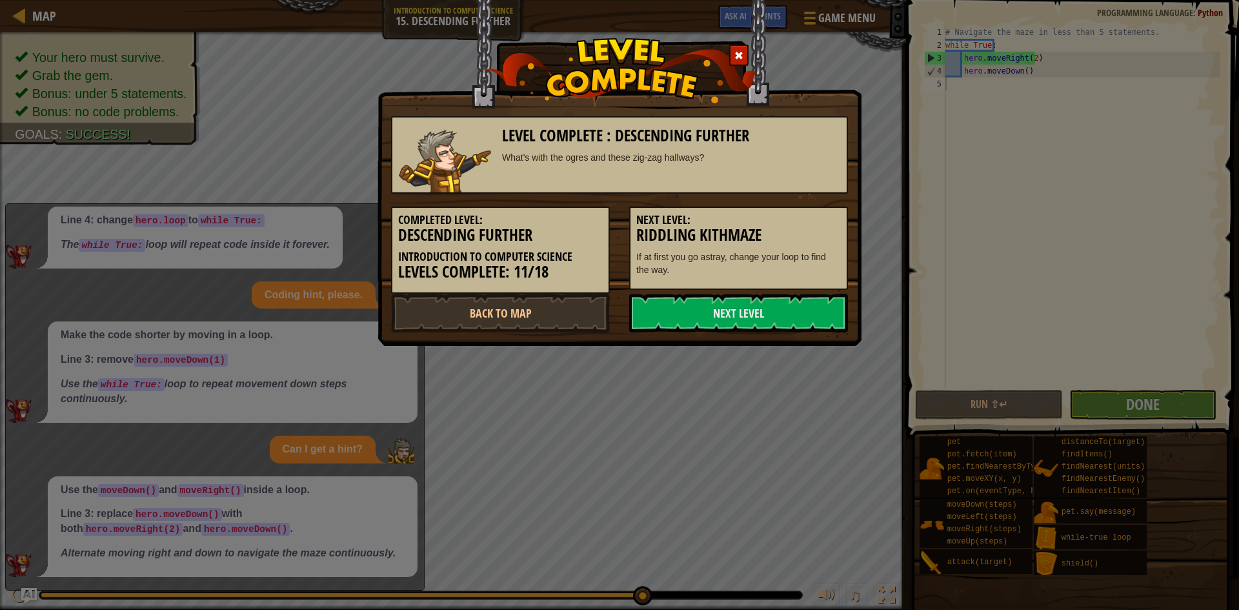
drag, startPoint x: 837, startPoint y: 109, endPoint x: 833, endPoint y: 103, distance: 7.5
drag, startPoint x: 833, startPoint y: 103, endPoint x: 620, endPoint y: 367, distance: 339.2
click at [620, 367] on div "Level Complete : Descending Further What's with the ogres and these zig-zag hal…" at bounding box center [619, 305] width 1239 height 610
click at [726, 318] on link "Next Level" at bounding box center [738, 313] width 219 height 39
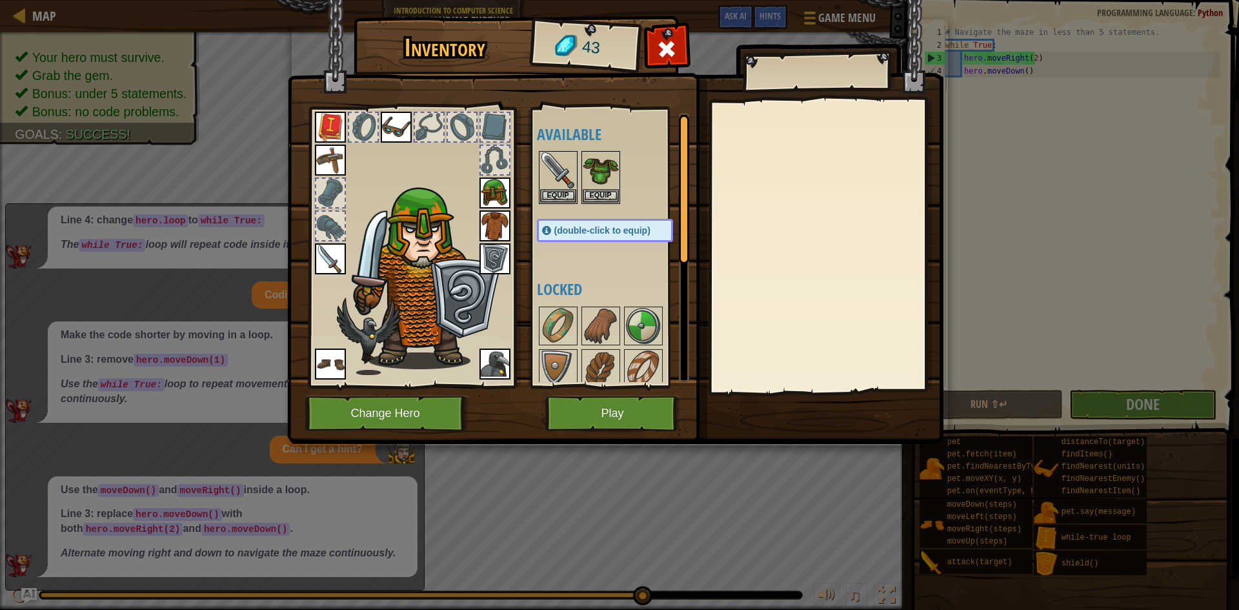
click at [463, 318] on img at bounding box center [426, 275] width 158 height 188
click at [491, 265] on img at bounding box center [495, 258] width 31 height 31
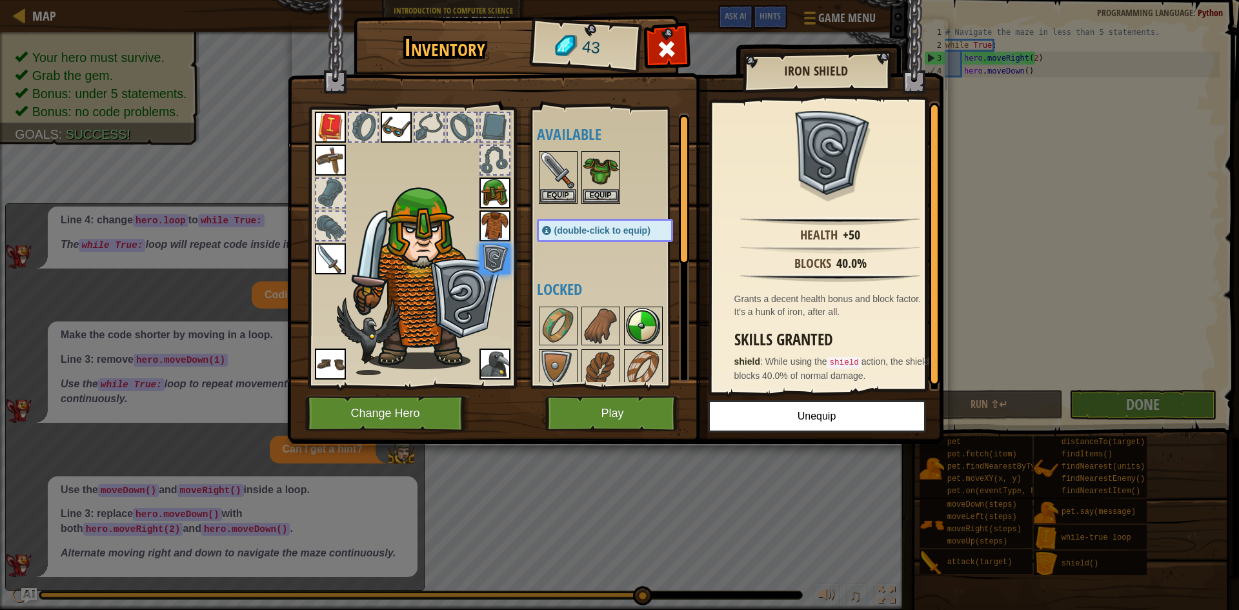
click at [649, 326] on img at bounding box center [643, 326] width 36 height 36
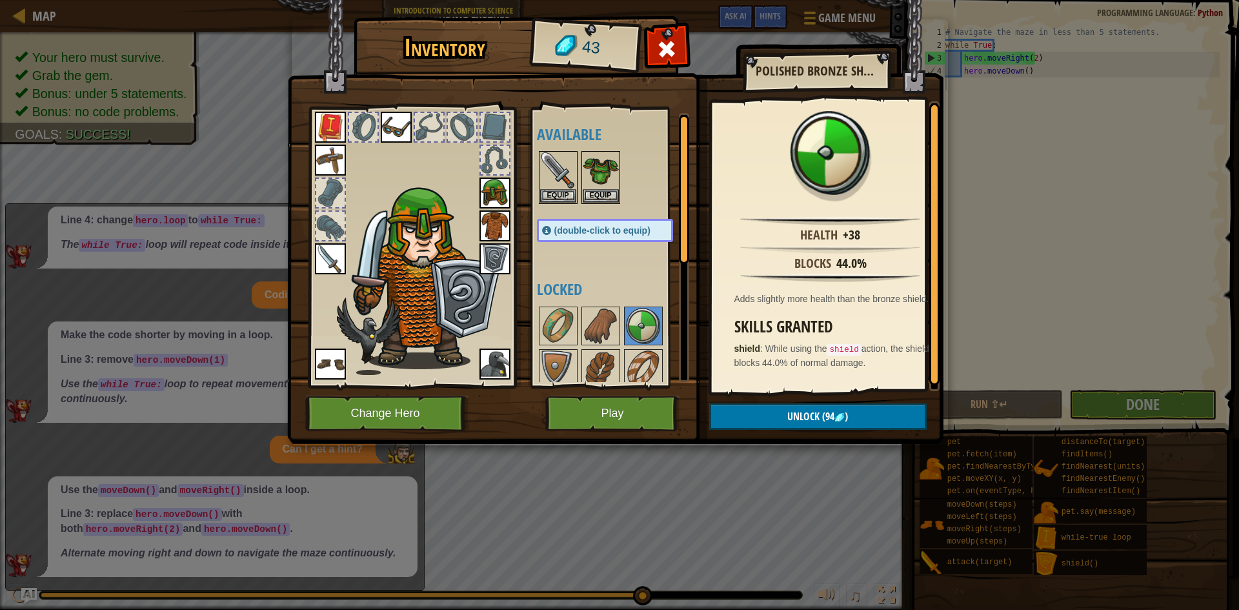
click at [486, 269] on img at bounding box center [495, 258] width 31 height 31
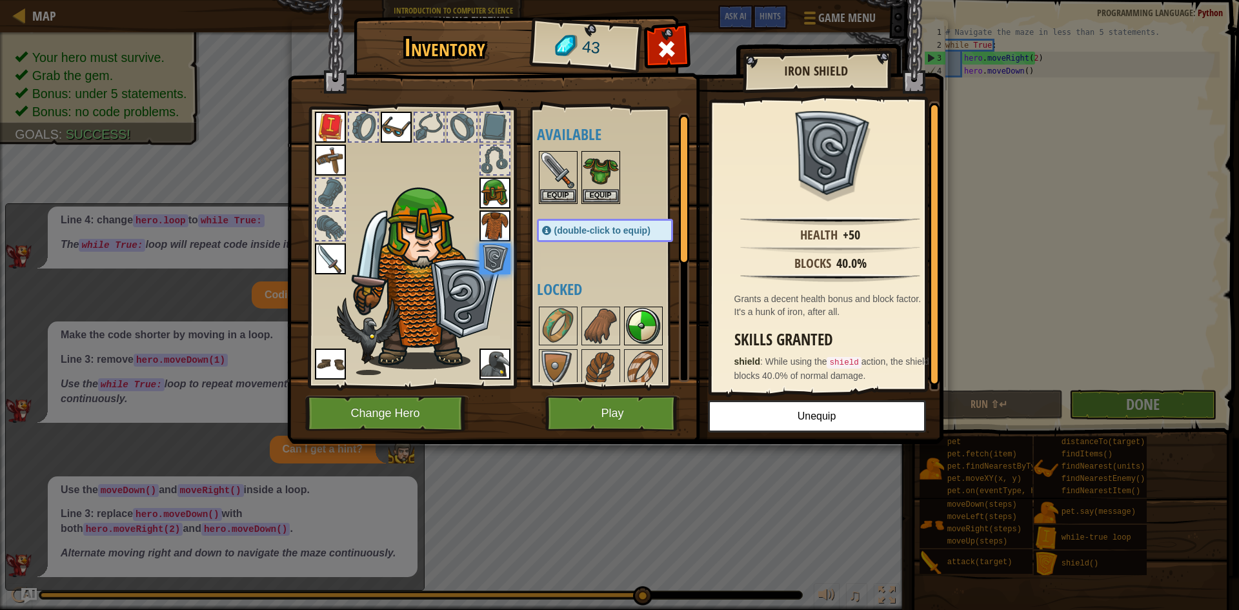
click at [655, 326] on img at bounding box center [643, 326] width 36 height 36
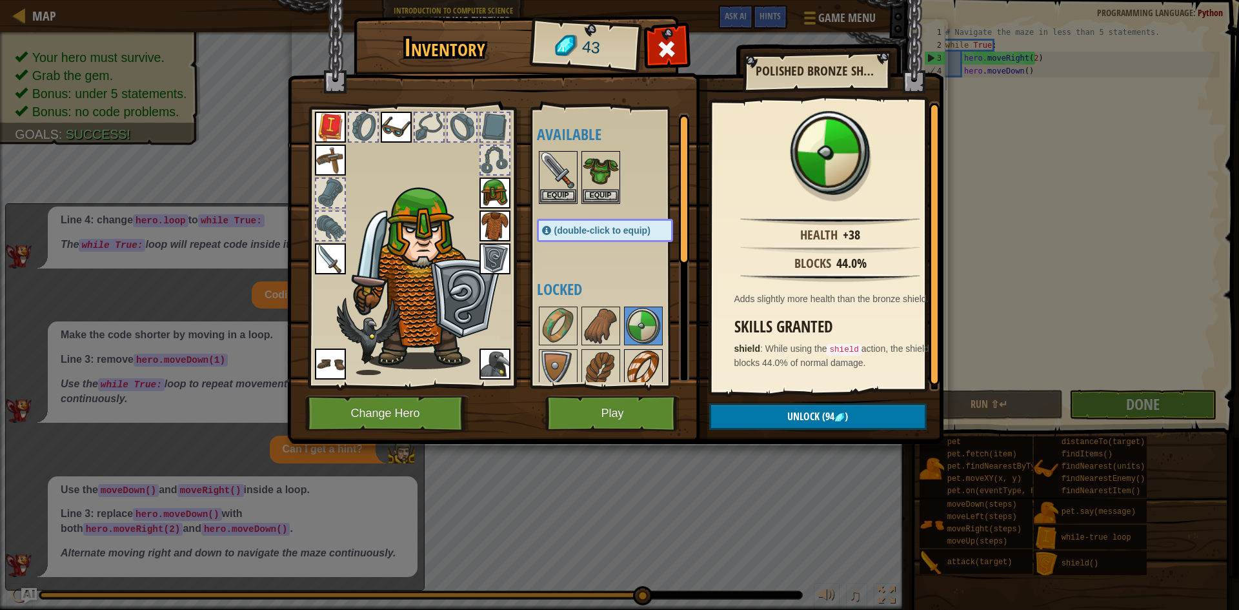
click at [651, 355] on img at bounding box center [643, 369] width 36 height 36
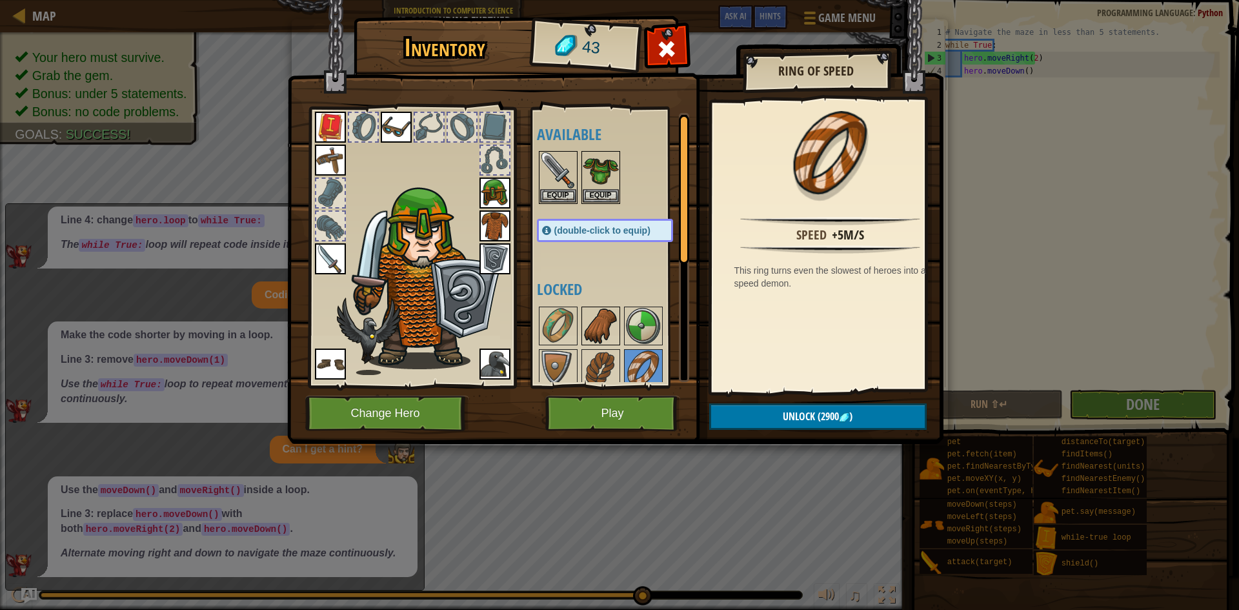
click at [608, 332] on img at bounding box center [601, 326] width 36 height 36
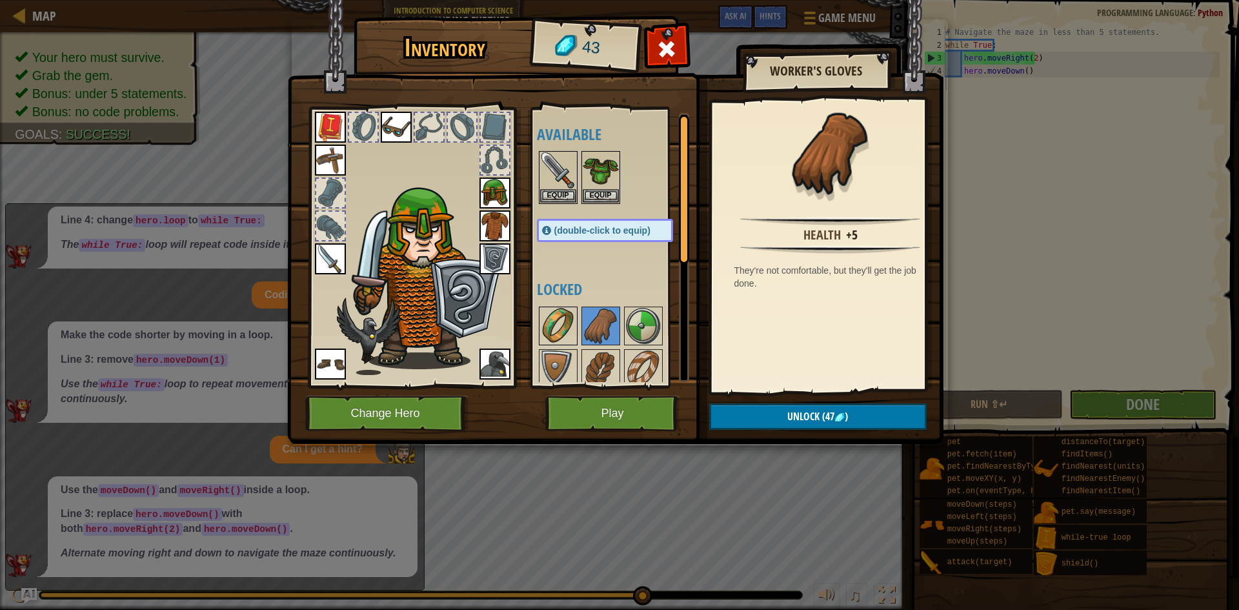
click at [556, 340] on img at bounding box center [558, 326] width 36 height 36
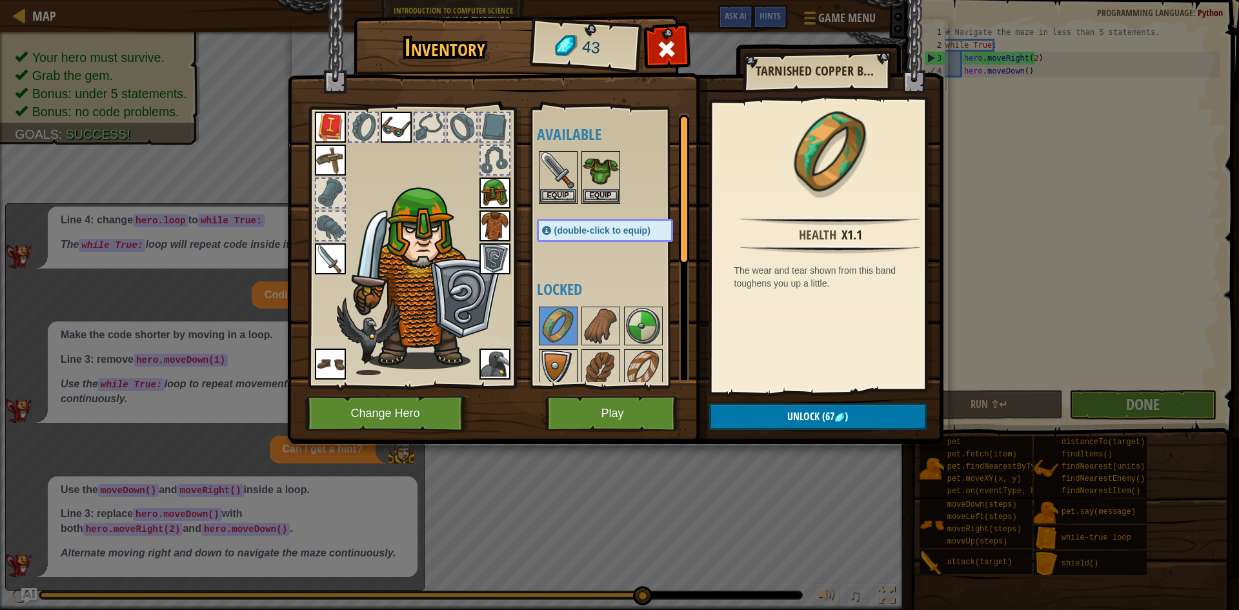
click at [556, 361] on img at bounding box center [558, 369] width 36 height 36
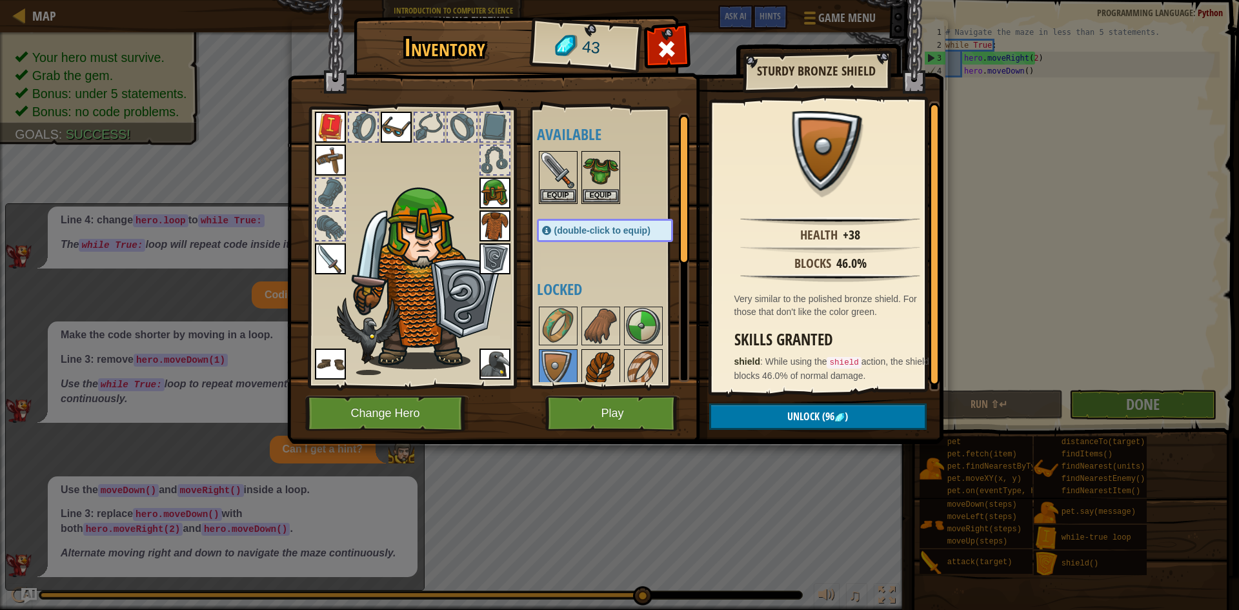
click at [594, 363] on img at bounding box center [601, 369] width 36 height 36
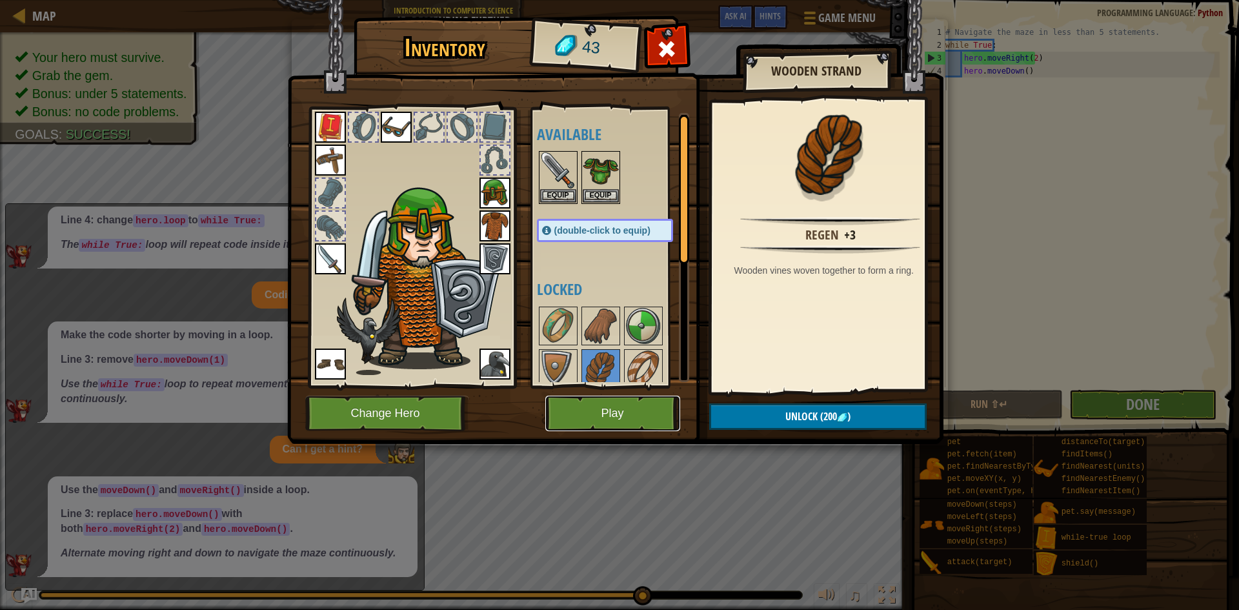
click at [589, 413] on button "Play" at bounding box center [612, 414] width 135 height 36
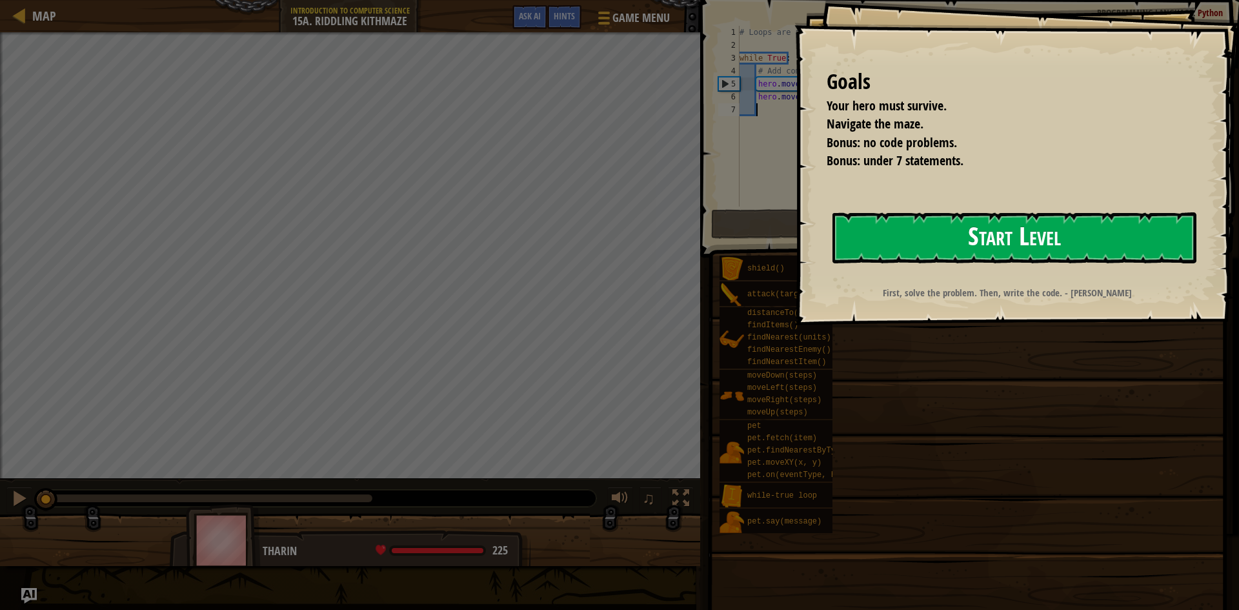
click at [919, 221] on button "Start Level" at bounding box center [1015, 237] width 364 height 51
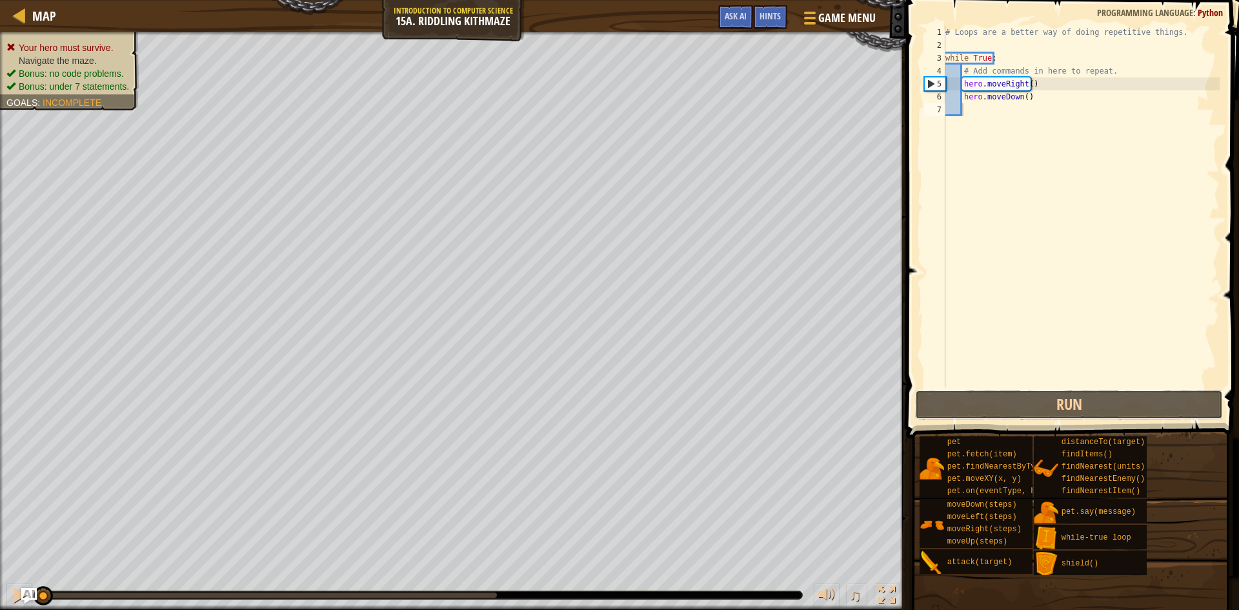
drag, startPoint x: 1033, startPoint y: 397, endPoint x: 1025, endPoint y: 380, distance: 19.1
click at [1029, 389] on div "1 2 3 4 5 6 7 # Loops are a better way of doing repetitive things. while True :…" at bounding box center [1070, 244] width 337 height 476
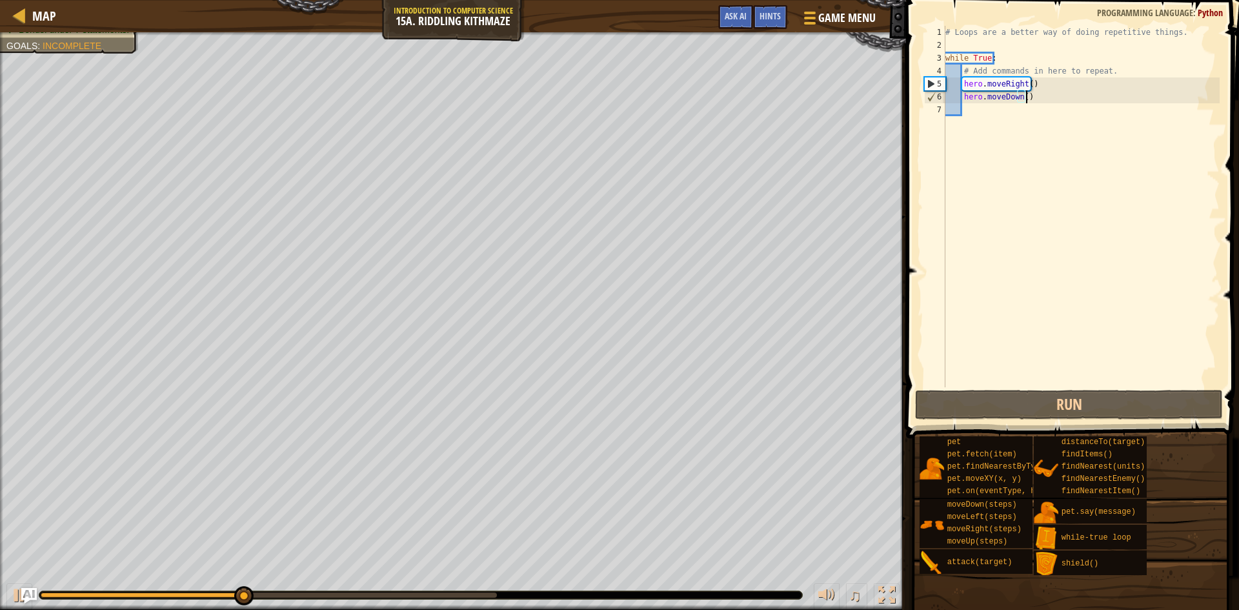
click at [1028, 99] on div "# Loops are a better way of doing repetitive things. while True : # Add command…" at bounding box center [1081, 219] width 277 height 387
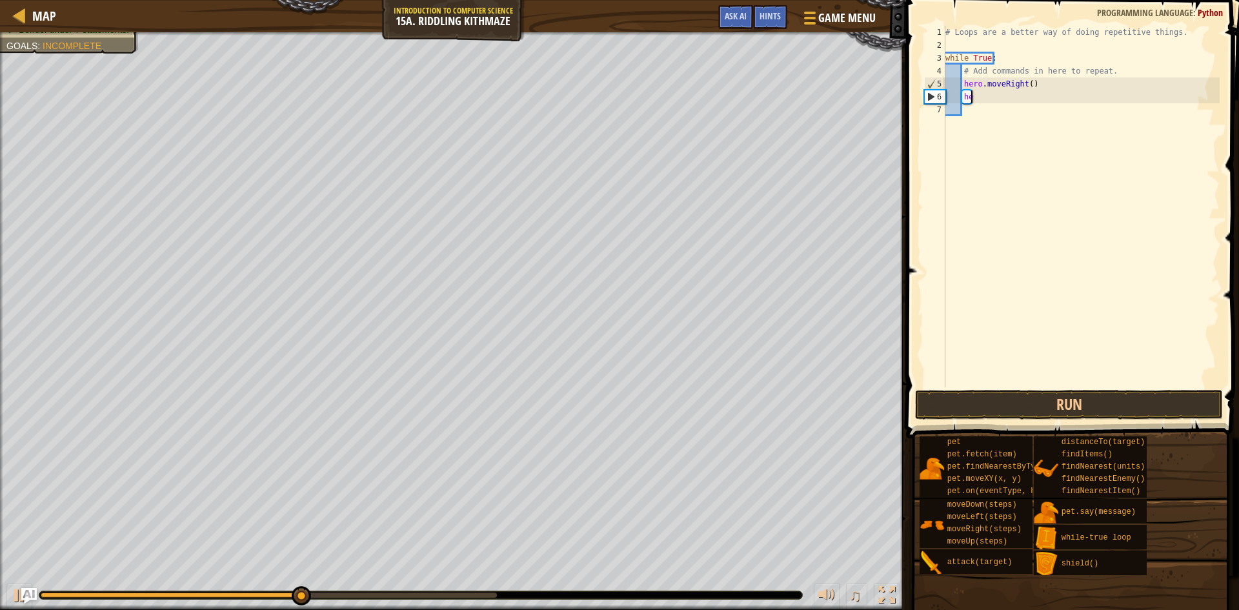
type textarea "h"
click at [975, 407] on button "Run" at bounding box center [1069, 405] width 308 height 30
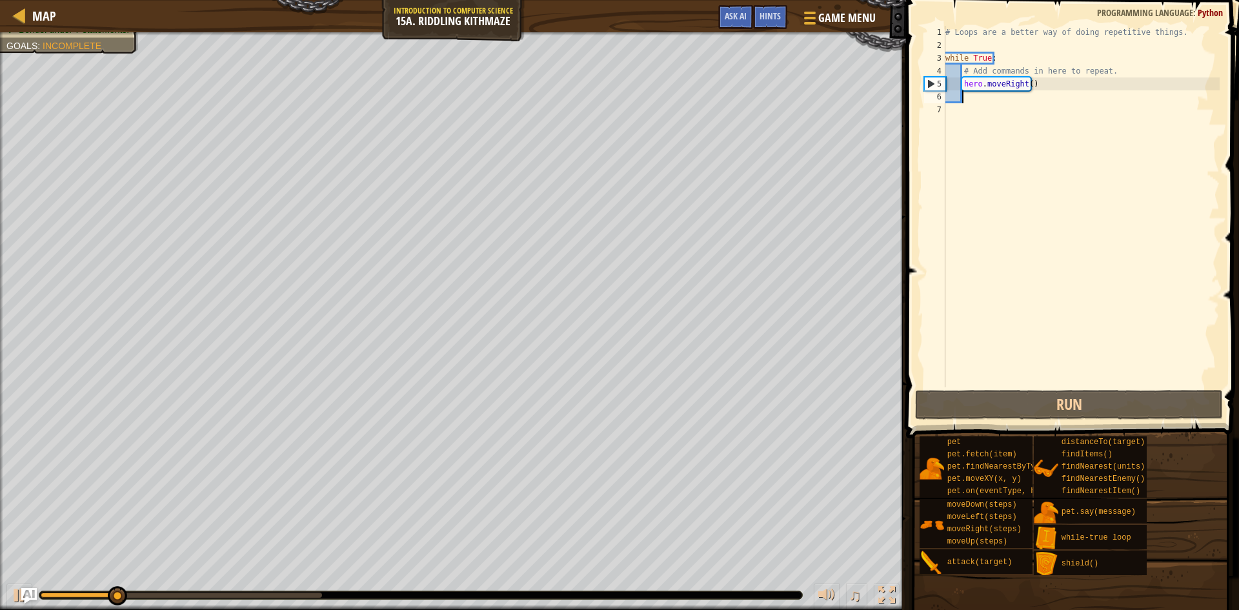
type textarea "h"
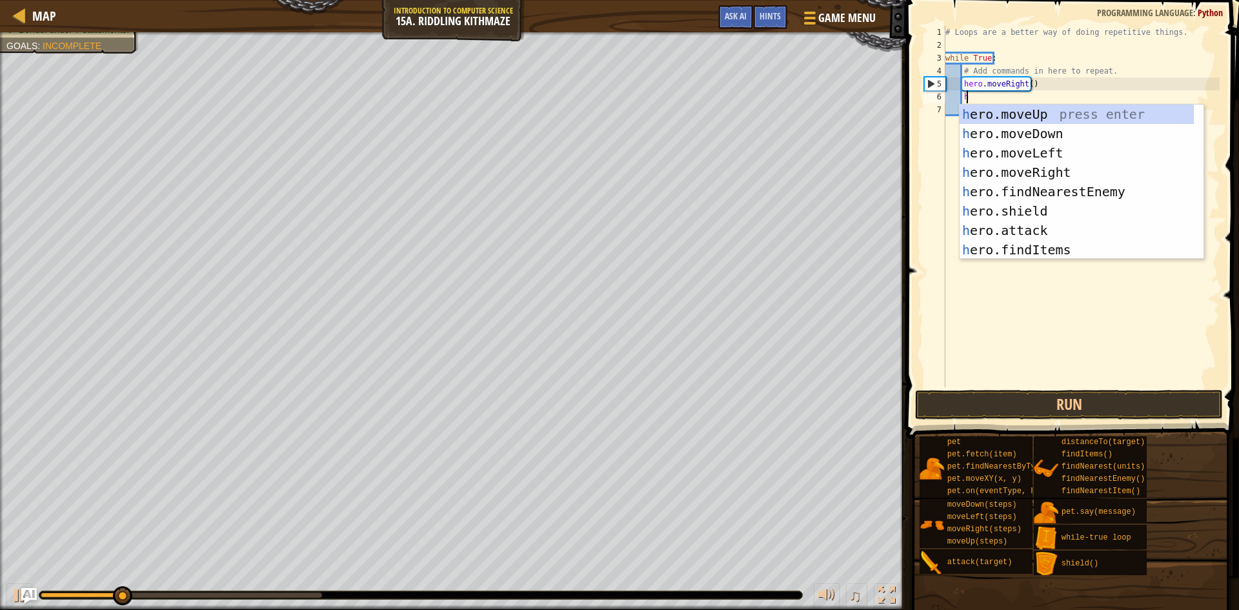
scroll to position [6, 1]
click at [999, 105] on div "h ero.moveUp press enter h ero.moveDown press enter h ero.moveLeft press enter …" at bounding box center [1077, 202] width 234 height 194
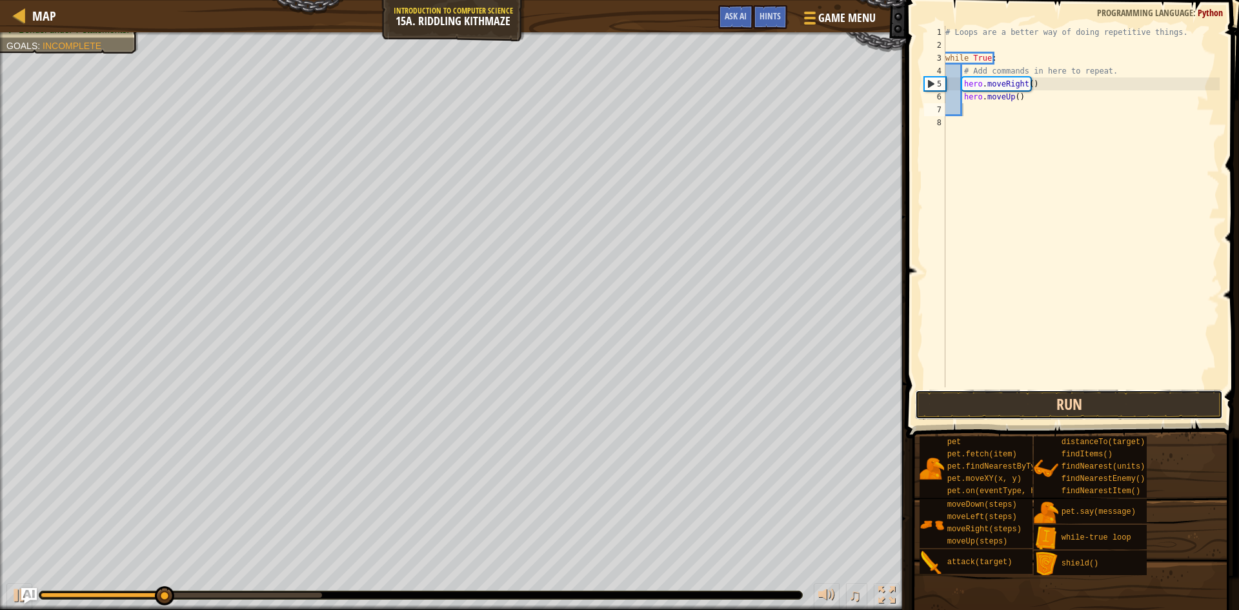
click at [1001, 405] on button "Run" at bounding box center [1069, 405] width 308 height 30
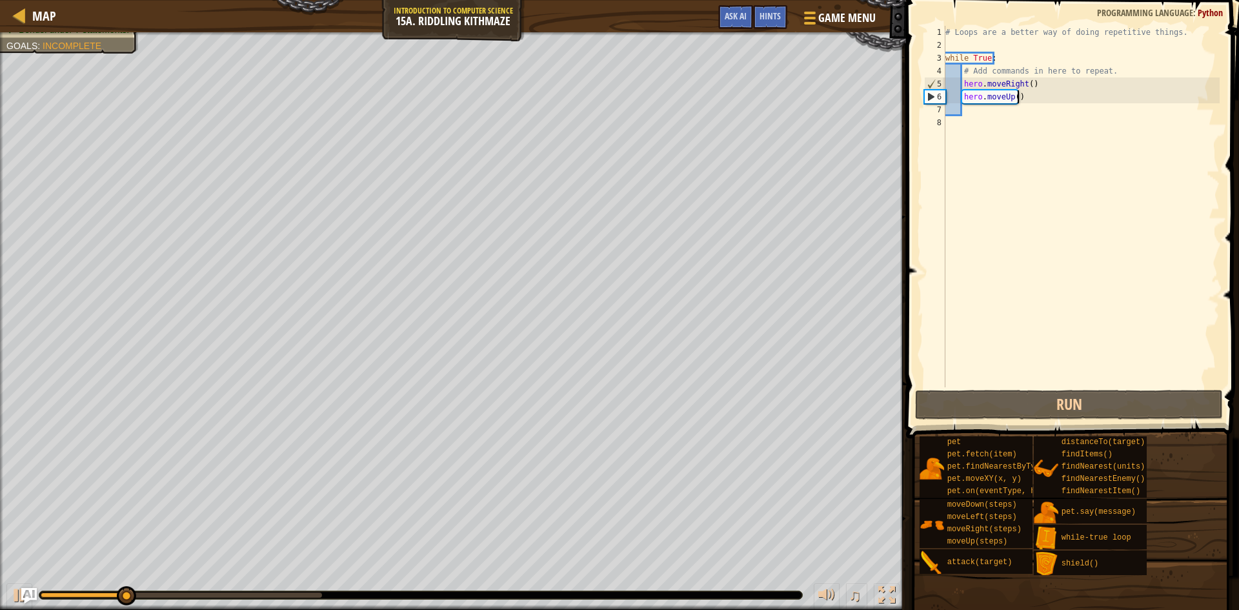
click at [1020, 98] on div "# Loops are a better way of doing repetitive things. while True : # Add command…" at bounding box center [1081, 219] width 277 height 387
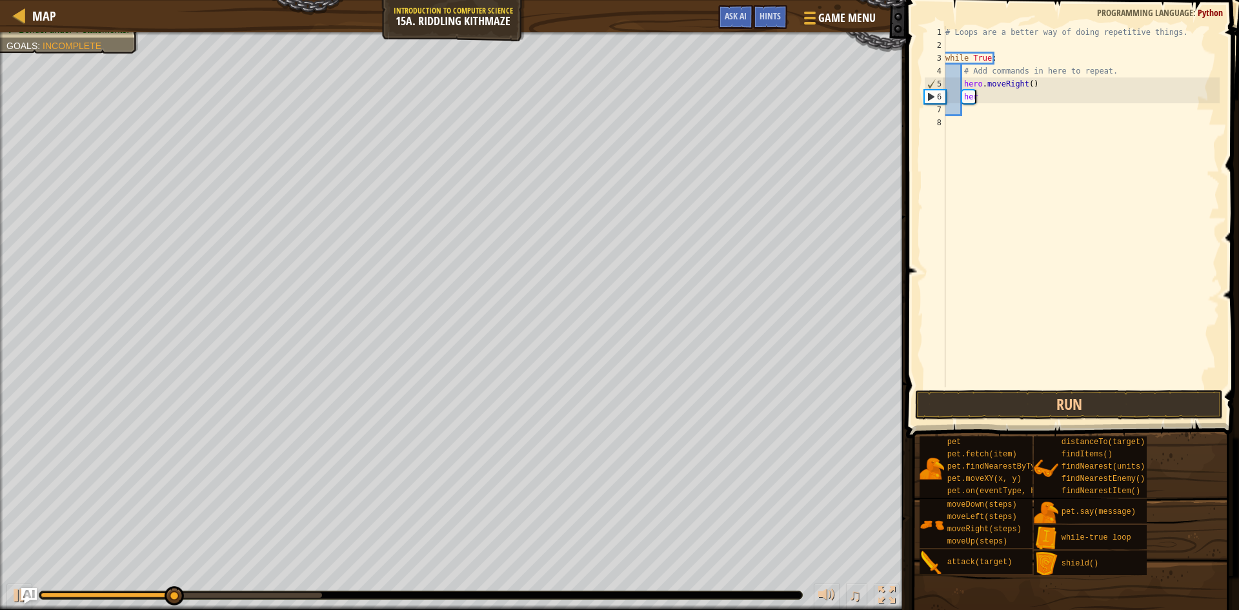
type textarea "h"
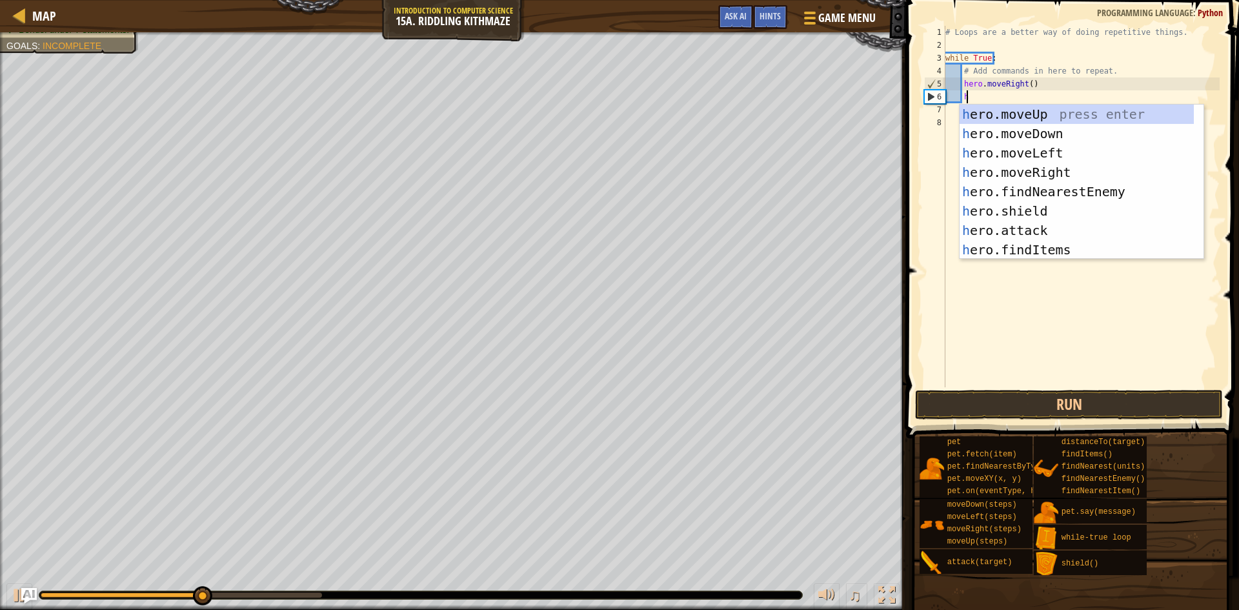
scroll to position [6, 1]
click at [1021, 134] on div "h ero.moveUp press enter h ero.moveDown press enter h ero.moveLeft press enter …" at bounding box center [1077, 202] width 234 height 194
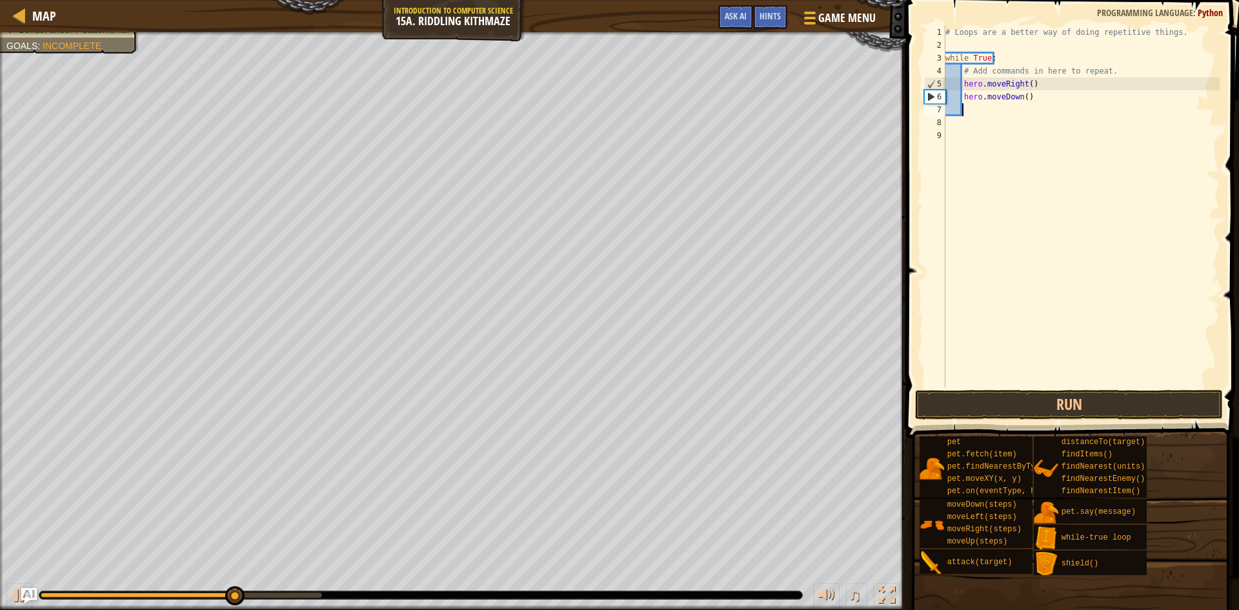
scroll to position [6, 1]
click at [983, 398] on button "Run" at bounding box center [1069, 405] width 308 height 30
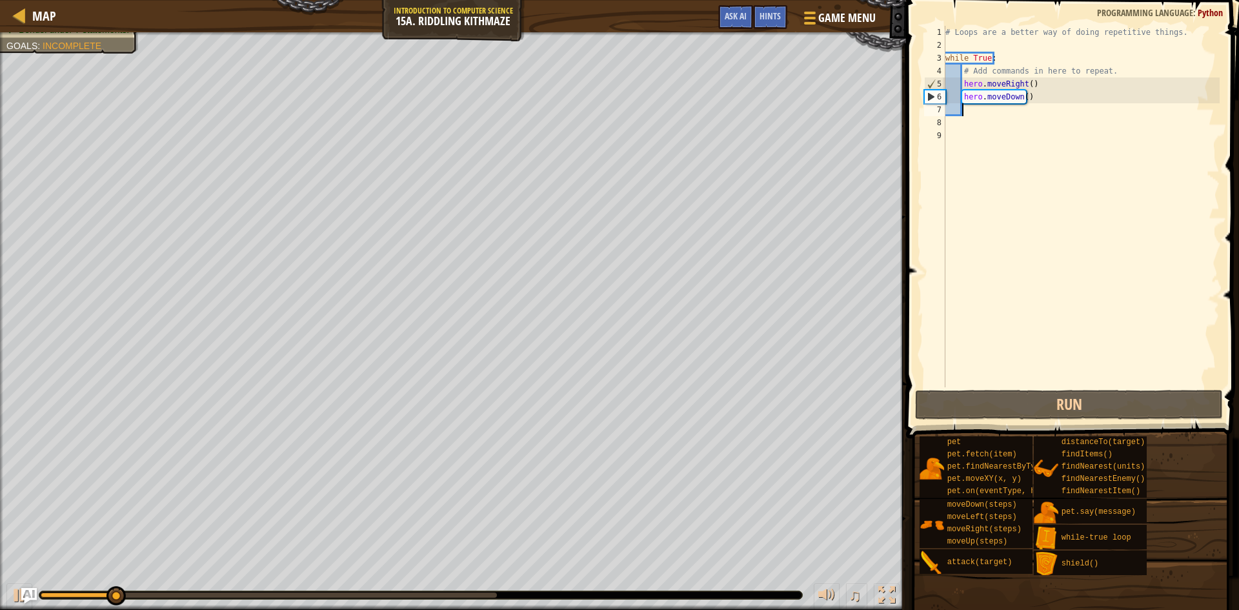
click at [986, 116] on div "# Loops are a better way of doing repetitive things. while True : # Add command…" at bounding box center [1081, 219] width 277 height 387
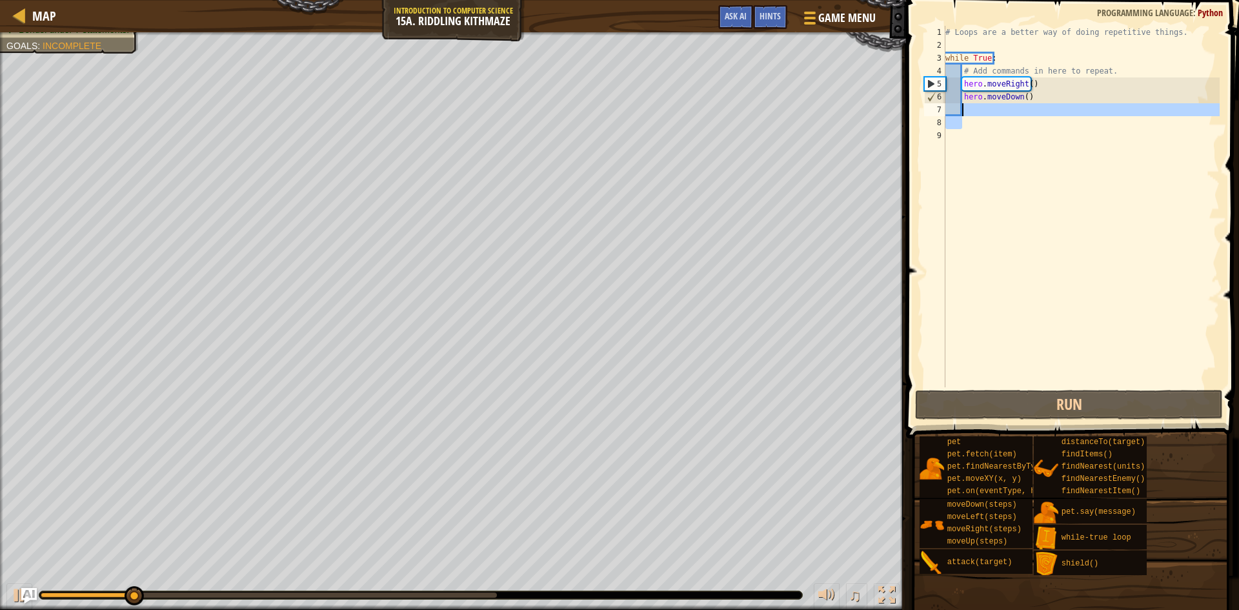
click at [984, 114] on div "# Loops are a better way of doing repetitive things. while True : # Add command…" at bounding box center [1081, 206] width 277 height 361
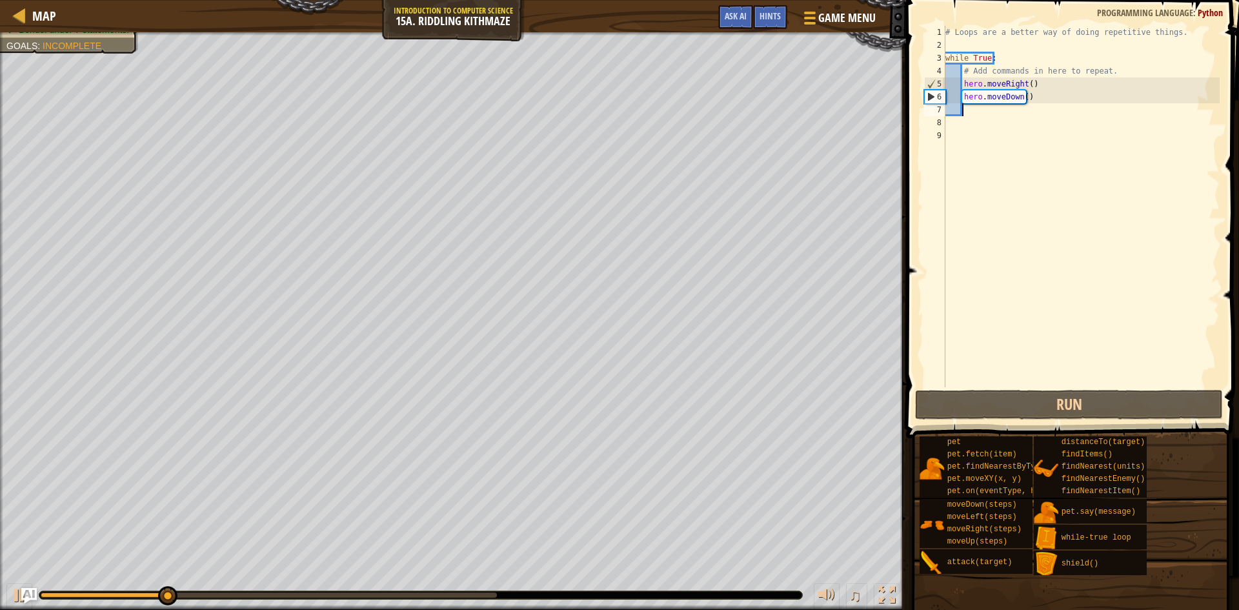
type textarea "h"
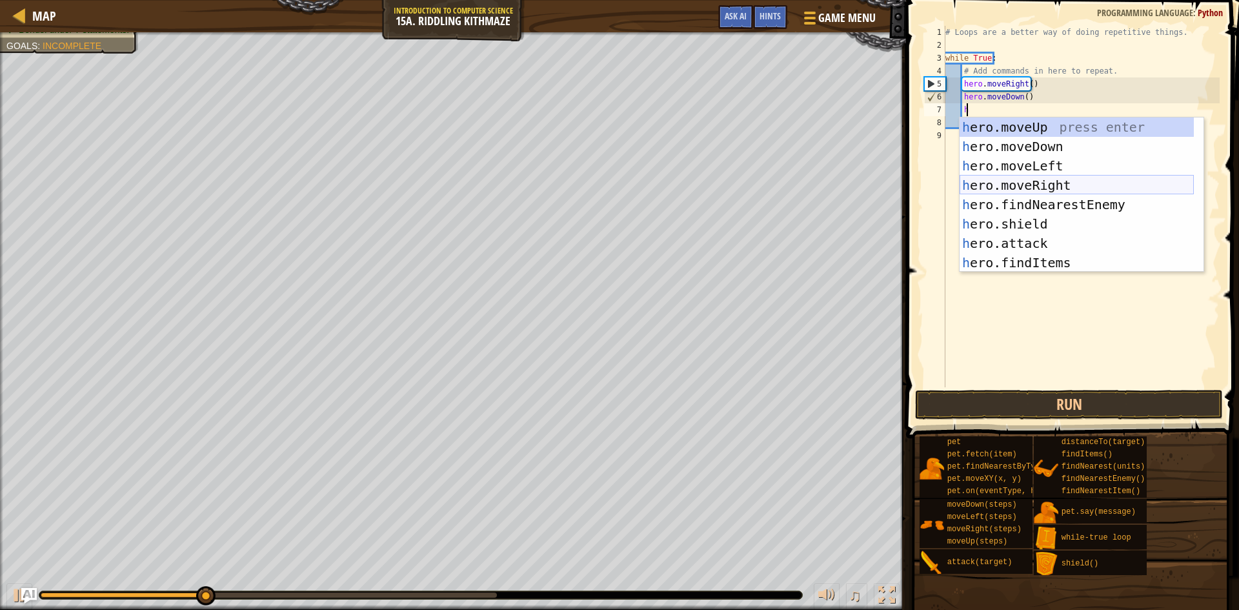
click at [1004, 183] on div "h ero.moveUp press enter h ero.moveDown press enter h ero.moveLeft press enter …" at bounding box center [1077, 214] width 234 height 194
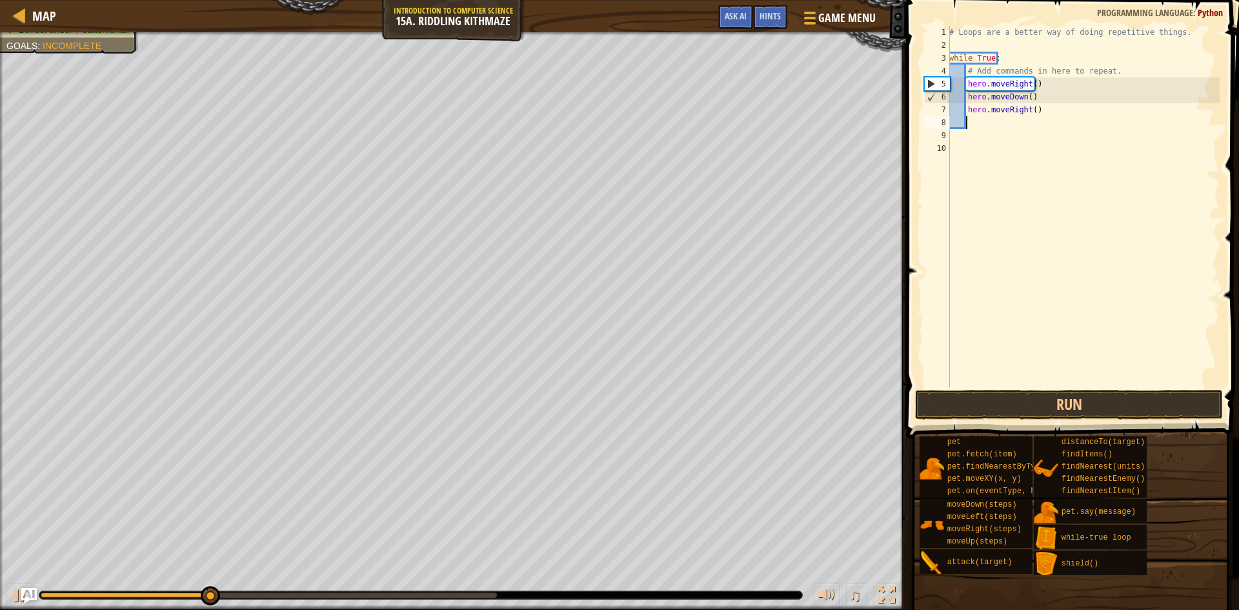
scroll to position [6, 1]
click at [955, 398] on button "Run" at bounding box center [1069, 405] width 308 height 30
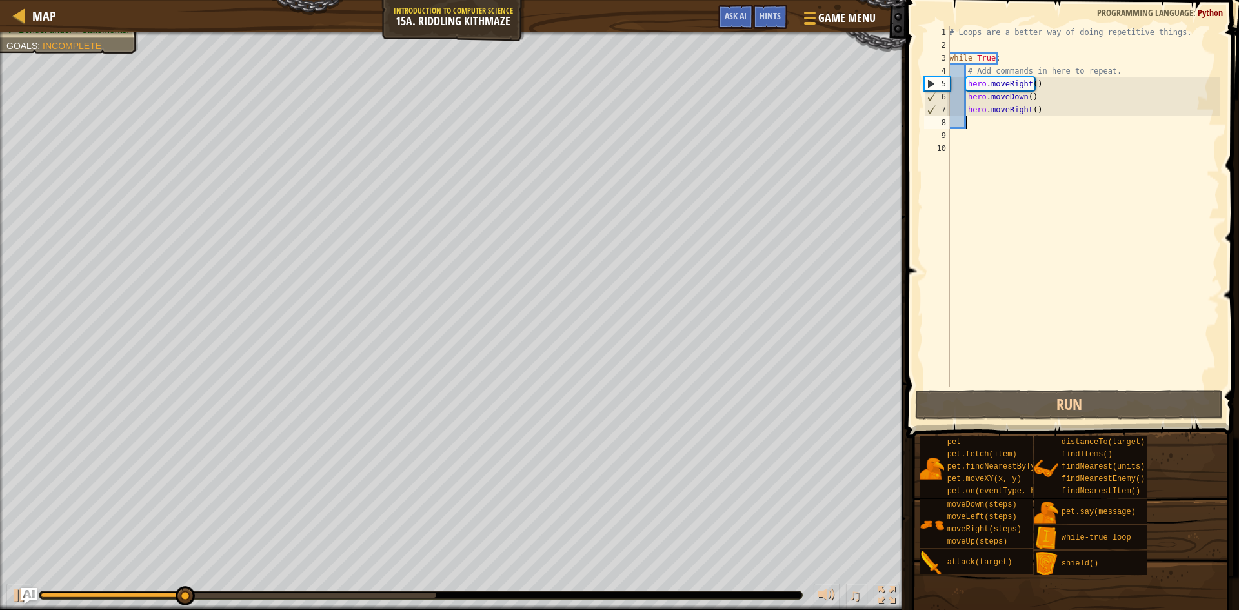
type textarea "h"
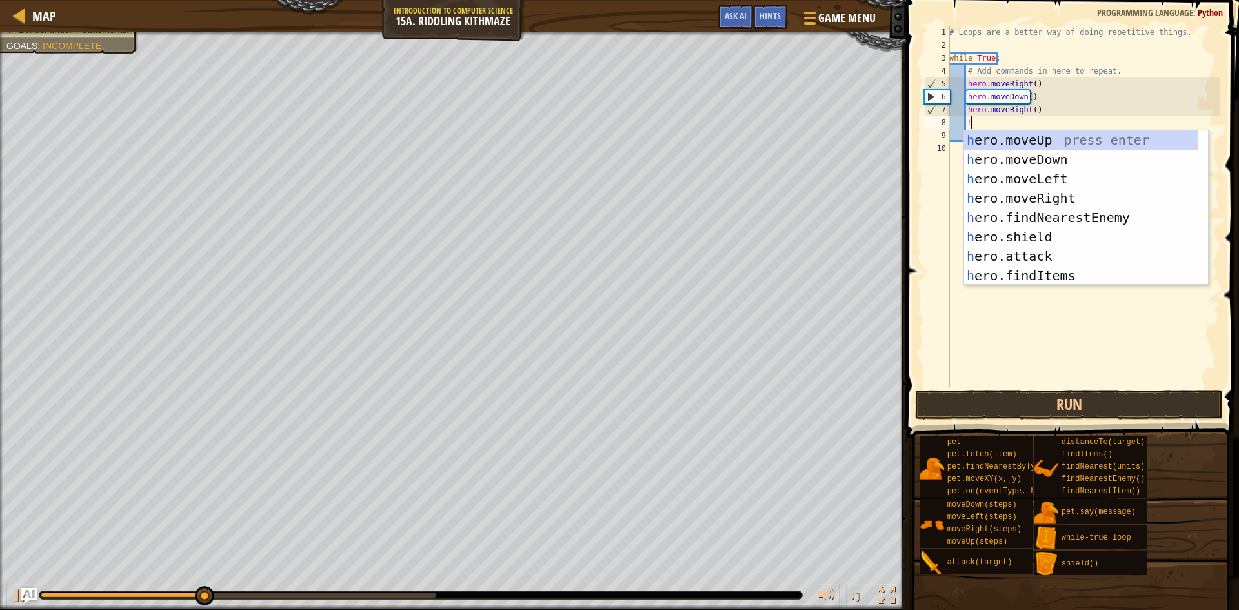
click at [982, 133] on div "h ero.moveUp press enter h ero.moveDown press enter h ero.moveLeft press enter …" at bounding box center [1081, 227] width 234 height 194
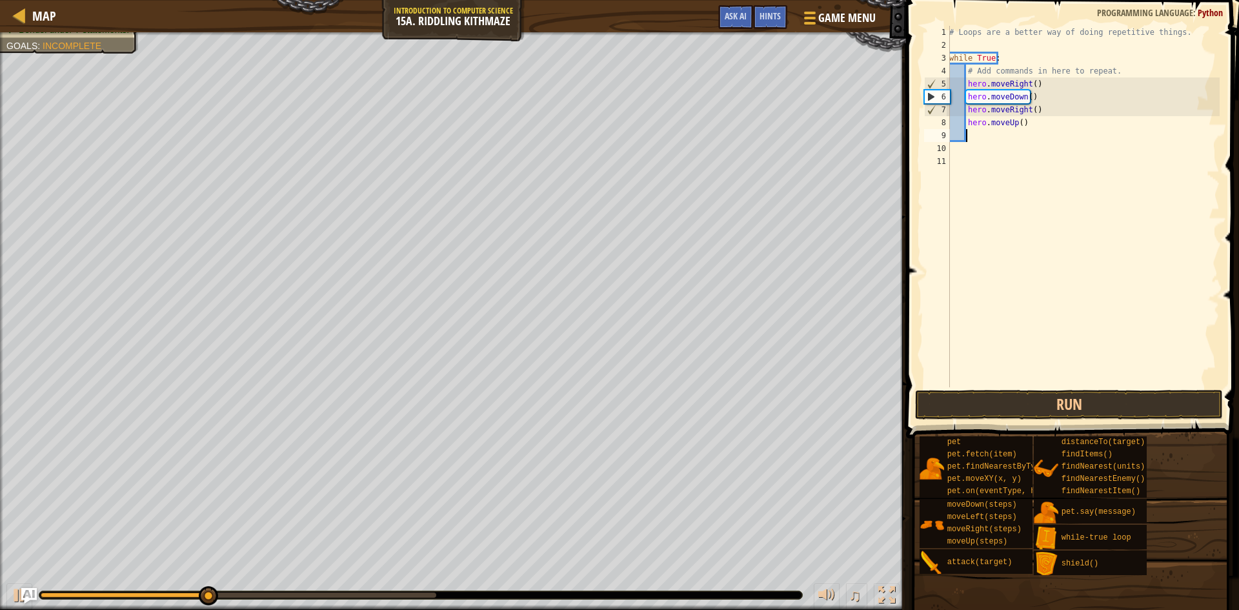
scroll to position [6, 1]
click at [1056, 397] on button "Run" at bounding box center [1069, 405] width 308 height 30
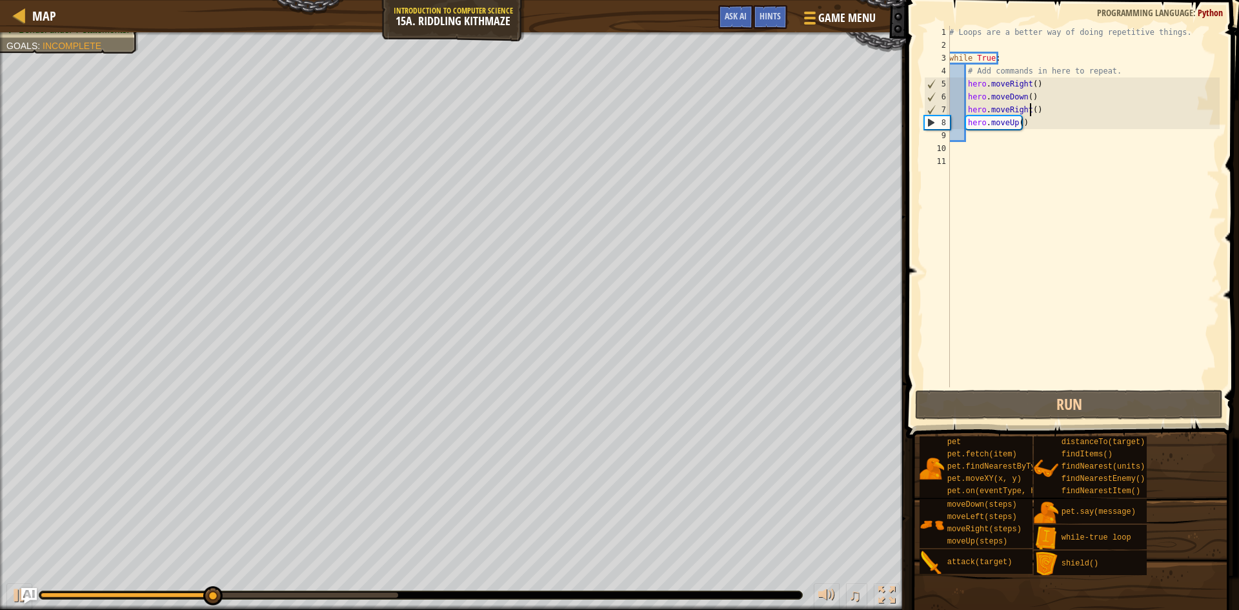
click at [1032, 109] on div "# Loops are a better way of doing repetitive things. while True : # Add command…" at bounding box center [1083, 219] width 273 height 387
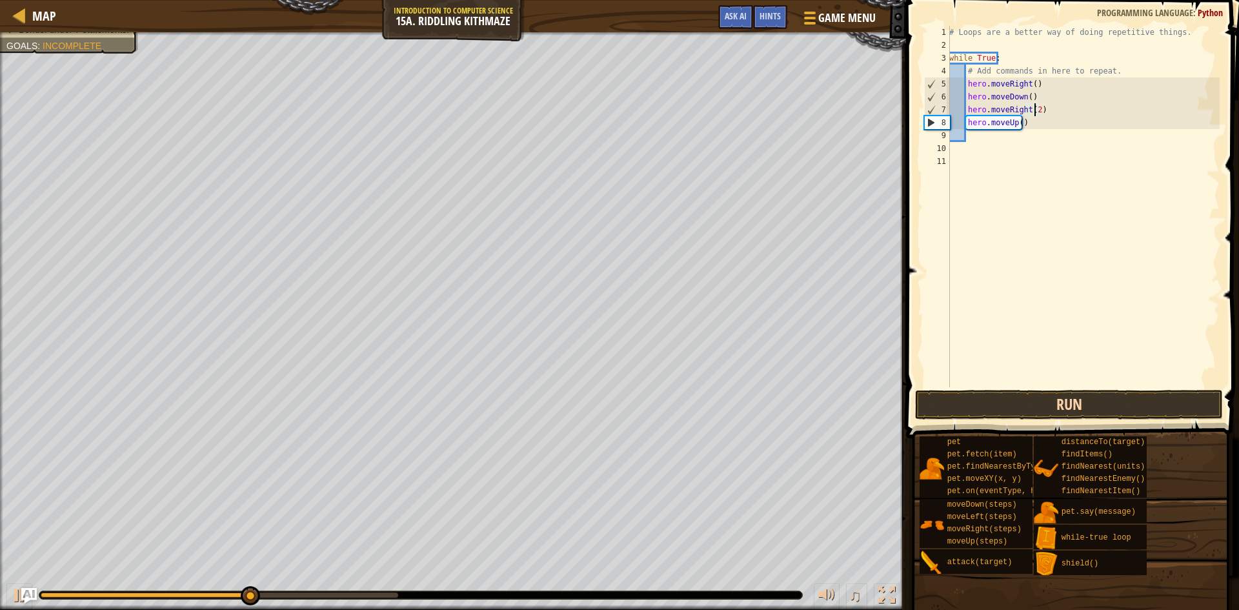
type textarea "hero.moveRight(2)"
click at [977, 402] on button "Run" at bounding box center [1069, 405] width 308 height 30
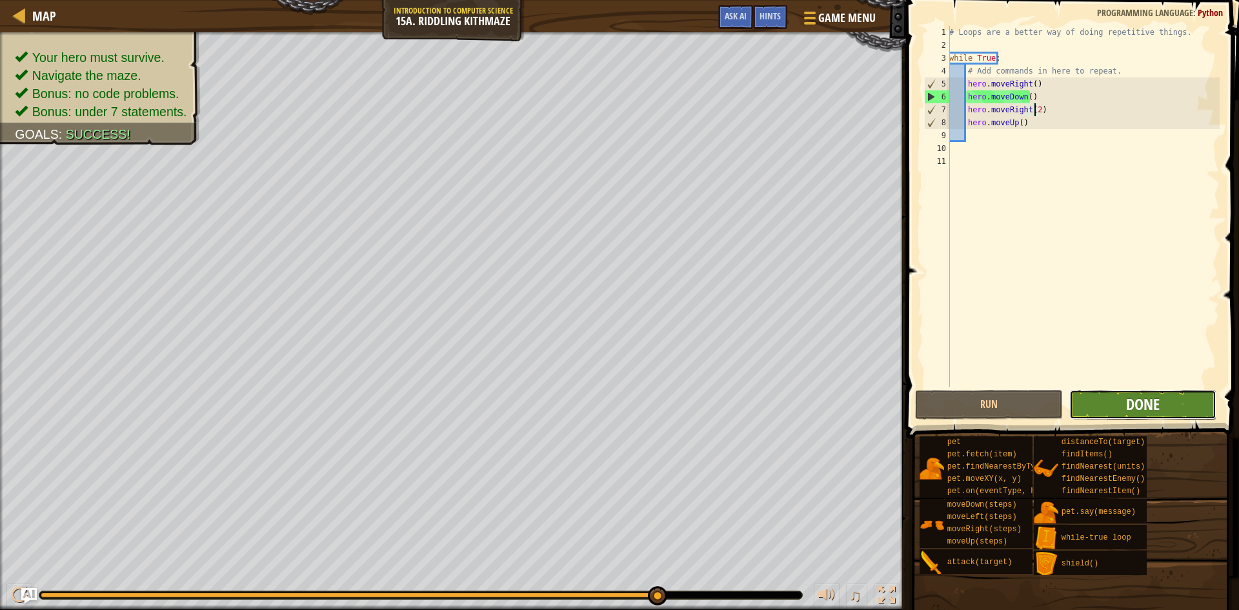
click at [1148, 394] on button "Done" at bounding box center [1144, 405] width 148 height 30
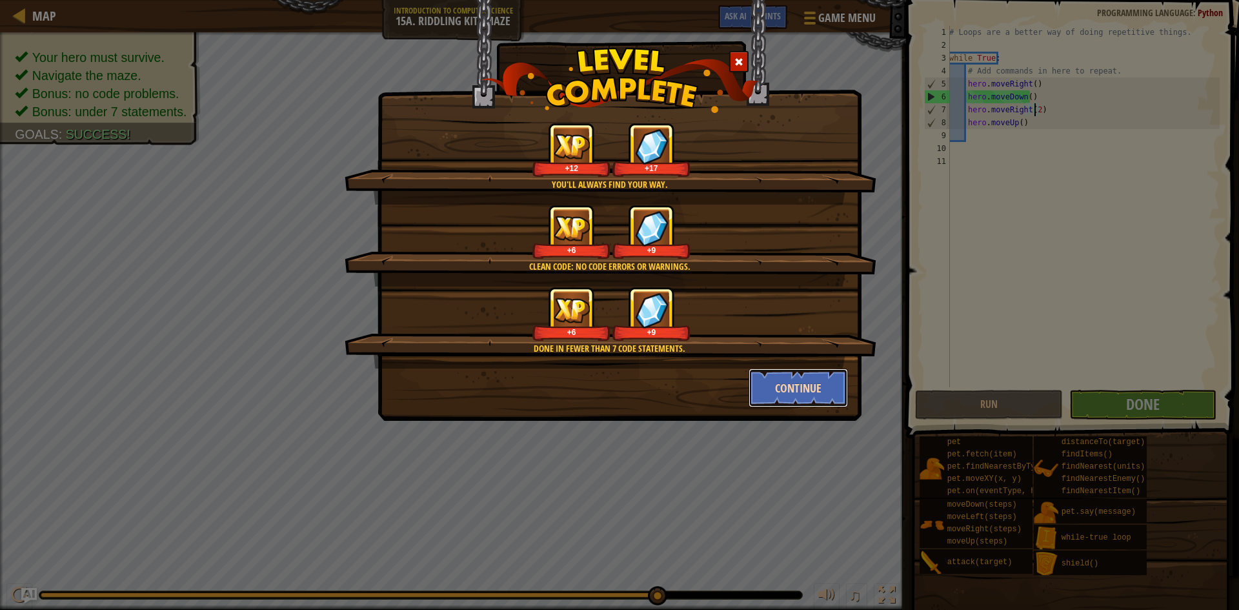
click at [819, 389] on button "Continue" at bounding box center [799, 388] width 100 height 39
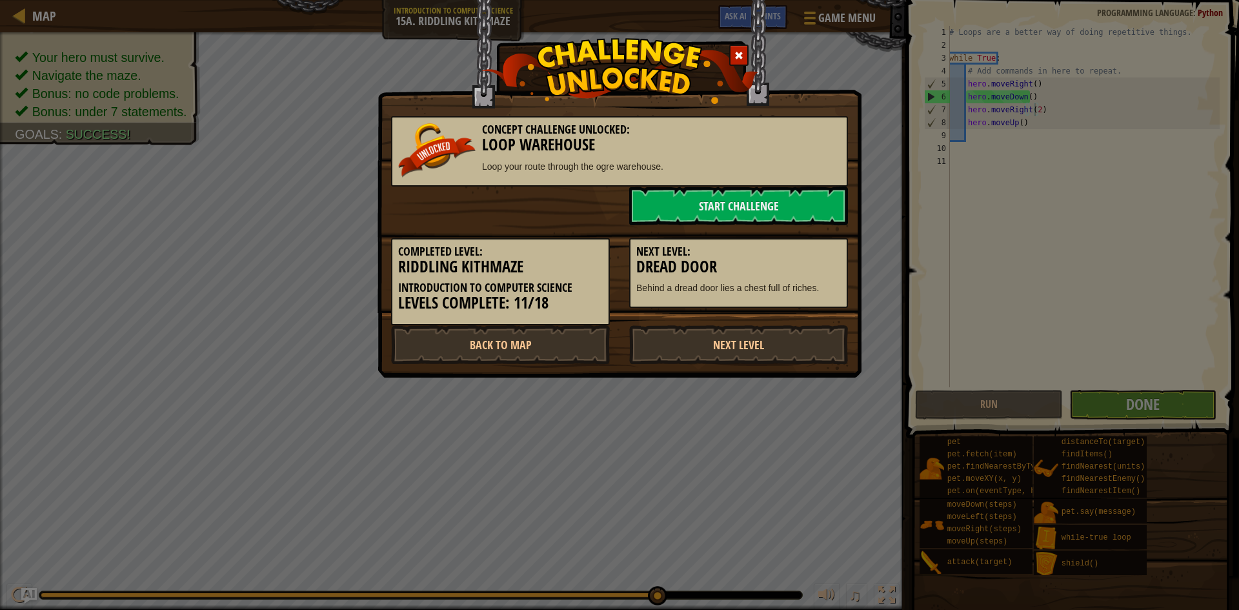
click at [819, 389] on div "Concept Challenge Unlocked: Loop Warehouse Loop your route through the ogre war…" at bounding box center [619, 305] width 1239 height 610
click at [503, 344] on link "Back to Map" at bounding box center [500, 344] width 219 height 39
